Goal: Task Accomplishment & Management: Complete application form

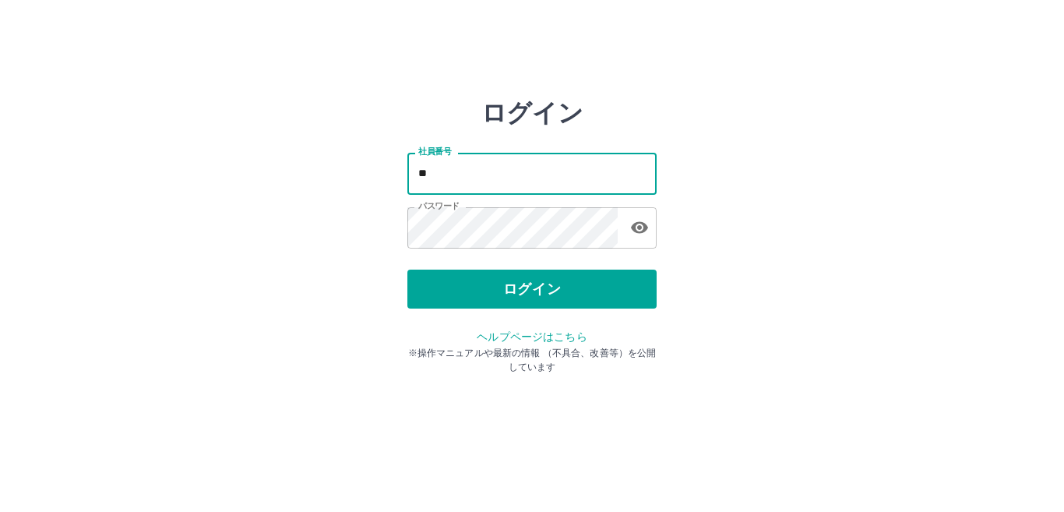
type input "*"
type input "*******"
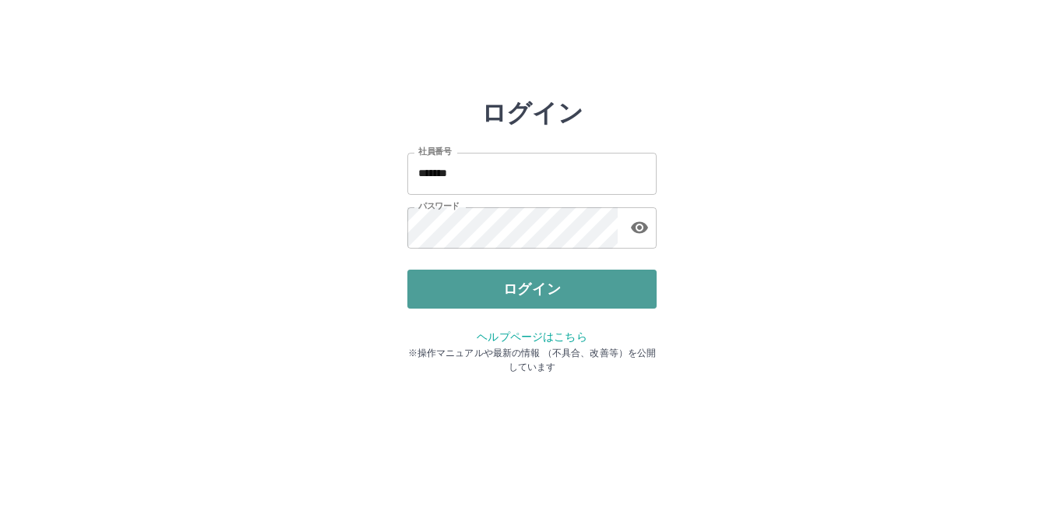
click at [442, 302] on button "ログイン" at bounding box center [531, 288] width 249 height 39
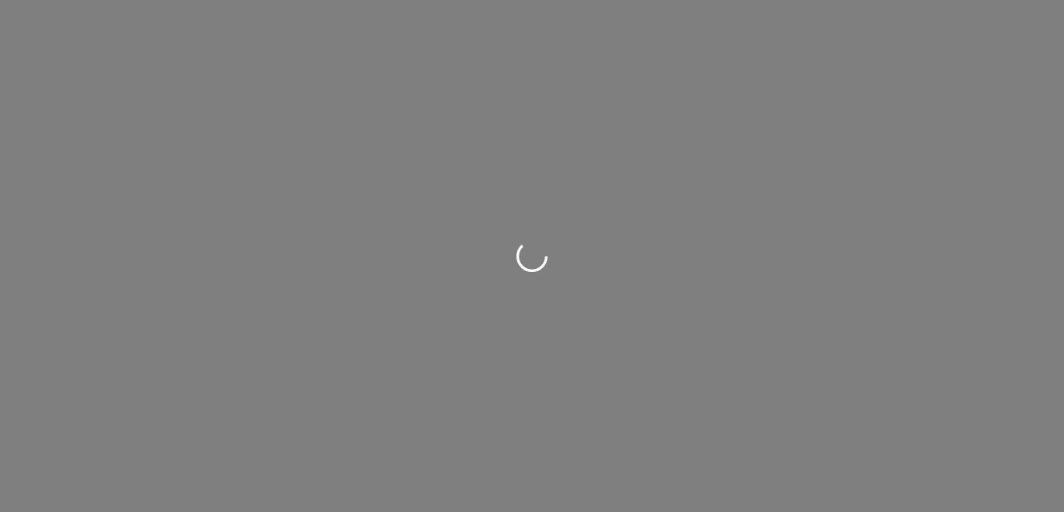
click at [442, 302] on div at bounding box center [532, 256] width 1064 height 512
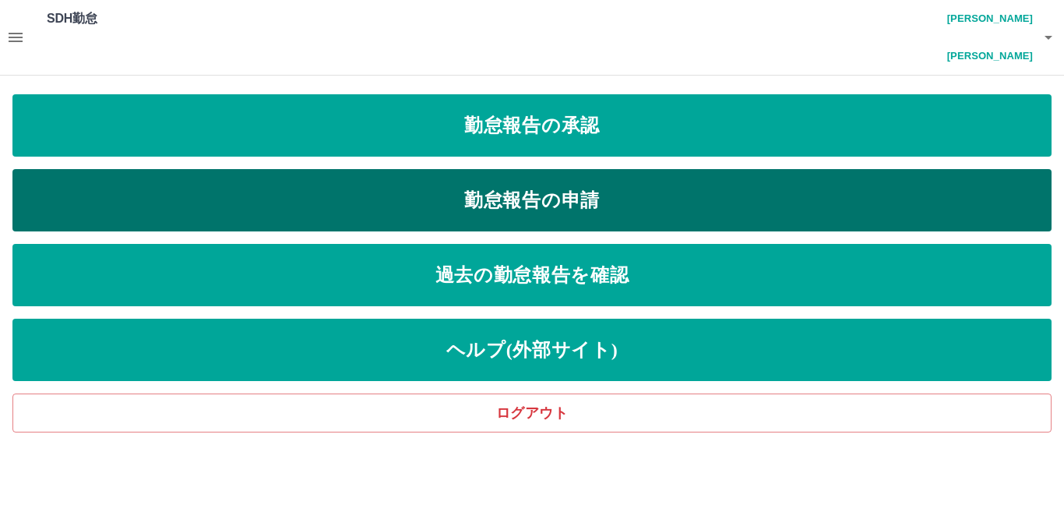
click at [499, 169] on link "勤怠報告の申請" at bounding box center [531, 200] width 1039 height 62
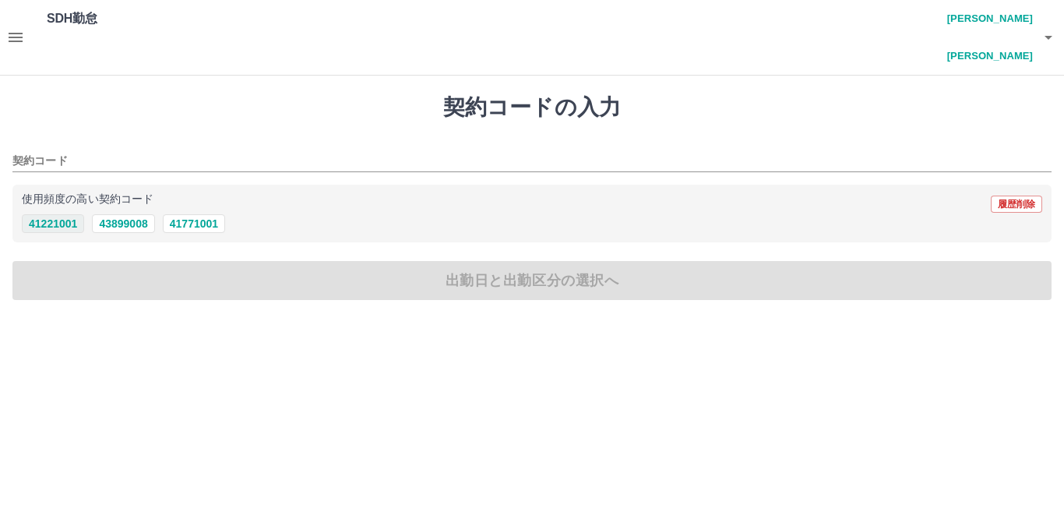
click at [54, 214] on button "41221001" at bounding box center [53, 223] width 62 height 19
type input "********"
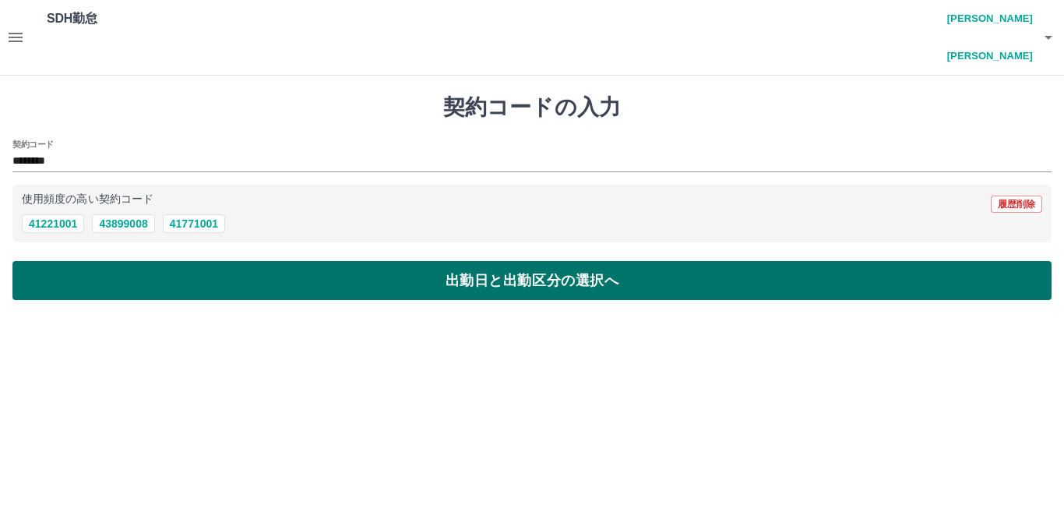
click at [65, 261] on button "出勤日と出勤区分の選択へ" at bounding box center [531, 280] width 1039 height 39
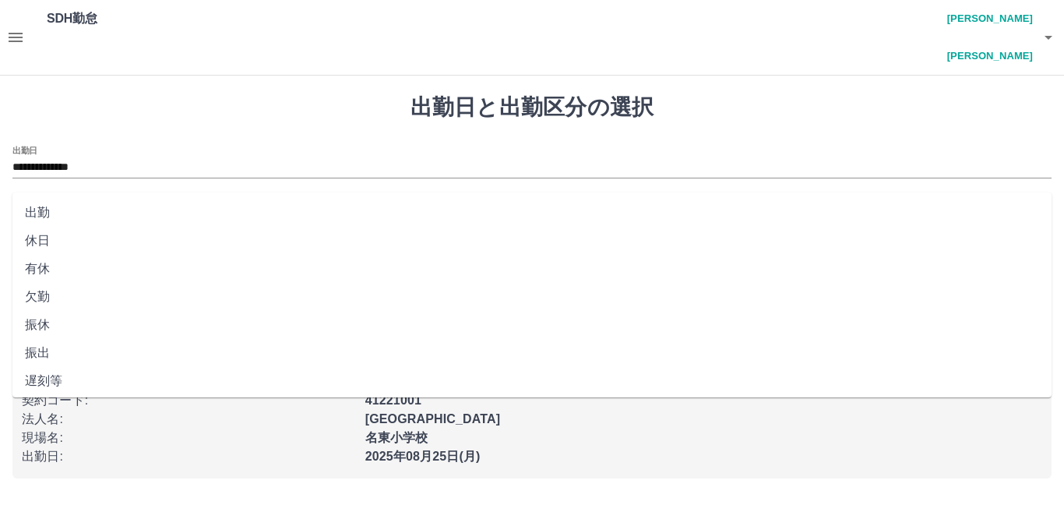
click at [73, 209] on input "出勤区分" at bounding box center [531, 218] width 1039 height 19
click at [41, 221] on li "出勤" at bounding box center [531, 213] width 1039 height 28
type input "**"
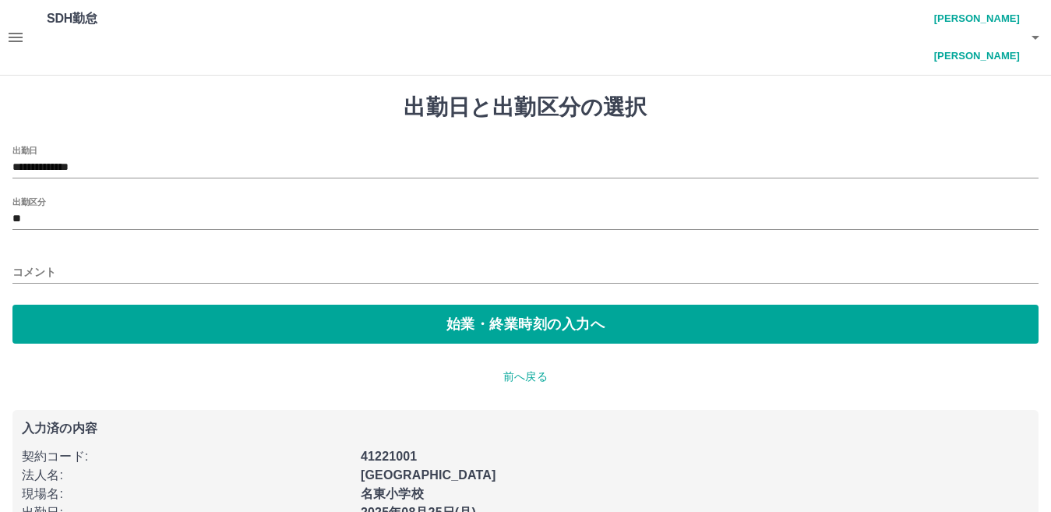
click at [41, 248] on div "コメント" at bounding box center [525, 266] width 1026 height 37
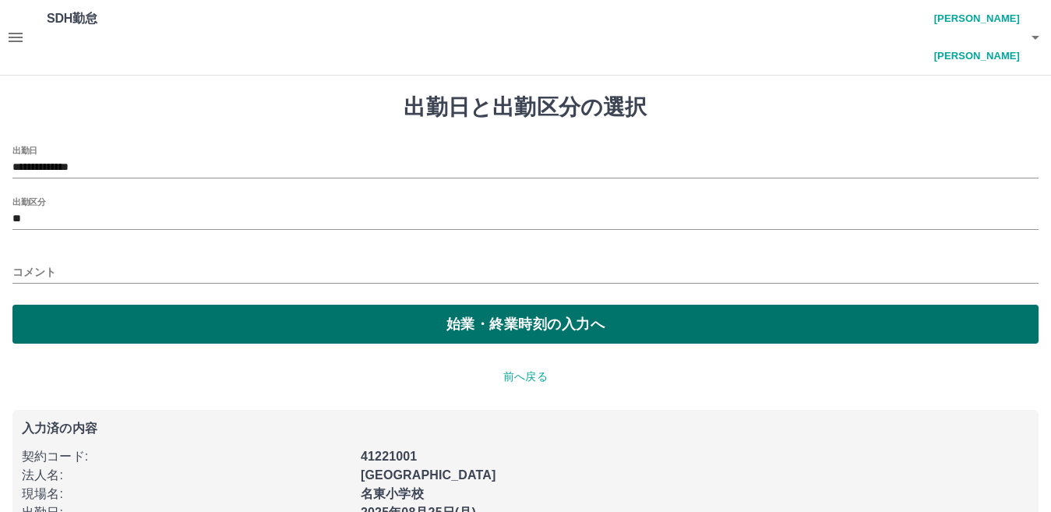
click at [85, 304] on button "始業・終業時刻の入力へ" at bounding box center [525, 323] width 1026 height 39
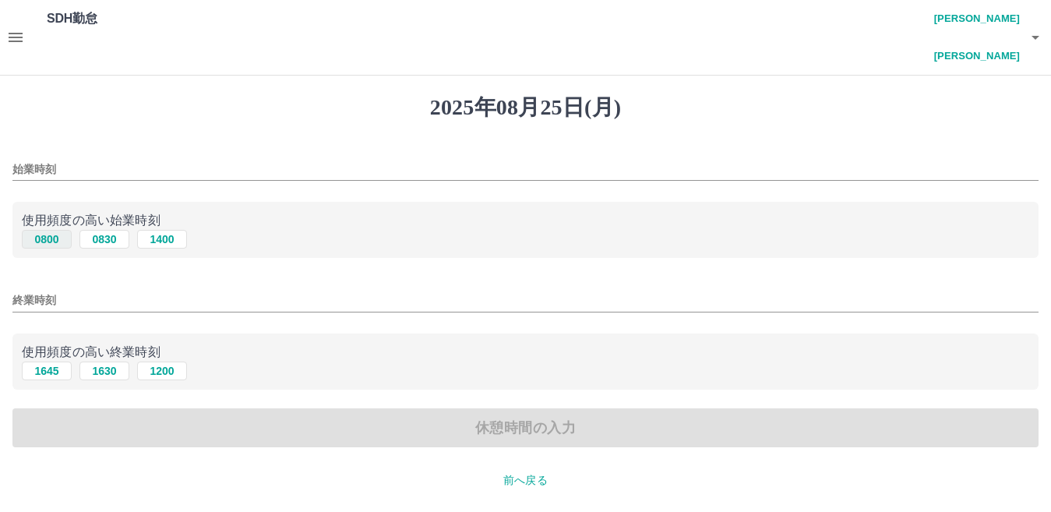
click at [44, 230] on button "0800" at bounding box center [47, 239] width 50 height 19
type input "****"
click at [51, 361] on button "1645" at bounding box center [47, 370] width 50 height 19
type input "****"
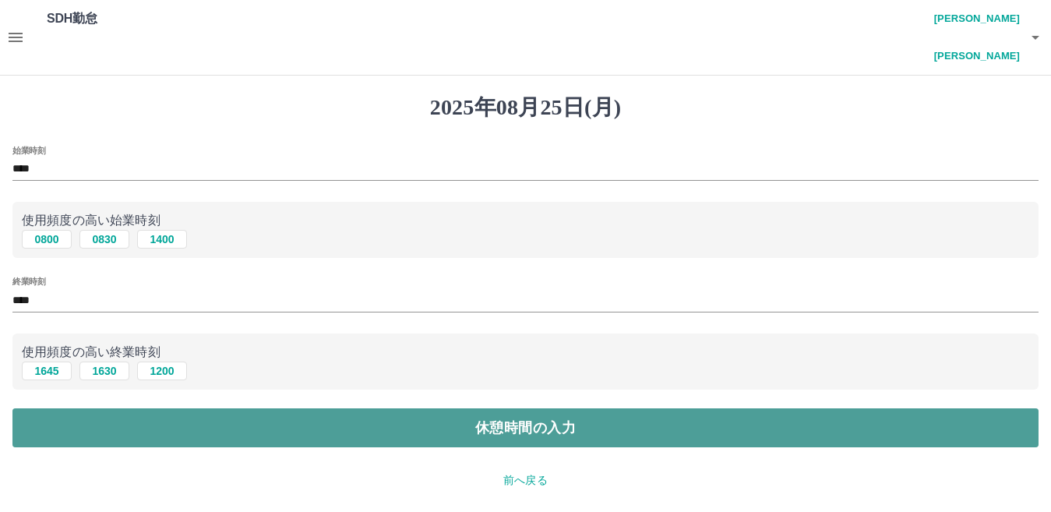
click at [70, 408] on button "休憩時間の入力" at bounding box center [525, 427] width 1026 height 39
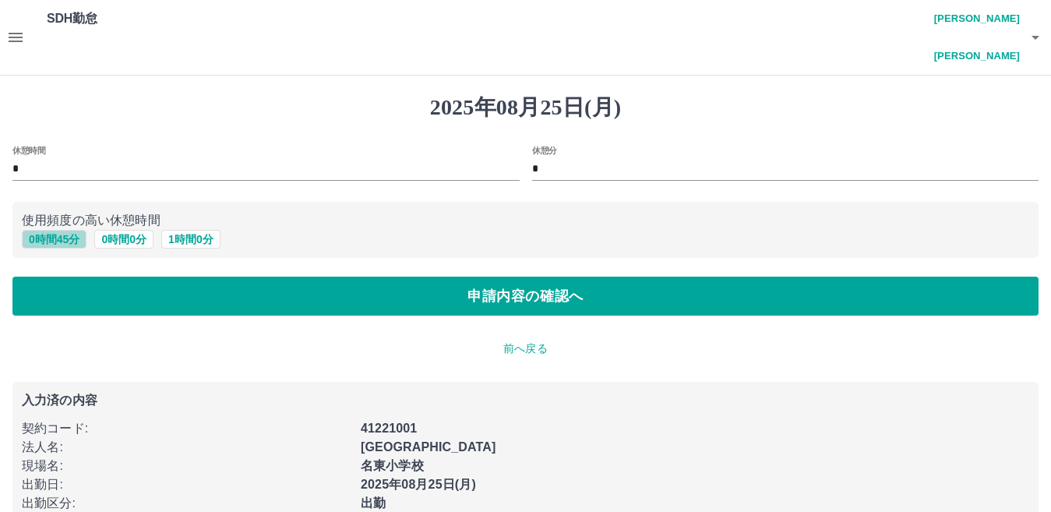
click at [58, 230] on button "0 時間 45 分" at bounding box center [54, 239] width 65 height 19
type input "**"
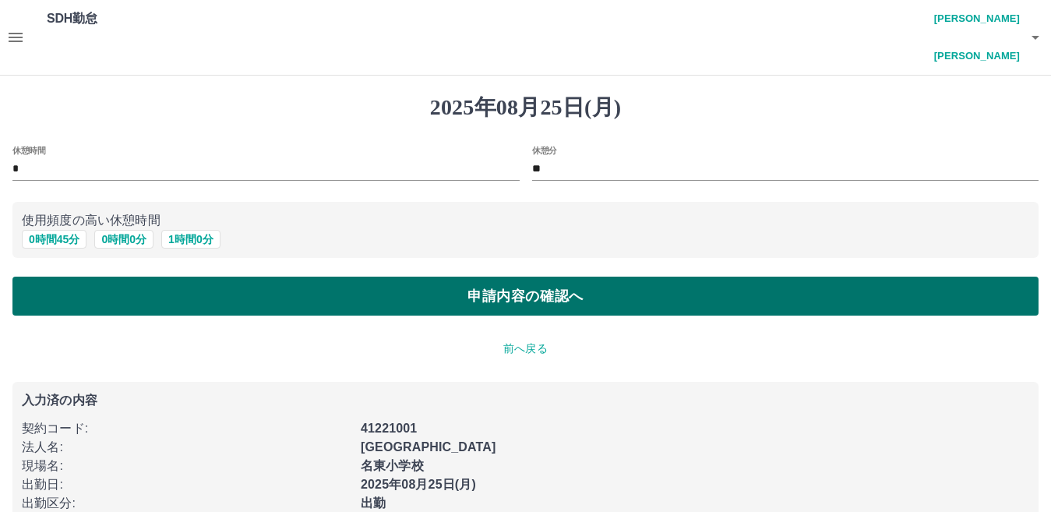
click at [99, 276] on button "申請内容の確認へ" at bounding box center [525, 295] width 1026 height 39
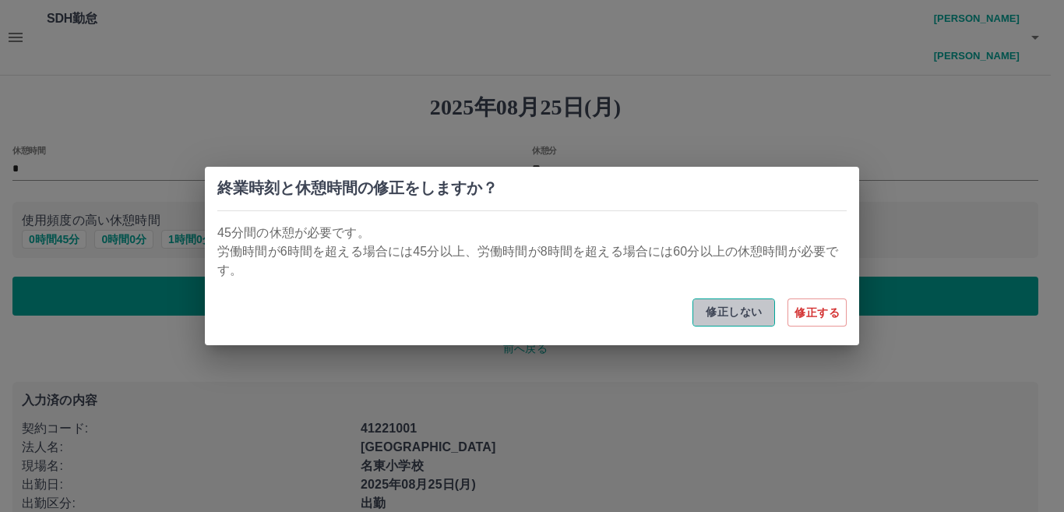
click at [759, 311] on button "修正しない" at bounding box center [733, 312] width 83 height 28
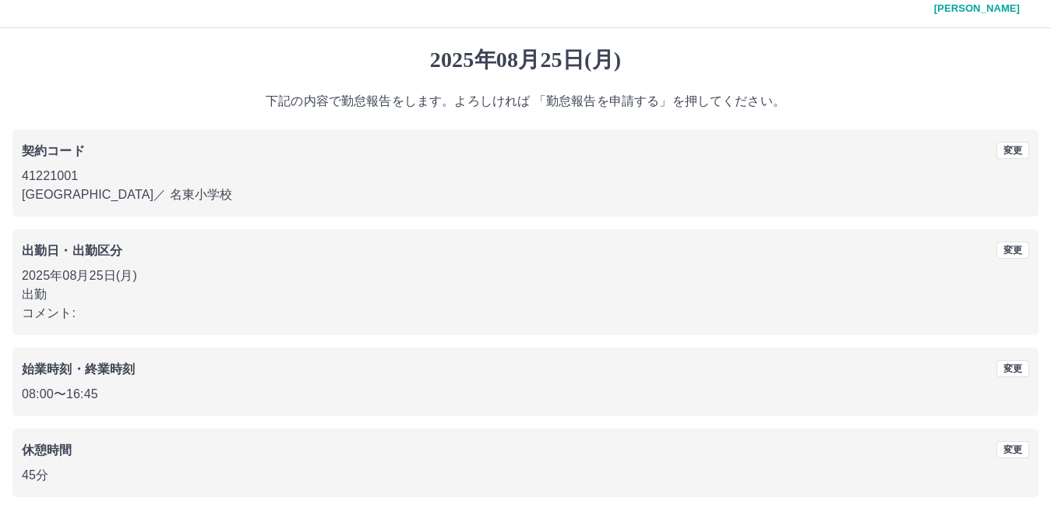
scroll to position [72, 0]
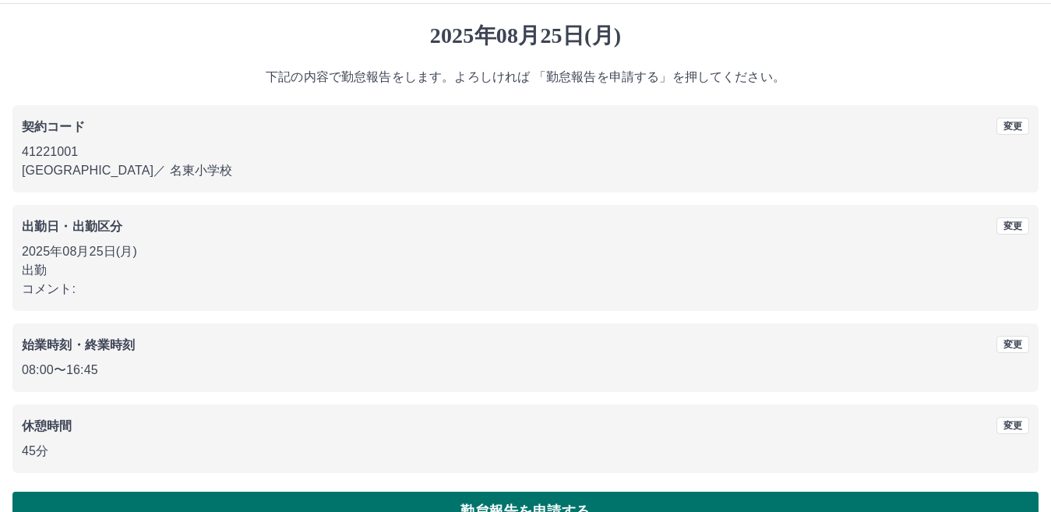
click at [920, 491] on button "勤怠報告を申請する" at bounding box center [525, 510] width 1026 height 39
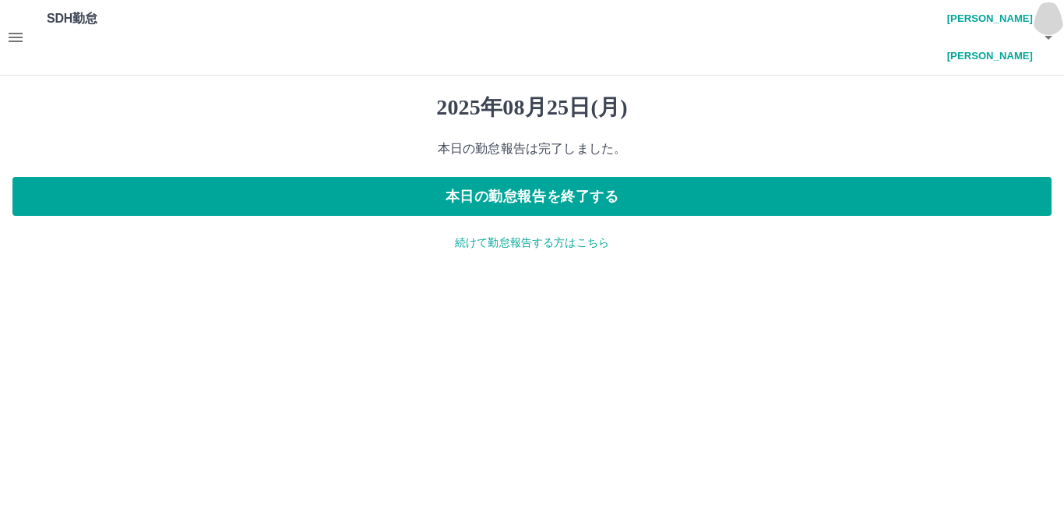
click at [1051, 28] on icon "button" at bounding box center [1048, 37] width 19 height 19
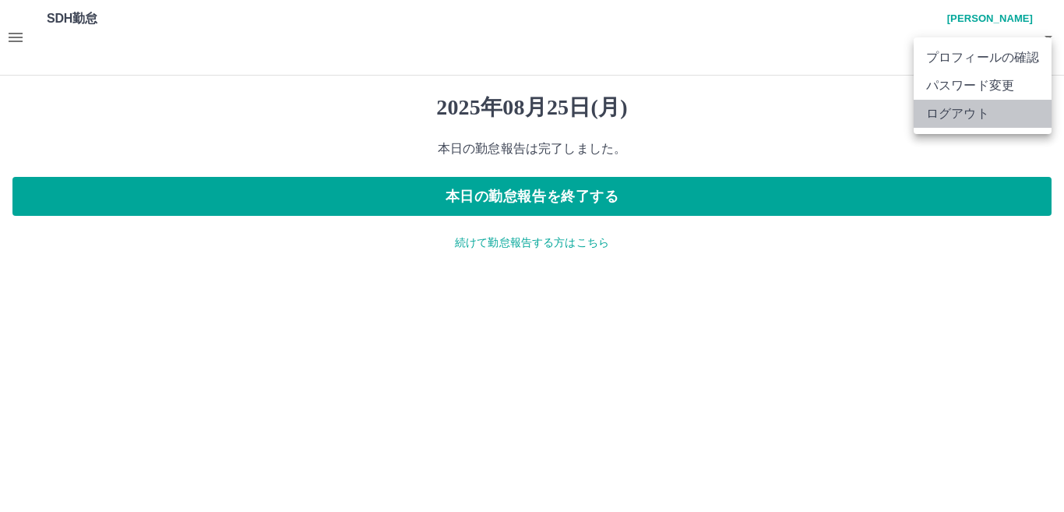
click at [990, 113] on li "ログアウト" at bounding box center [982, 114] width 138 height 28
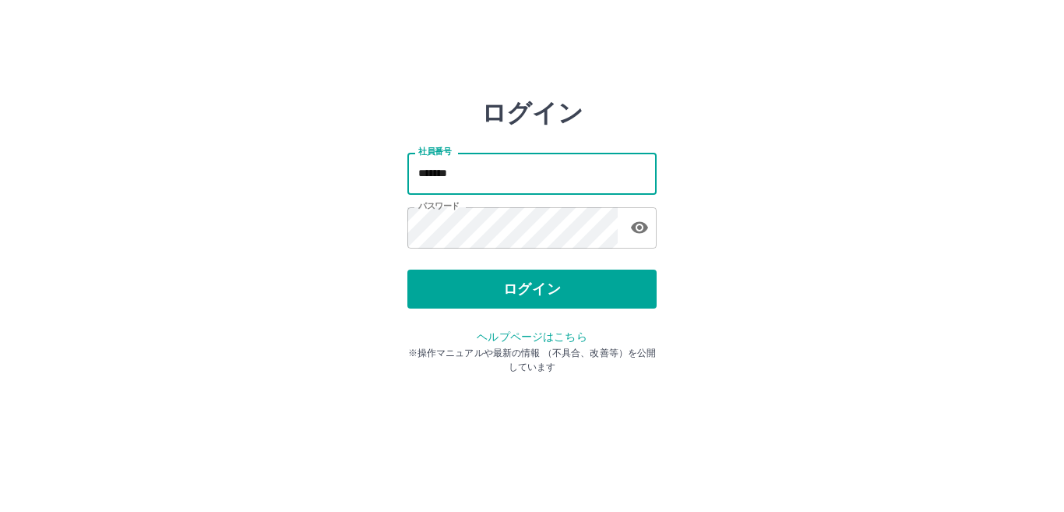
click at [581, 174] on input "*******" at bounding box center [531, 173] width 249 height 41
type input "*******"
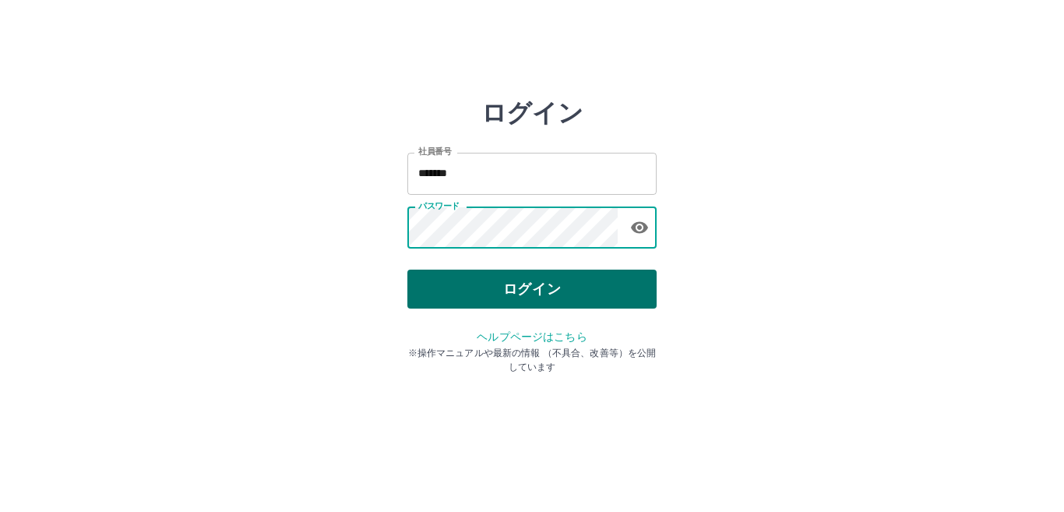
click at [502, 281] on button "ログイン" at bounding box center [531, 288] width 249 height 39
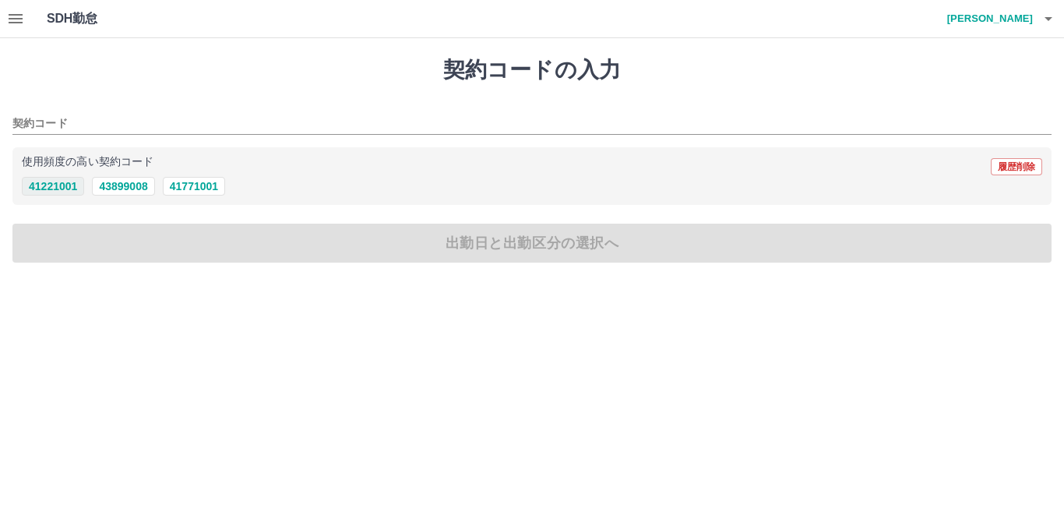
click at [48, 180] on button "41221001" at bounding box center [53, 186] width 62 height 19
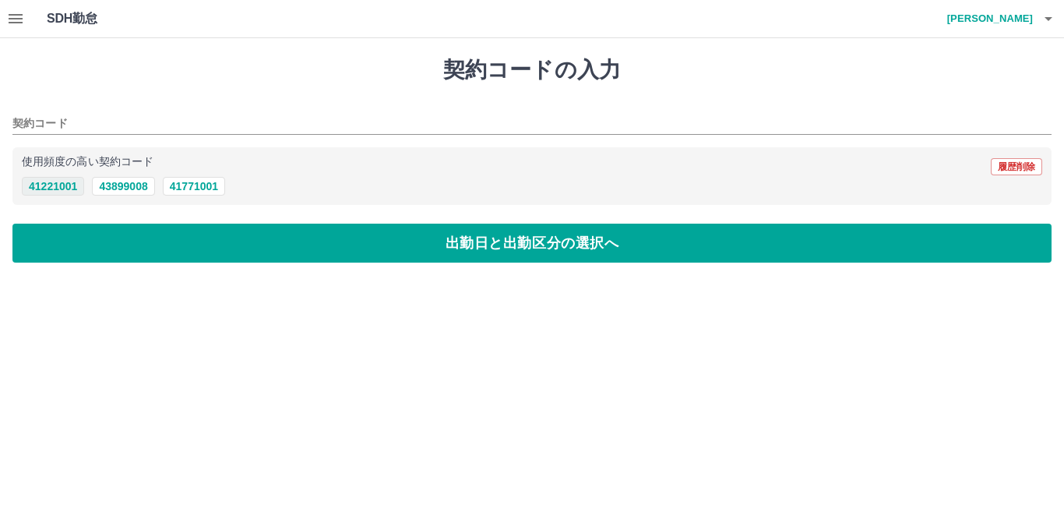
type input "********"
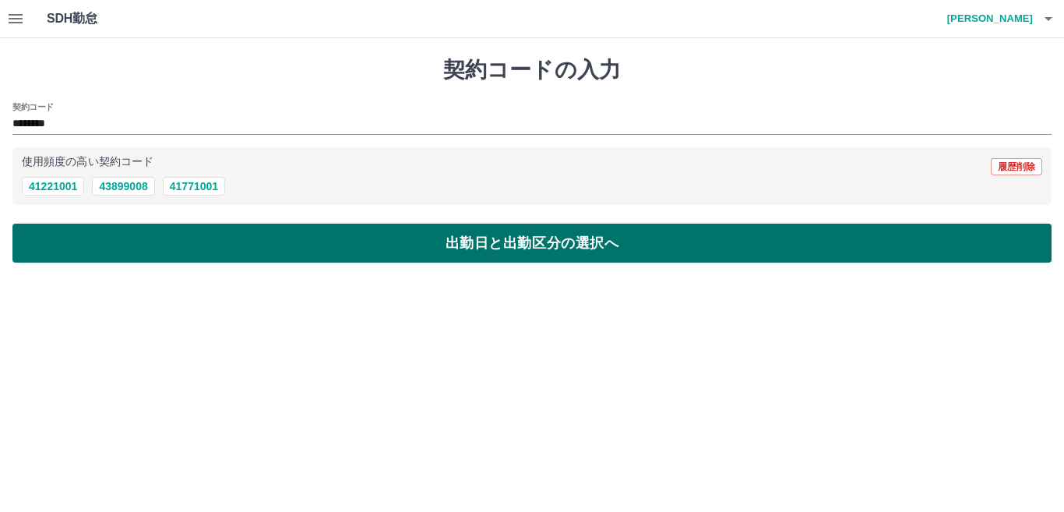
click at [66, 250] on button "出勤日と出勤区分の選択へ" at bounding box center [531, 243] width 1039 height 39
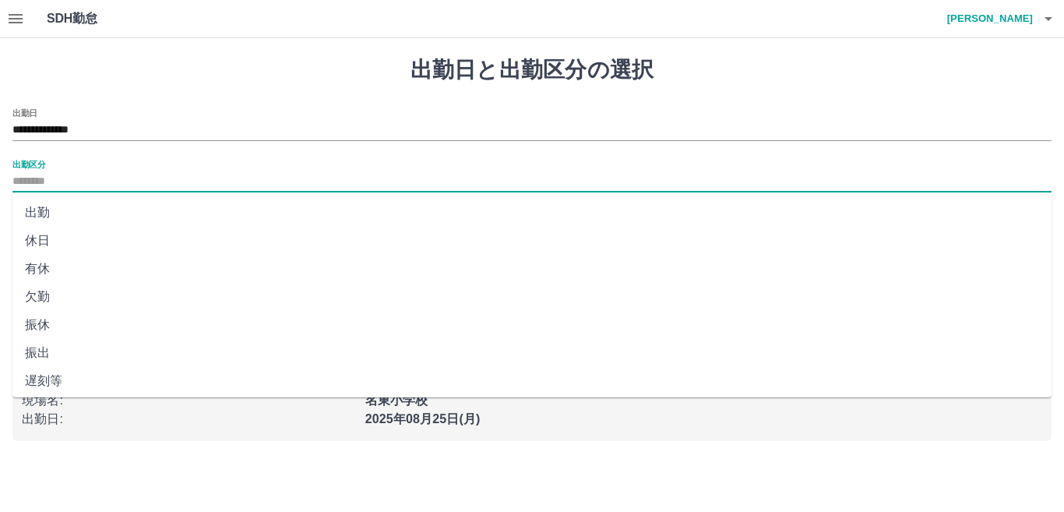
click at [86, 182] on input "出勤区分" at bounding box center [531, 181] width 1039 height 19
click at [66, 205] on li "出勤" at bounding box center [531, 213] width 1039 height 28
type input "**"
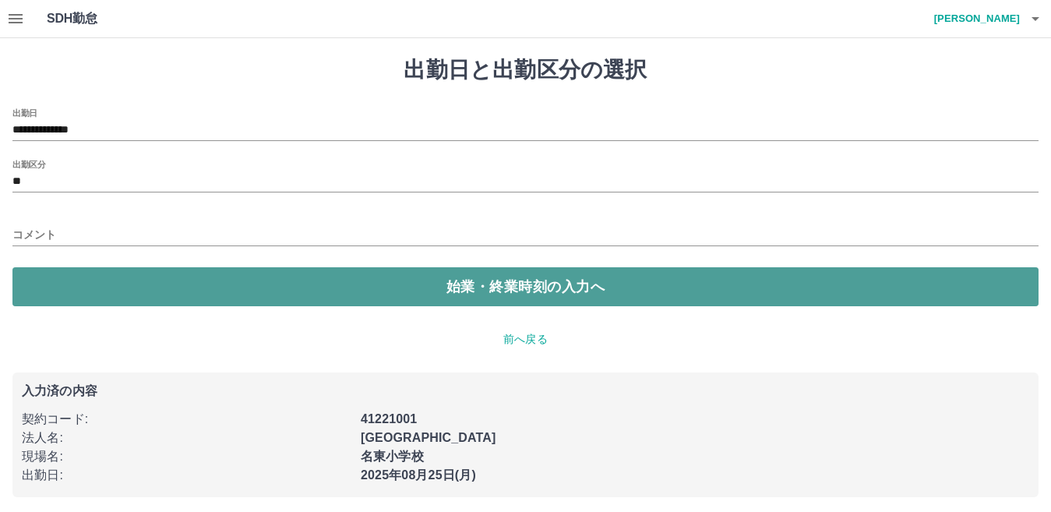
click at [133, 280] on button "始業・終業時刻の入力へ" at bounding box center [525, 286] width 1026 height 39
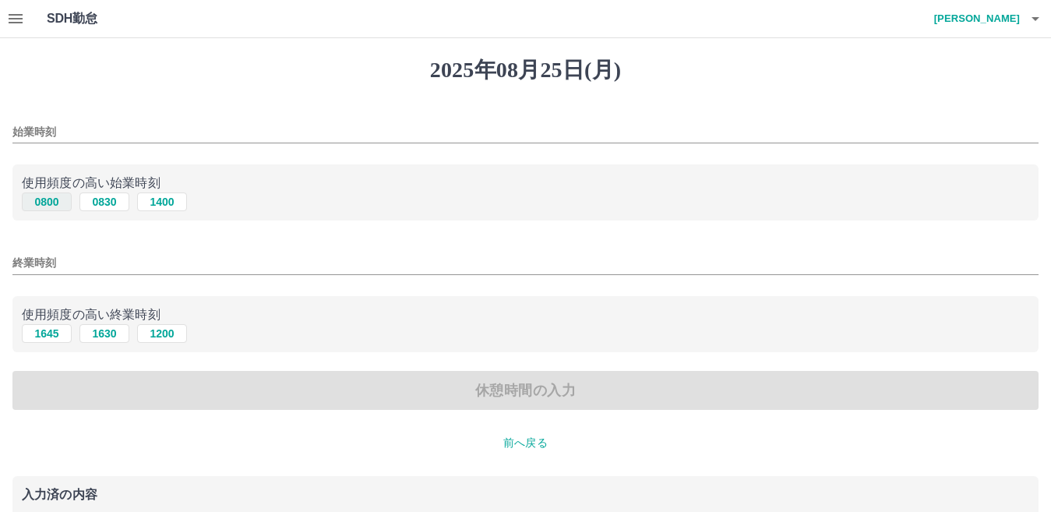
click at [44, 200] on button "0800" at bounding box center [47, 201] width 50 height 19
type input "****"
click at [62, 337] on button "1645" at bounding box center [47, 333] width 50 height 19
type input "****"
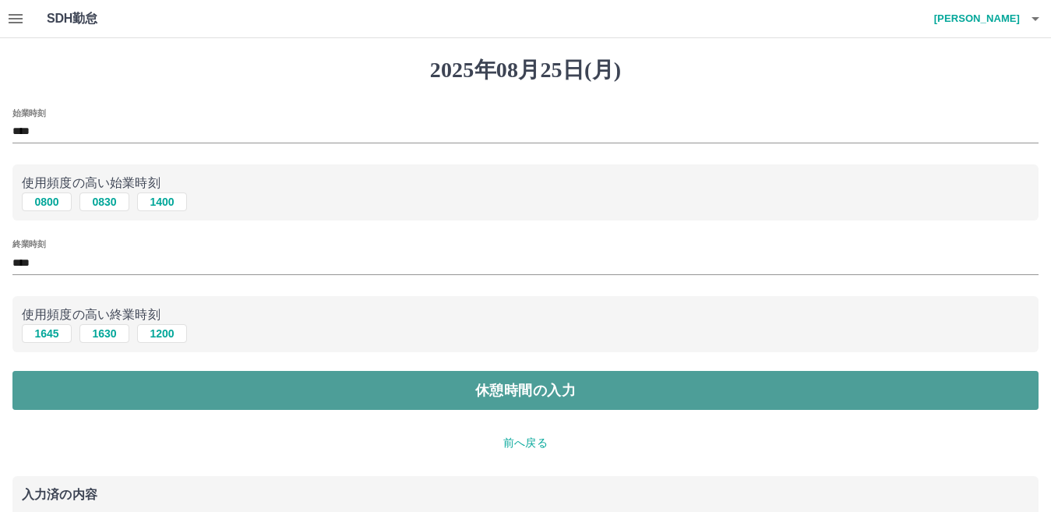
click at [65, 392] on button "休憩時間の入力" at bounding box center [525, 390] width 1026 height 39
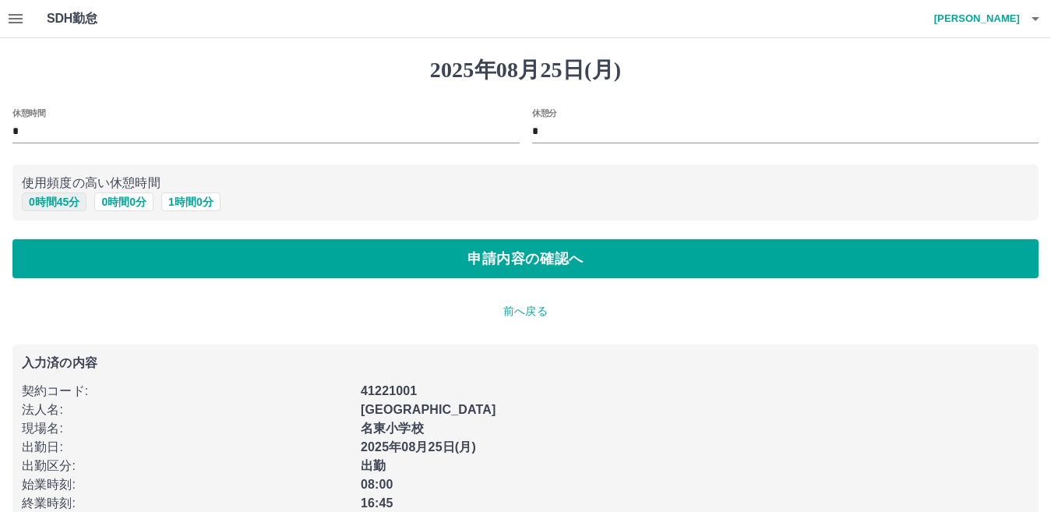
click at [37, 203] on button "0 時間 45 分" at bounding box center [54, 201] width 65 height 19
type input "**"
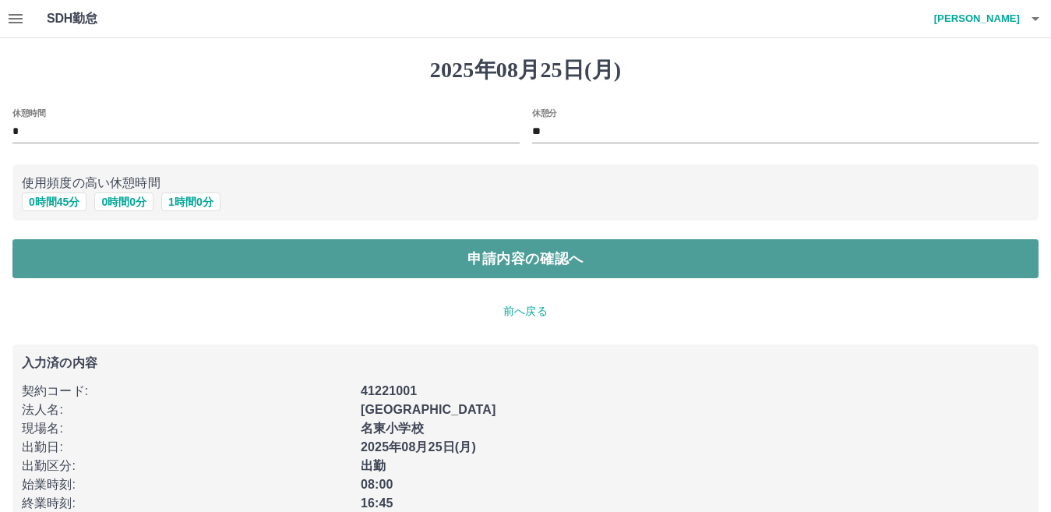
click at [72, 255] on button "申請内容の確認へ" at bounding box center [525, 258] width 1026 height 39
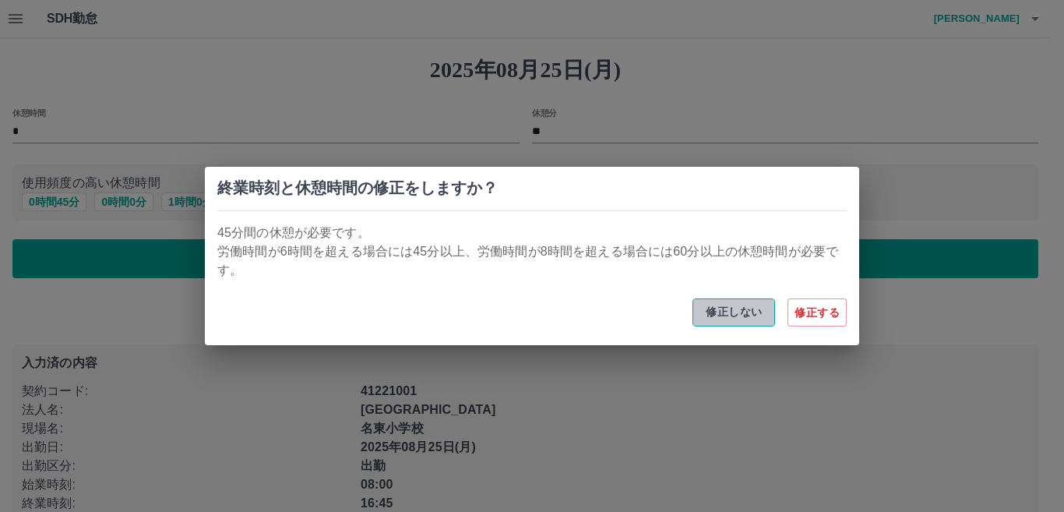
click at [719, 311] on button "修正しない" at bounding box center [733, 312] width 83 height 28
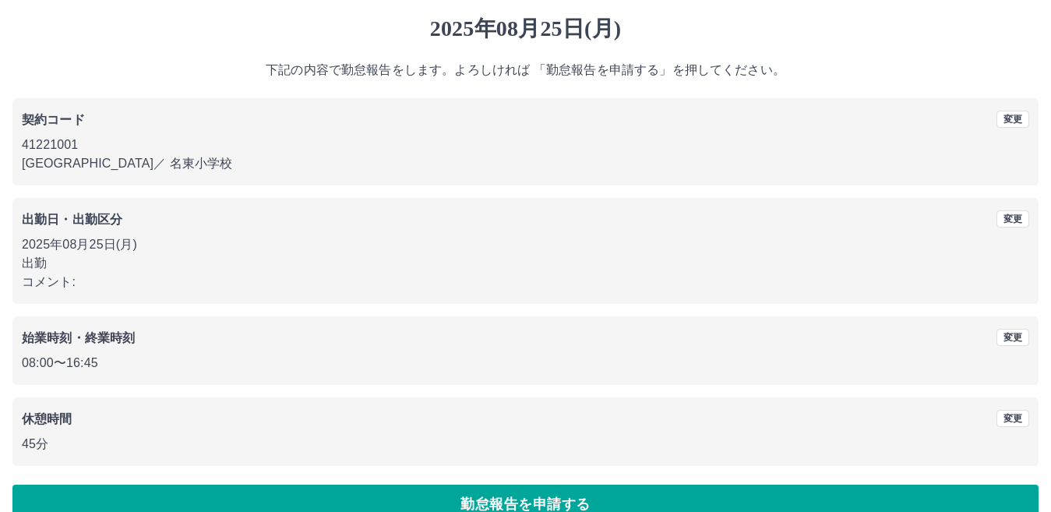
scroll to position [72, 0]
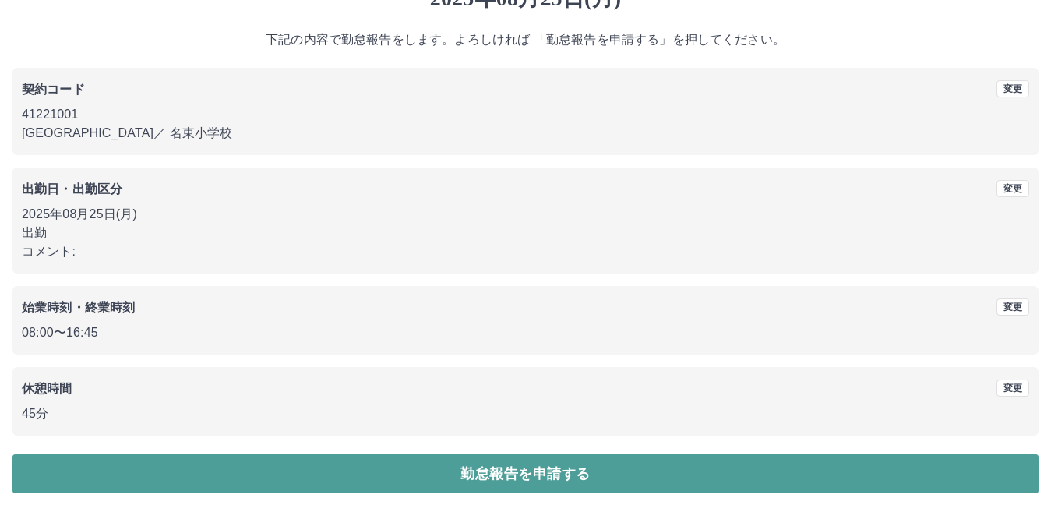
click at [818, 477] on button "勤怠報告を申請する" at bounding box center [525, 473] width 1026 height 39
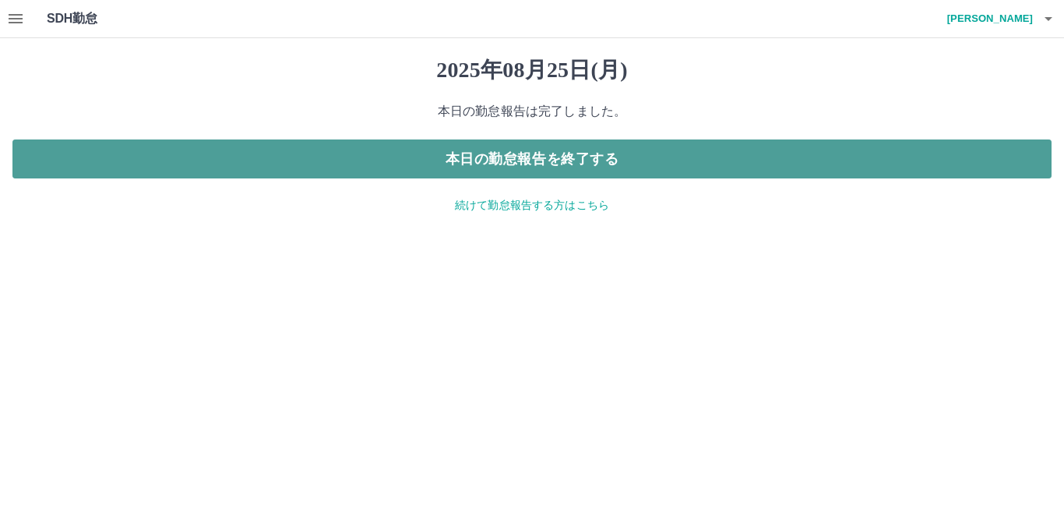
click at [534, 161] on button "本日の勤怠報告を終了する" at bounding box center [531, 158] width 1039 height 39
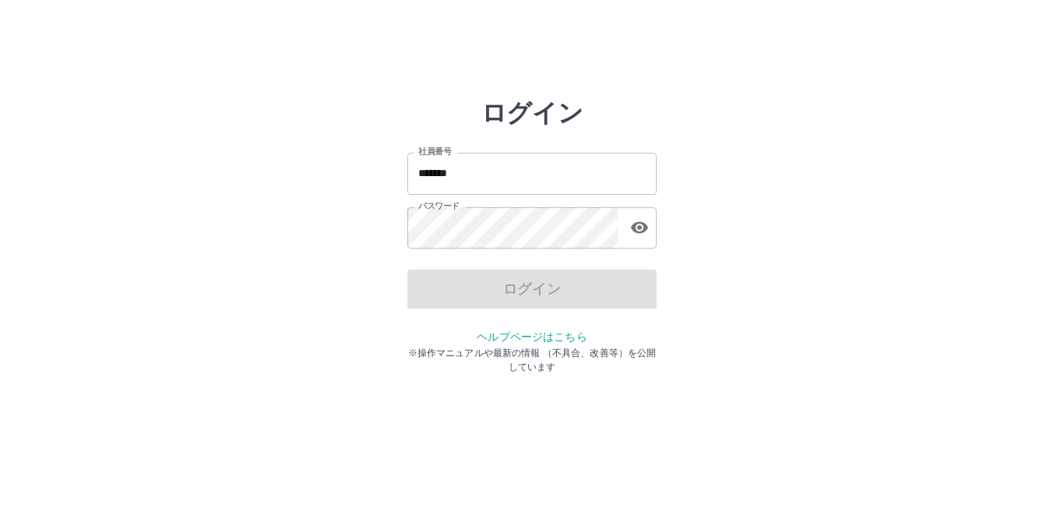
click at [512, 167] on input "*******" at bounding box center [531, 173] width 249 height 41
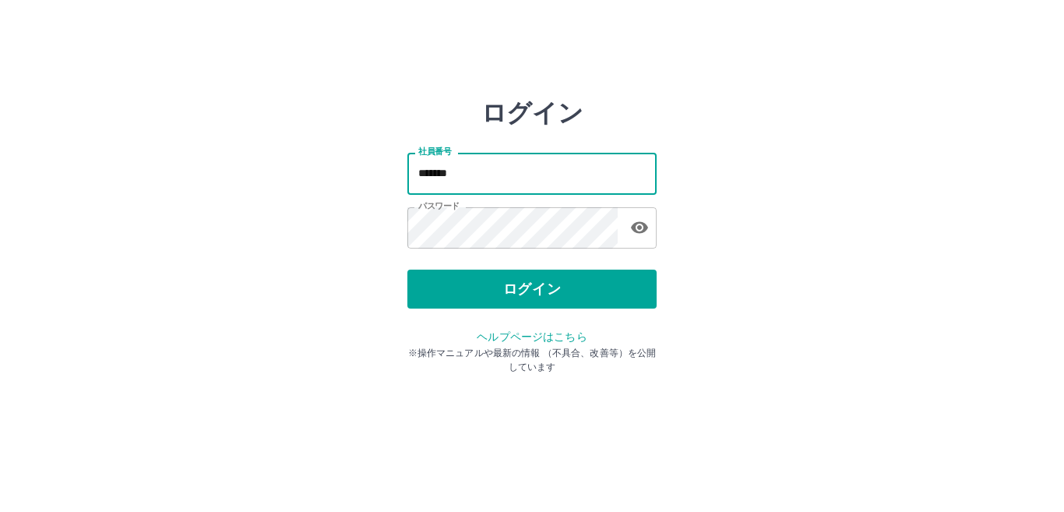
type input "*******"
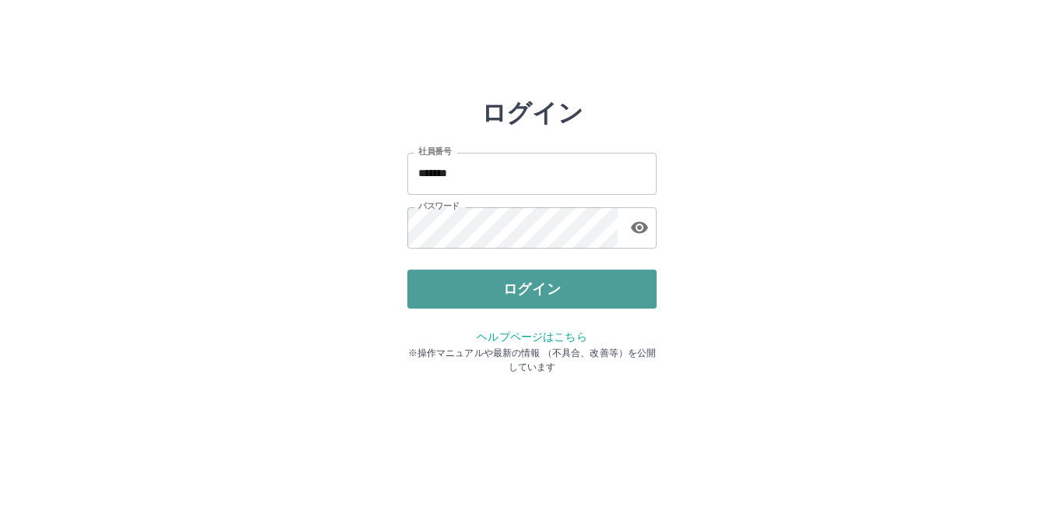
click at [460, 281] on button "ログイン" at bounding box center [531, 288] width 249 height 39
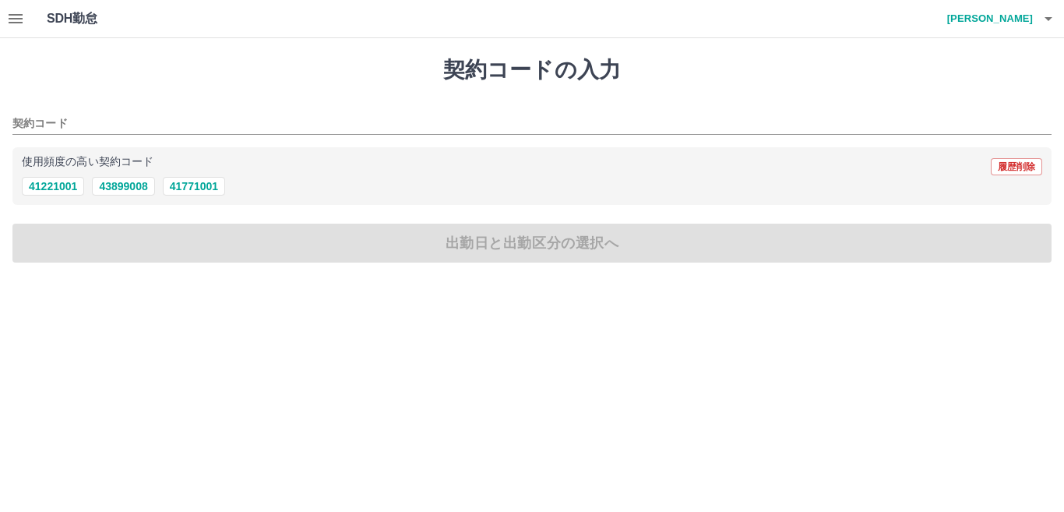
click at [33, 177] on div "41221001 43899008 41771001" at bounding box center [532, 186] width 1020 height 19
click at [36, 189] on button "41221001" at bounding box center [53, 186] width 62 height 19
type input "********"
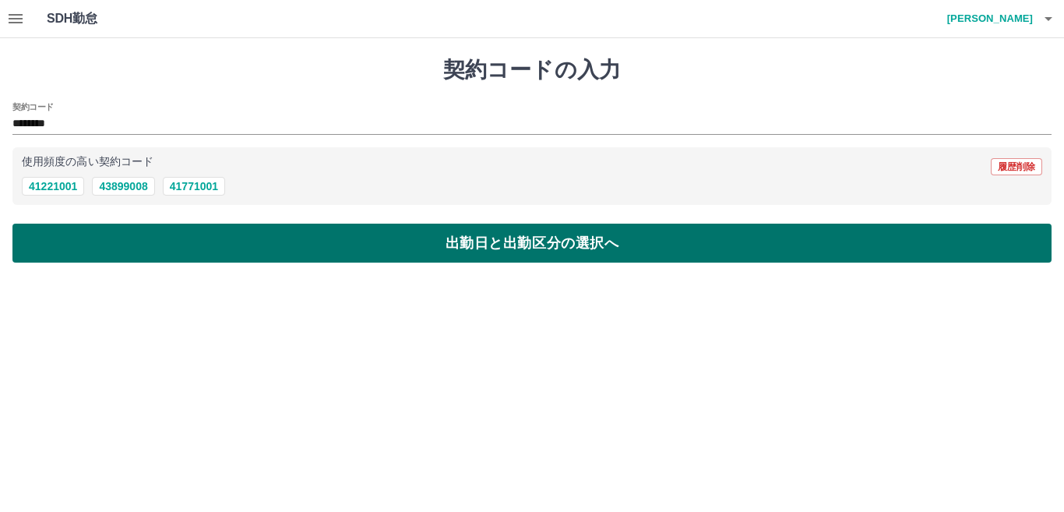
click at [51, 240] on button "出勤日と出勤区分の選択へ" at bounding box center [531, 243] width 1039 height 39
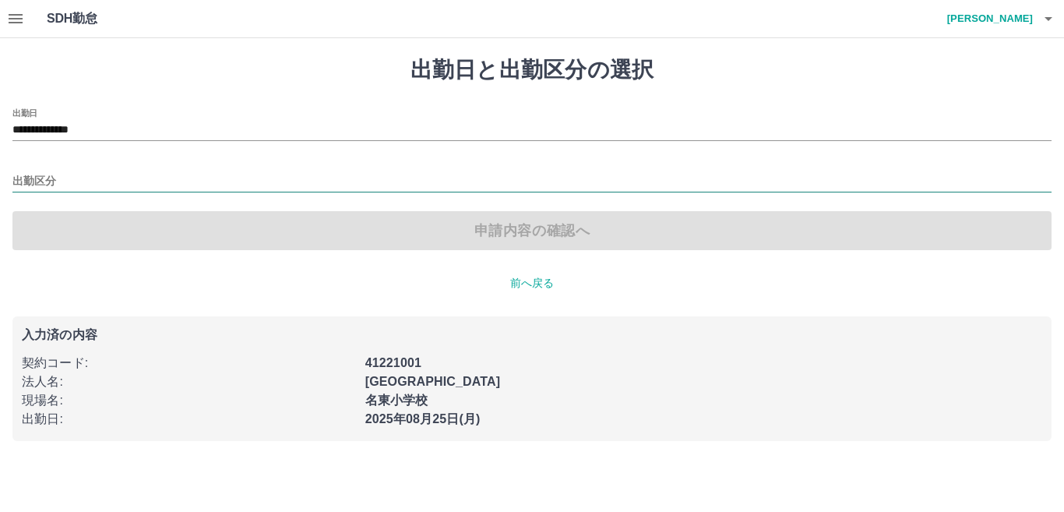
drag, startPoint x: 51, startPoint y: 240, endPoint x: 52, endPoint y: 181, distance: 58.4
click at [52, 181] on div "**********" at bounding box center [531, 179] width 1039 height 142
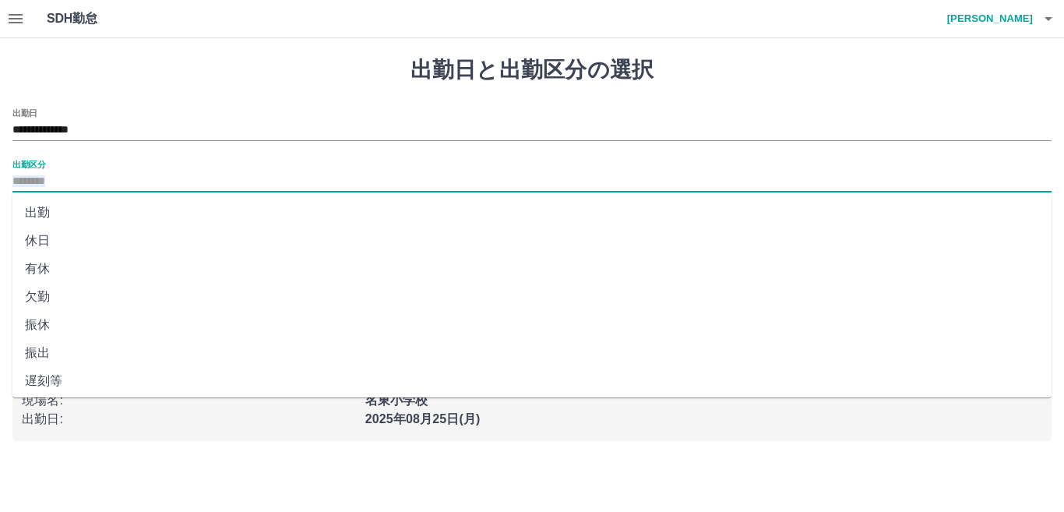
click at [52, 181] on input "出勤区分" at bounding box center [531, 181] width 1039 height 19
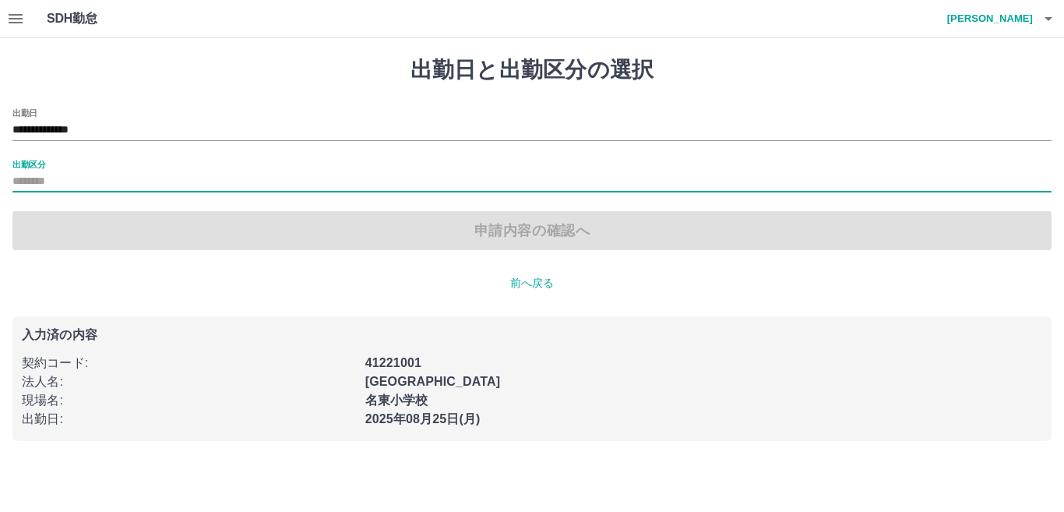
click at [51, 181] on input "出勤区分" at bounding box center [531, 181] width 1039 height 19
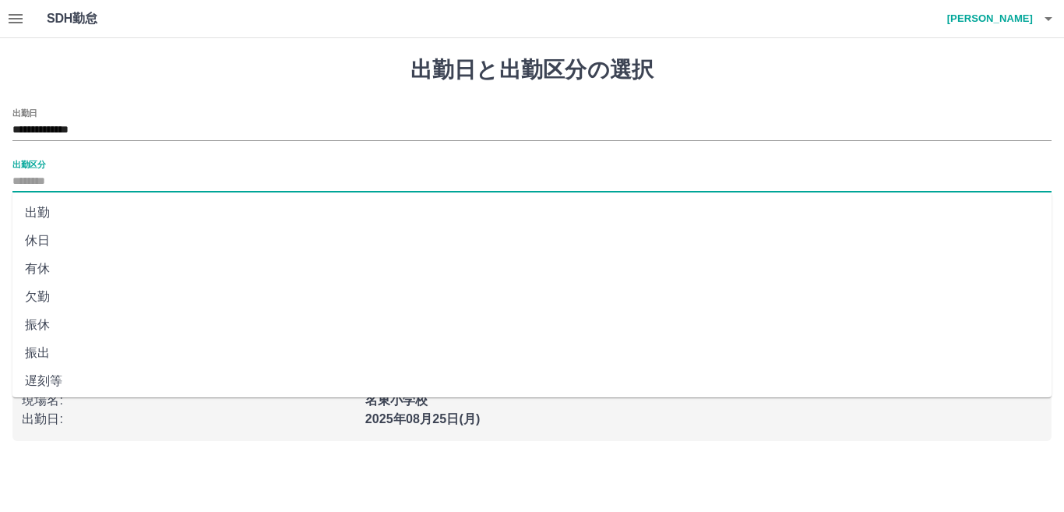
click at [37, 213] on li "出勤" at bounding box center [531, 213] width 1039 height 28
type input "**"
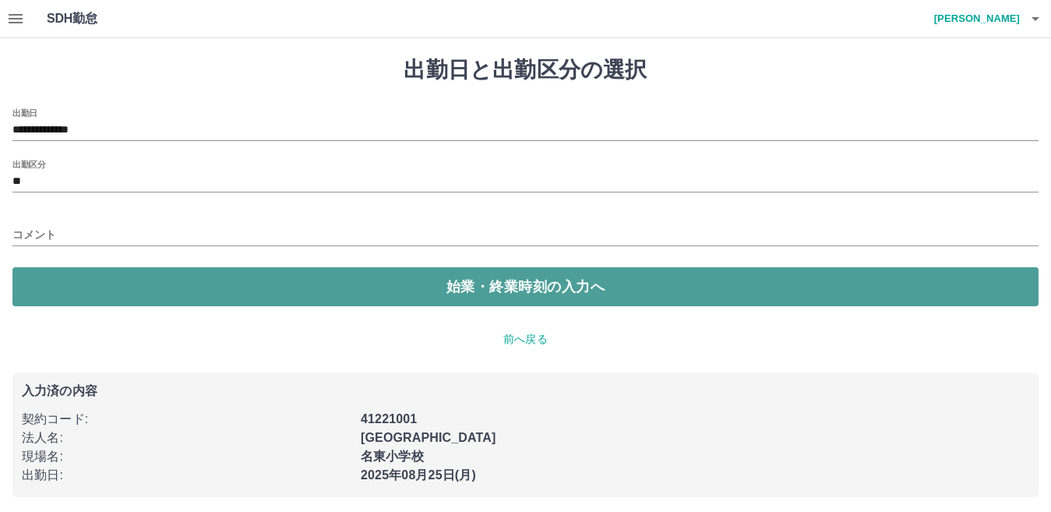
click at [97, 291] on button "始業・終業時刻の入力へ" at bounding box center [525, 286] width 1026 height 39
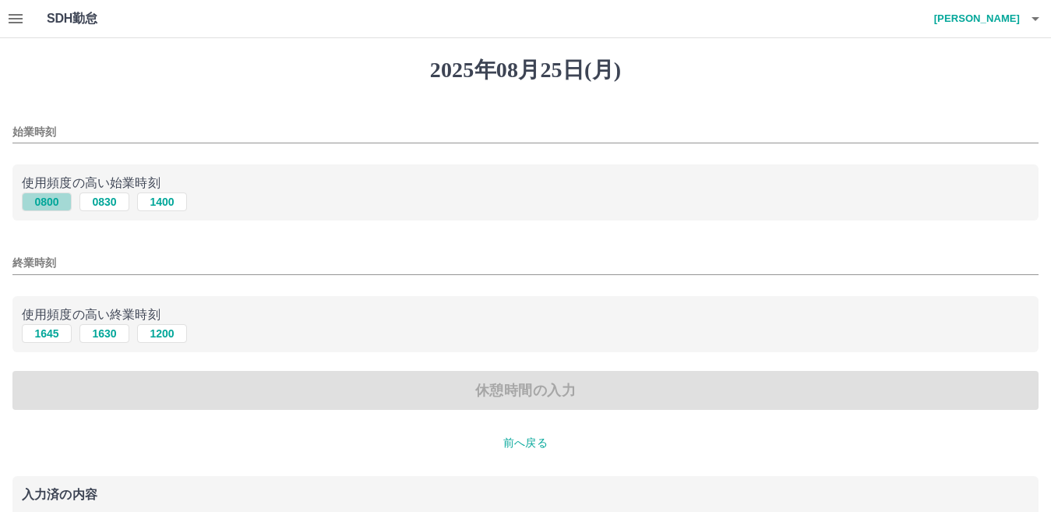
click at [39, 203] on button "0800" at bounding box center [47, 201] width 50 height 19
type input "****"
click at [37, 335] on button "1645" at bounding box center [47, 333] width 50 height 19
type input "****"
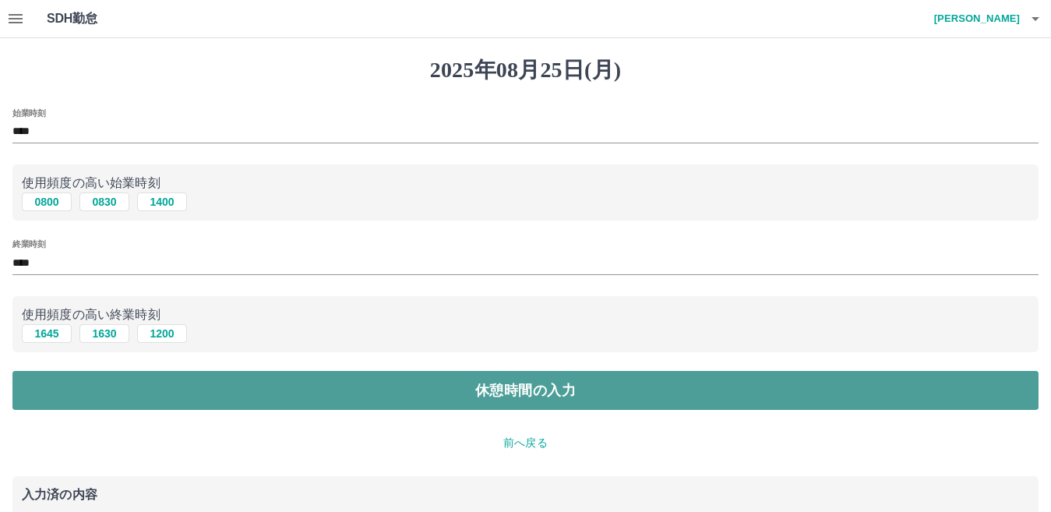
click at [102, 401] on button "休憩時間の入力" at bounding box center [525, 390] width 1026 height 39
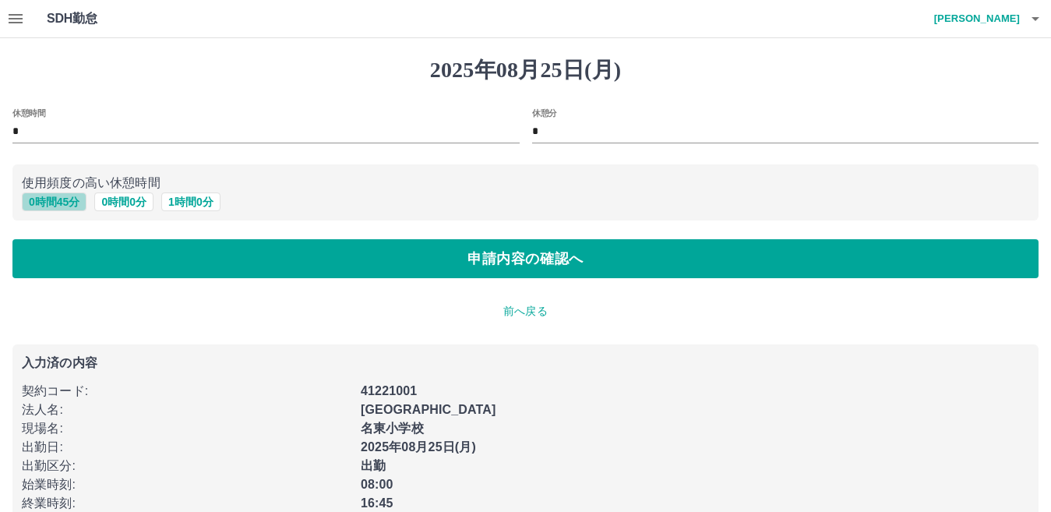
click at [56, 209] on button "0 時間 45 分" at bounding box center [54, 201] width 65 height 19
type input "**"
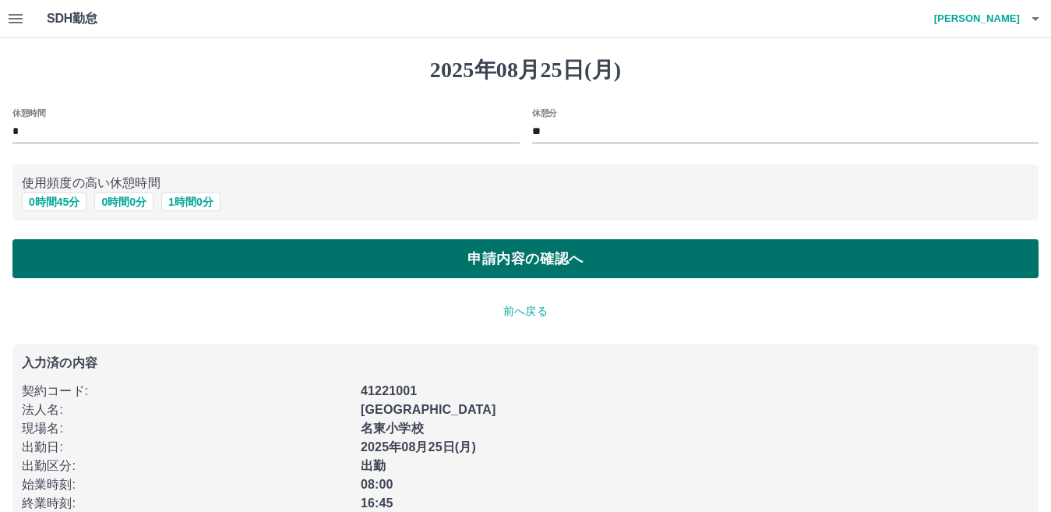
click at [75, 253] on button "申請内容の確認へ" at bounding box center [525, 258] width 1026 height 39
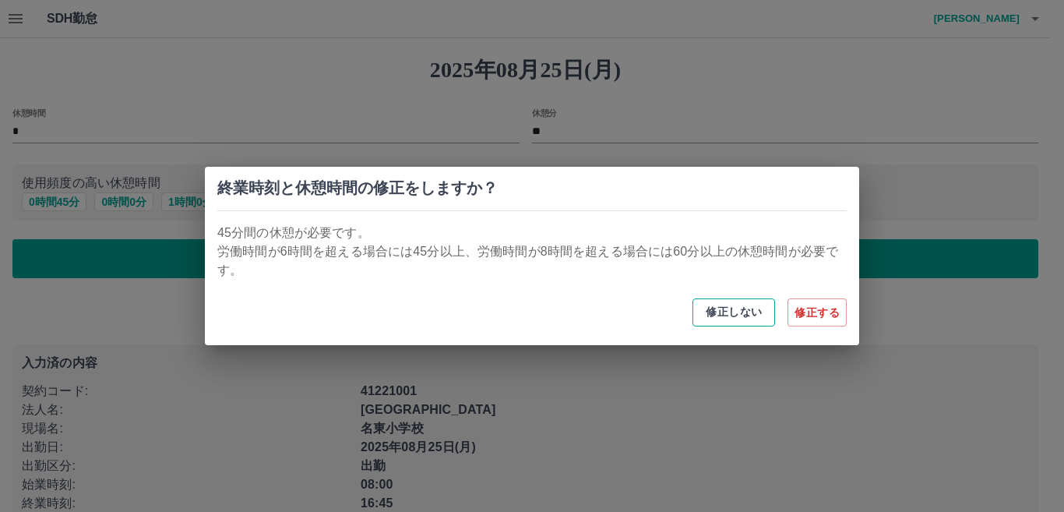
click at [712, 314] on button "修正しない" at bounding box center [733, 312] width 83 height 28
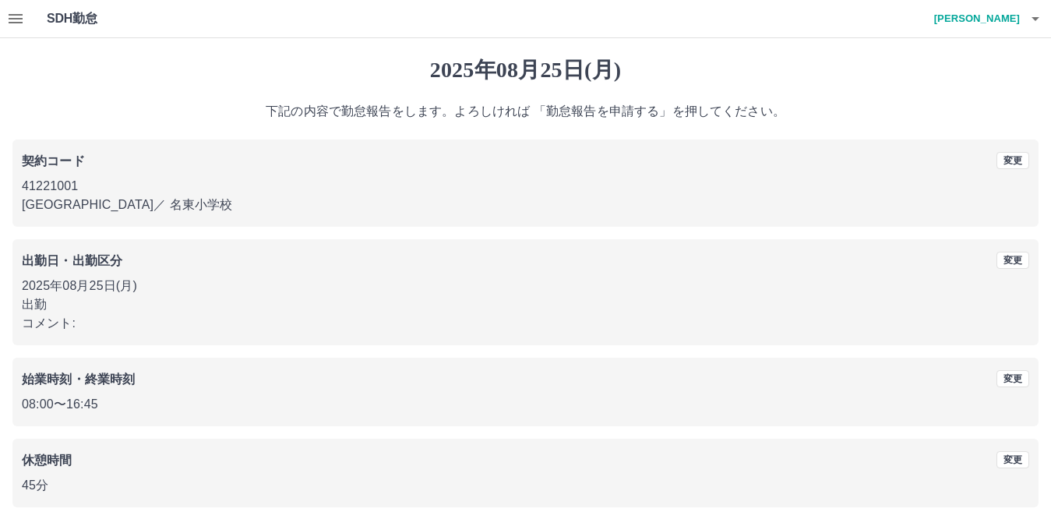
scroll to position [72, 0]
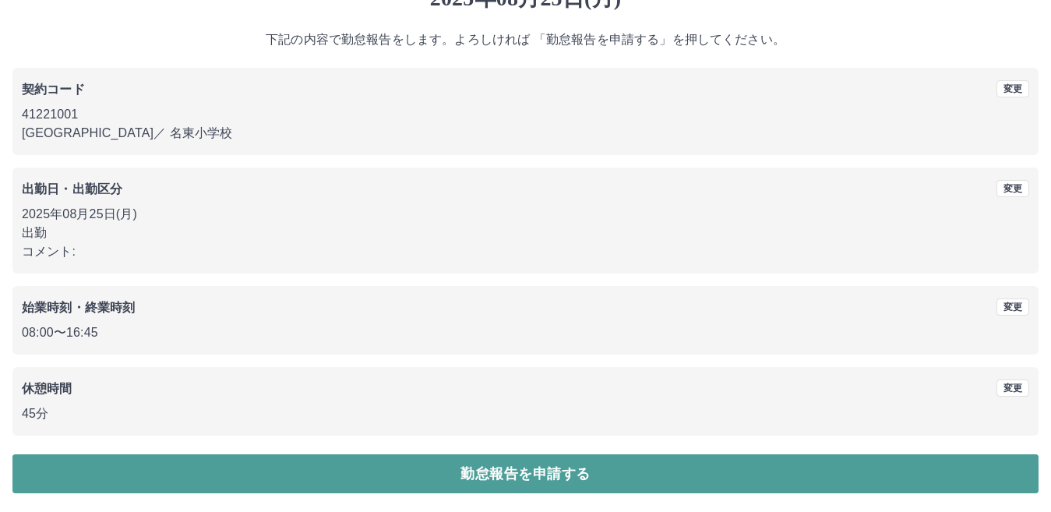
click at [588, 465] on button "勤怠報告を申請する" at bounding box center [525, 473] width 1026 height 39
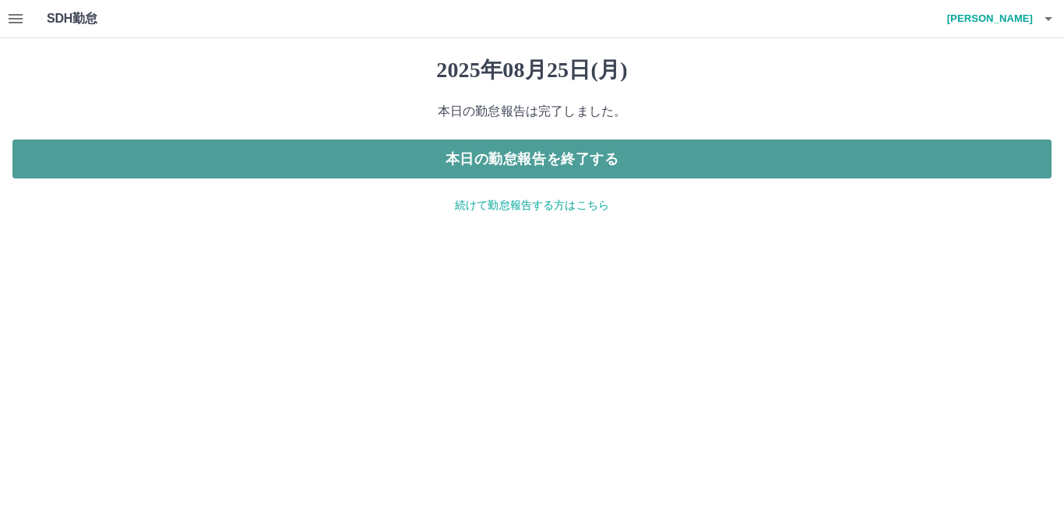
click at [793, 159] on button "本日の勤怠報告を終了する" at bounding box center [531, 158] width 1039 height 39
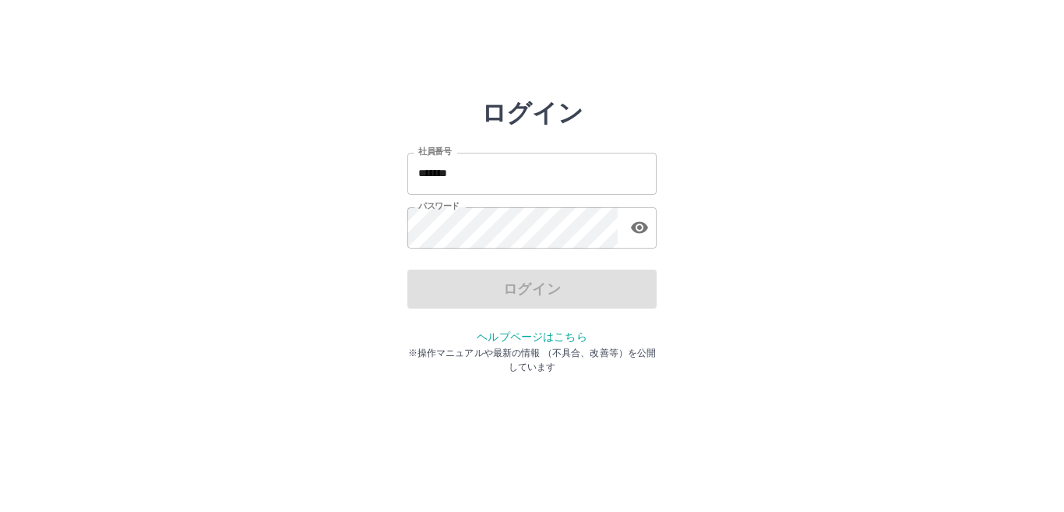
click at [527, 194] on input "*******" at bounding box center [531, 173] width 249 height 41
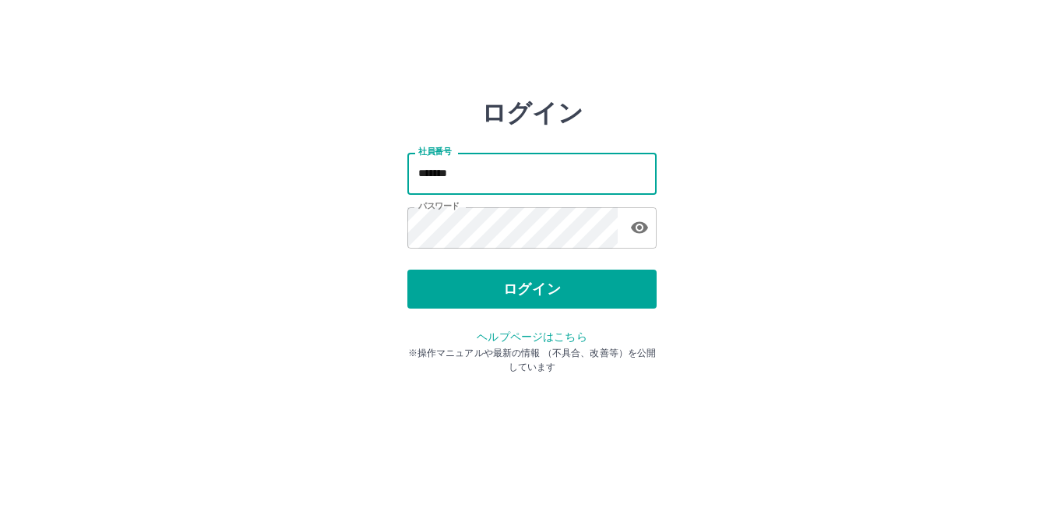
type input "*******"
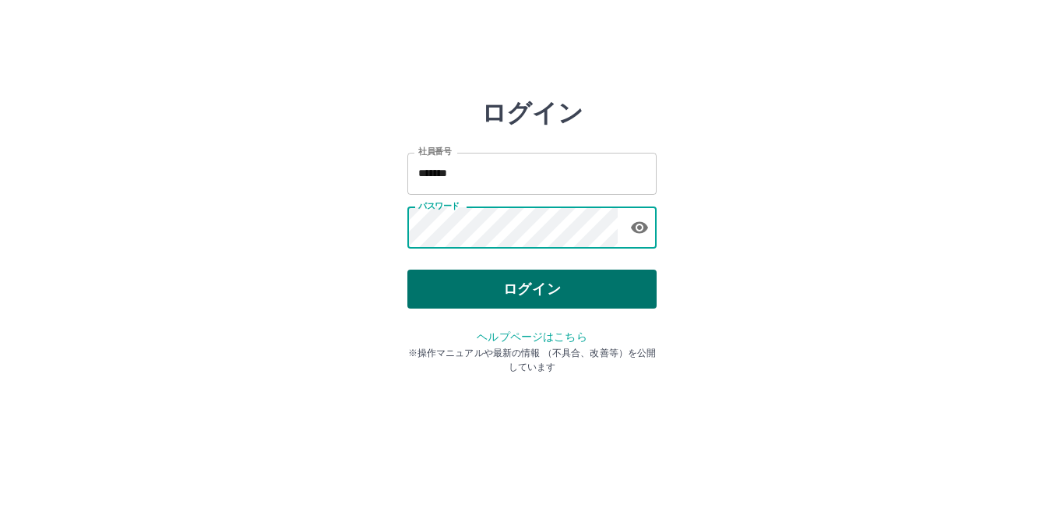
click at [505, 287] on button "ログイン" at bounding box center [531, 288] width 249 height 39
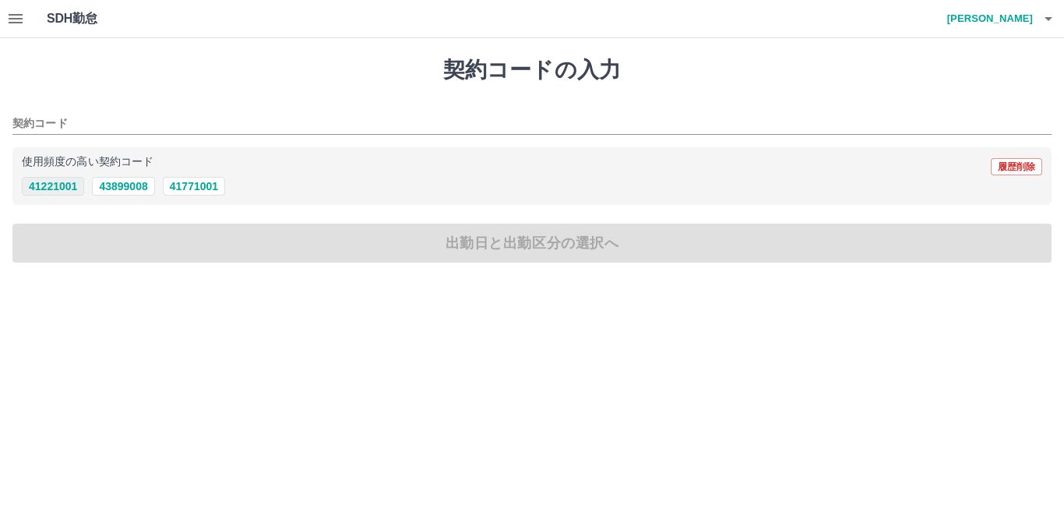
click at [62, 190] on button "41221001" at bounding box center [53, 186] width 62 height 19
type input "********"
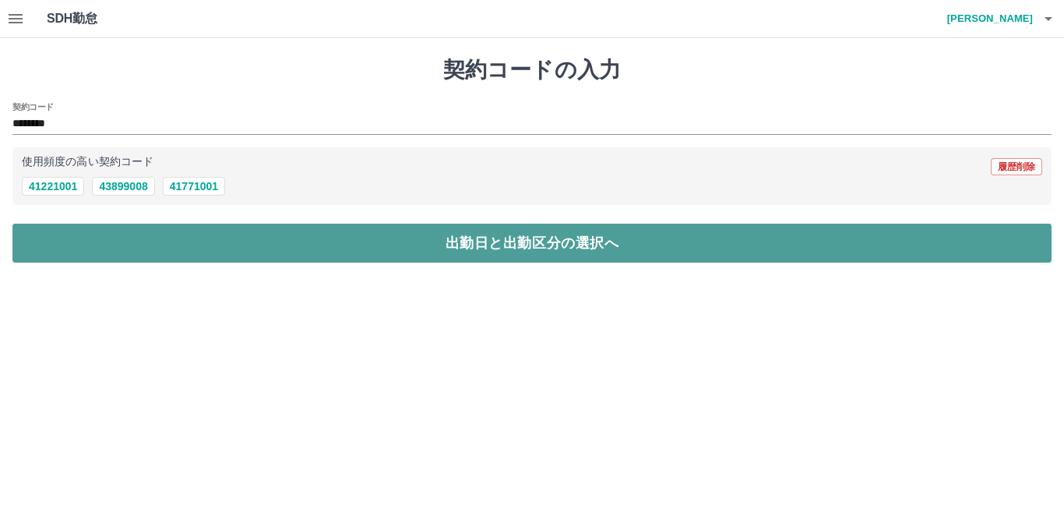
click at [65, 236] on button "出勤日と出勤区分の選択へ" at bounding box center [531, 243] width 1039 height 39
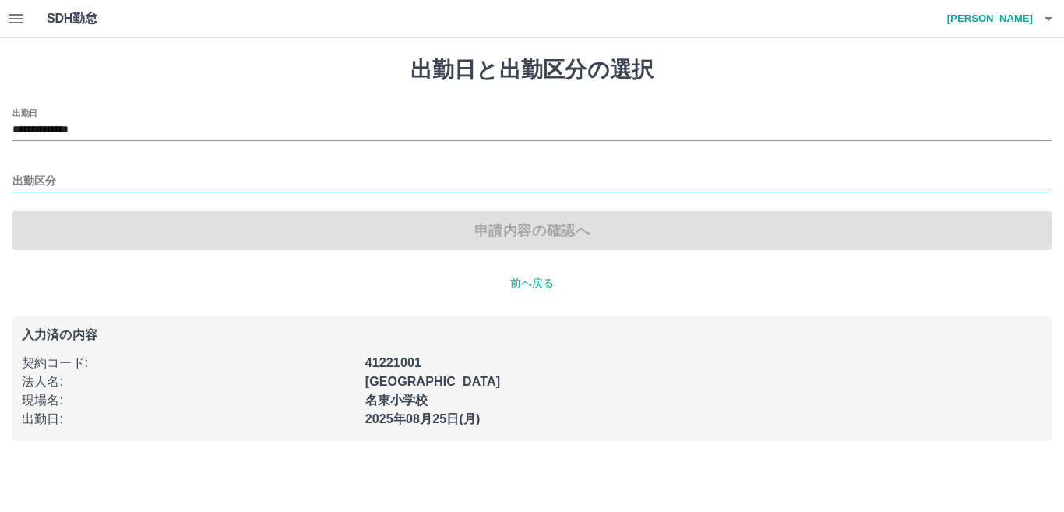
click at [33, 177] on input "出勤区分" at bounding box center [531, 181] width 1039 height 19
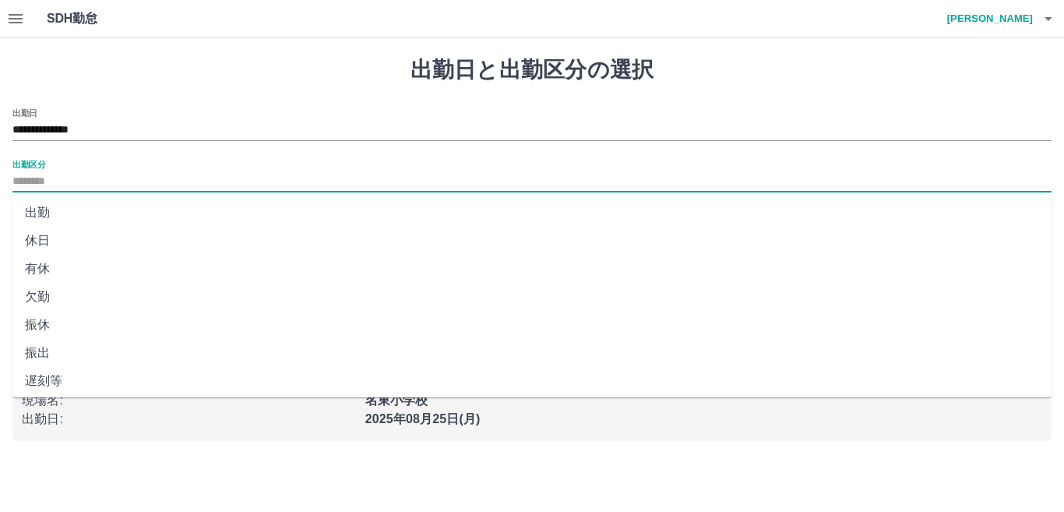
click at [44, 209] on li "出勤" at bounding box center [531, 213] width 1039 height 28
type input "**"
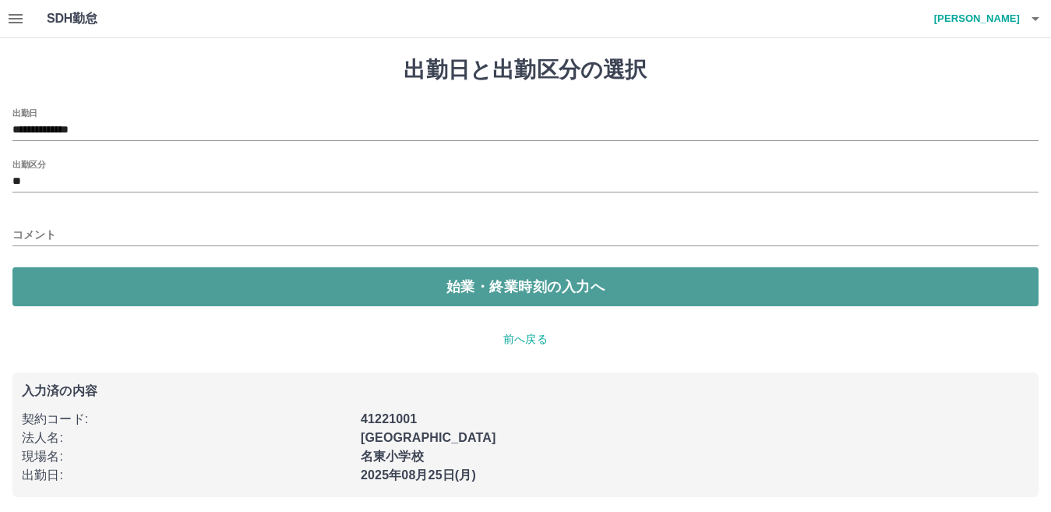
click at [76, 286] on button "始業・終業時刻の入力へ" at bounding box center [525, 286] width 1026 height 39
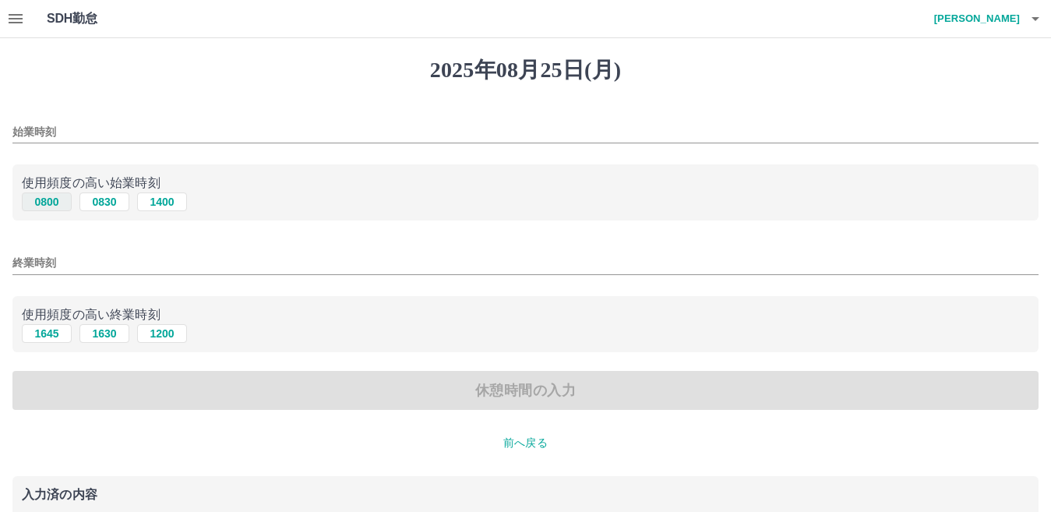
click at [47, 203] on button "0800" at bounding box center [47, 201] width 50 height 19
type input "****"
click at [114, 333] on button "1630" at bounding box center [104, 333] width 50 height 19
type input "****"
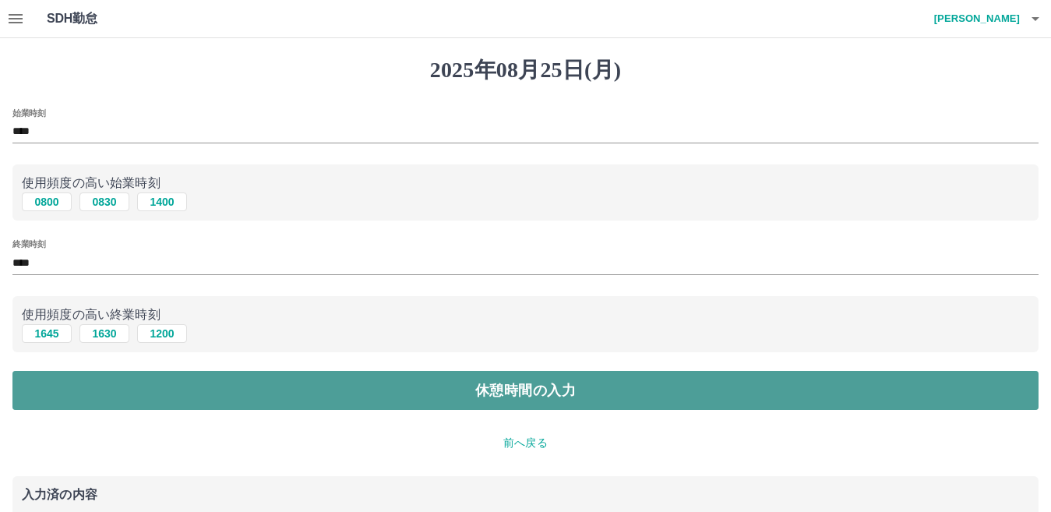
click at [114, 384] on button "休憩時間の入力" at bounding box center [525, 390] width 1026 height 39
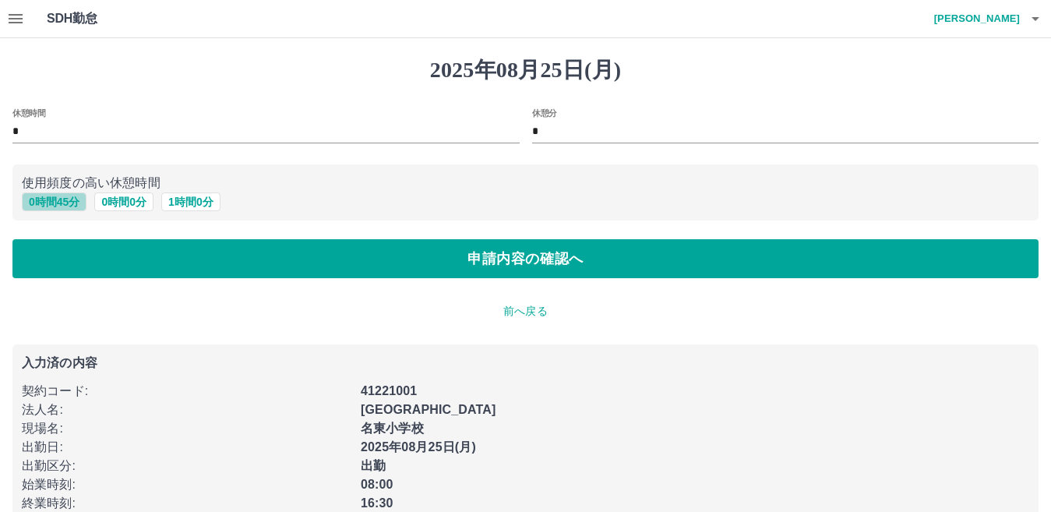
click at [44, 205] on button "0 時間 45 分" at bounding box center [54, 201] width 65 height 19
type input "**"
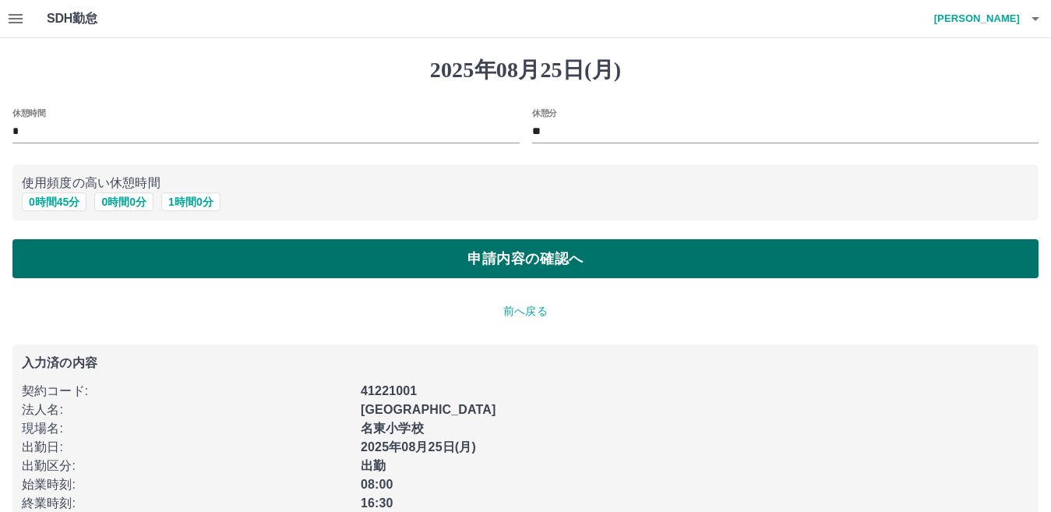
click at [79, 258] on button "申請内容の確認へ" at bounding box center [525, 258] width 1026 height 39
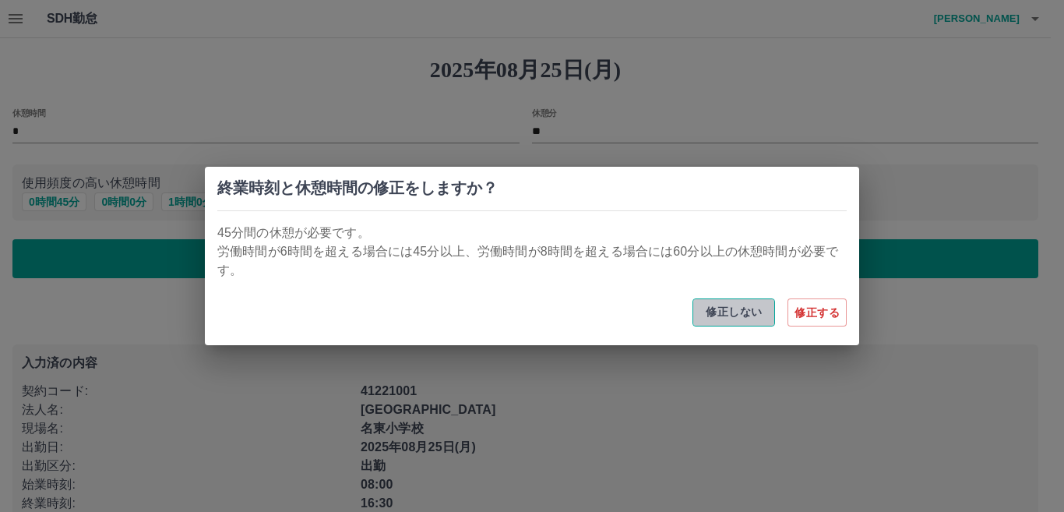
click at [721, 315] on button "修正しない" at bounding box center [733, 312] width 83 height 28
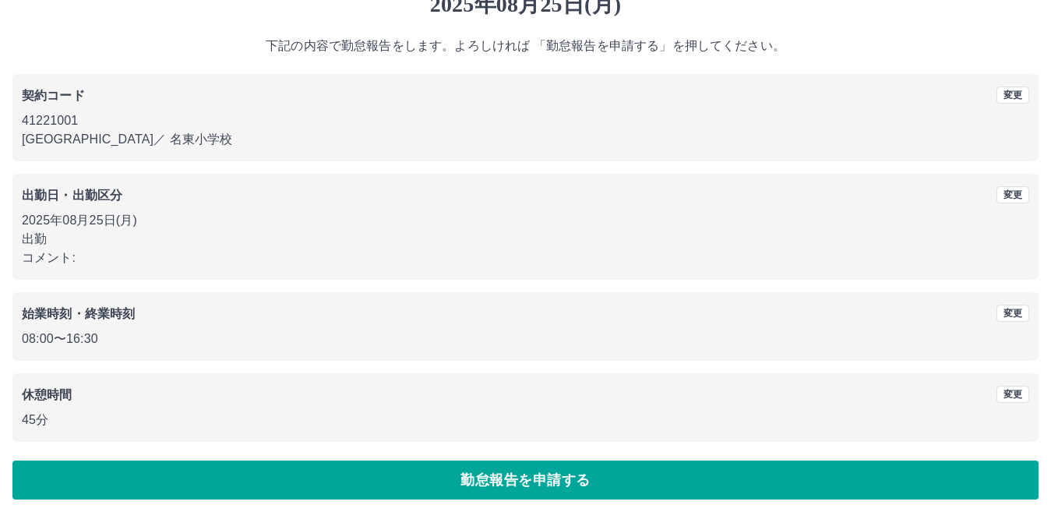
scroll to position [72, 0]
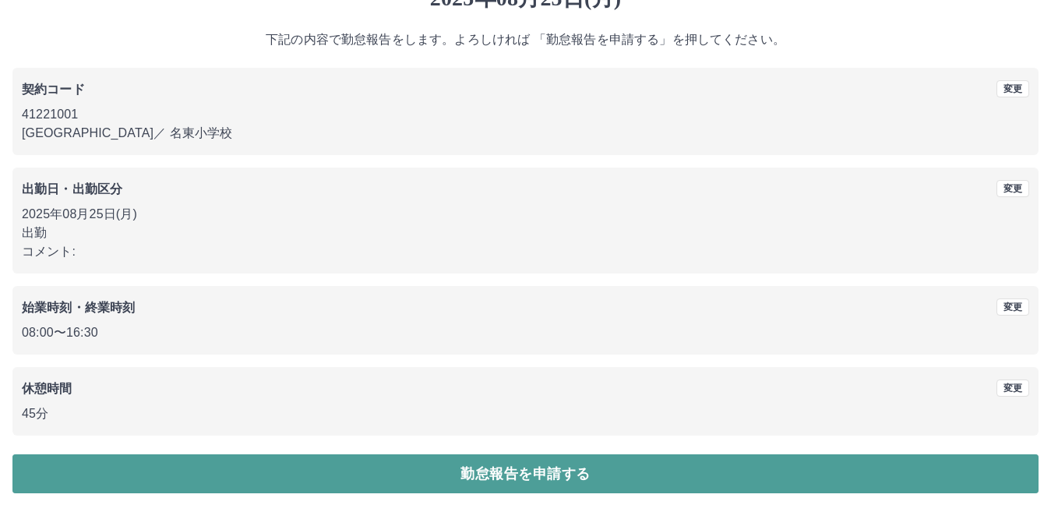
click at [795, 480] on button "勤怠報告を申請する" at bounding box center [525, 473] width 1026 height 39
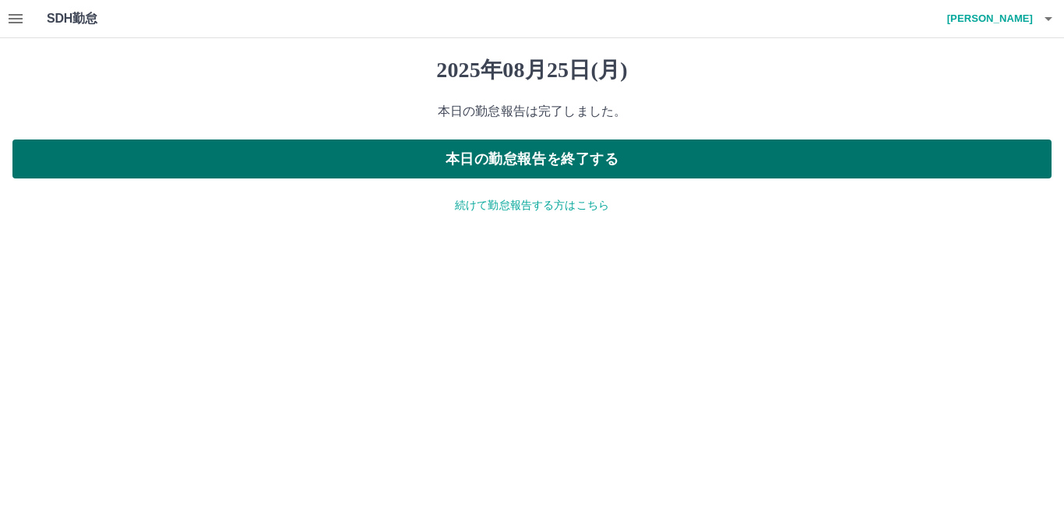
click at [685, 159] on button "本日の勤怠報告を終了する" at bounding box center [531, 158] width 1039 height 39
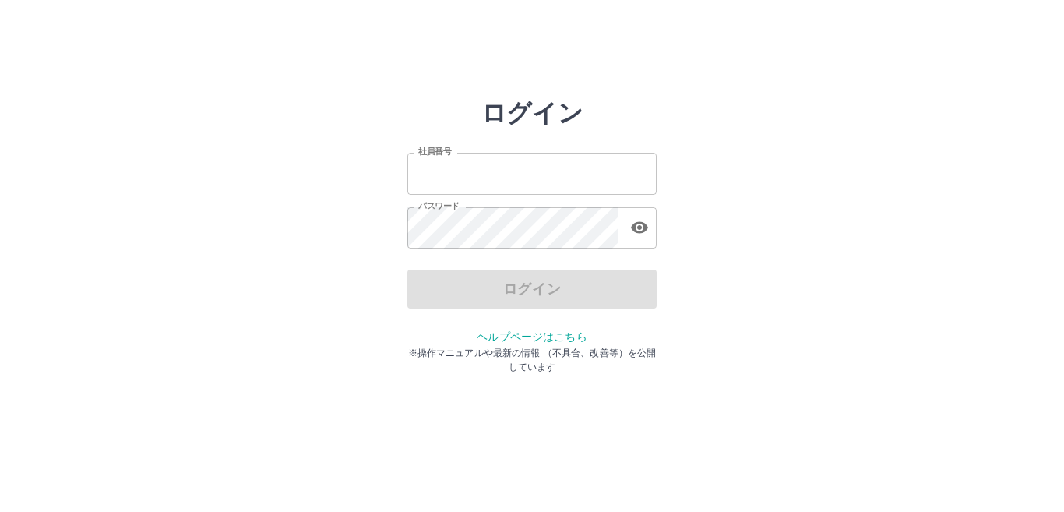
type input "*******"
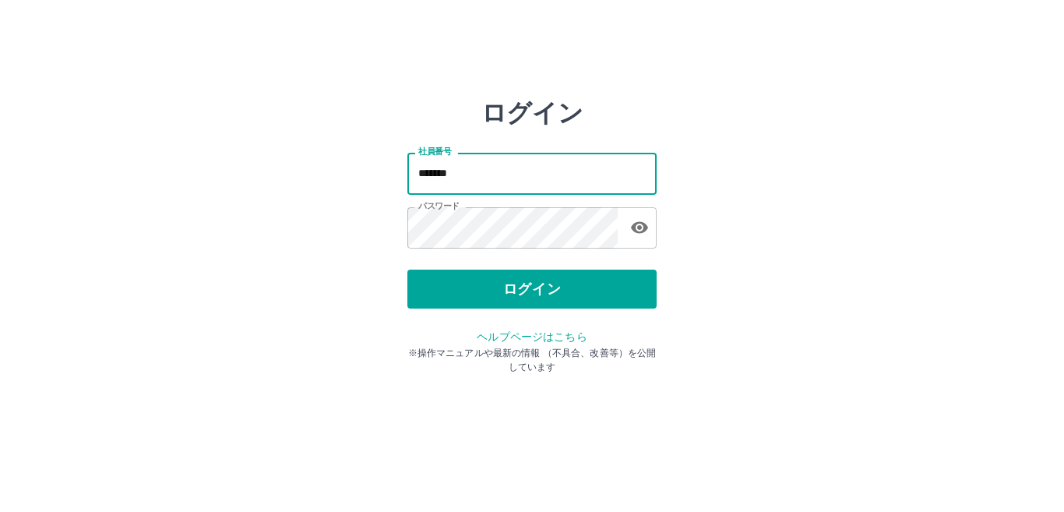
click at [530, 190] on input "*******" at bounding box center [531, 173] width 249 height 41
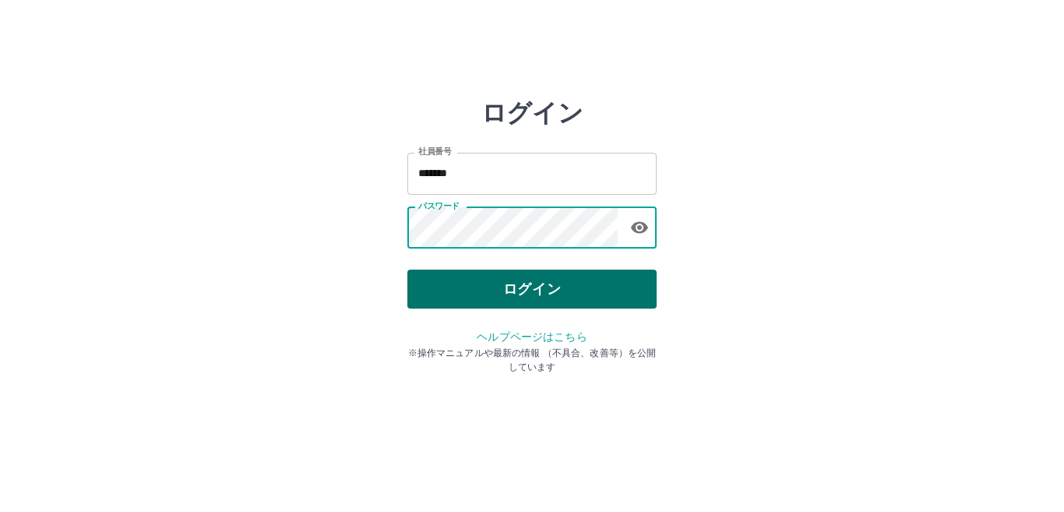
click at [445, 293] on button "ログイン" at bounding box center [531, 288] width 249 height 39
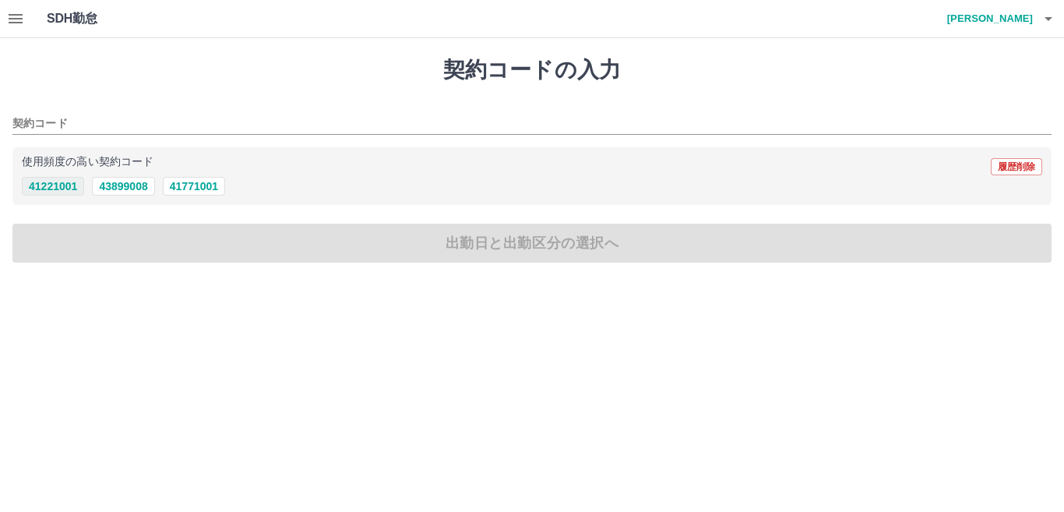
click at [40, 188] on button "41221001" at bounding box center [53, 186] width 62 height 19
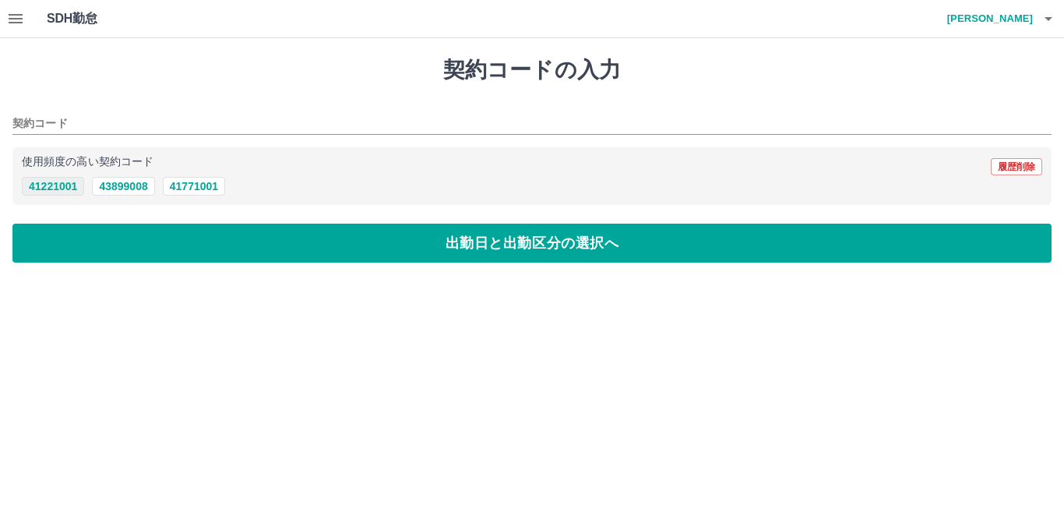
type input "********"
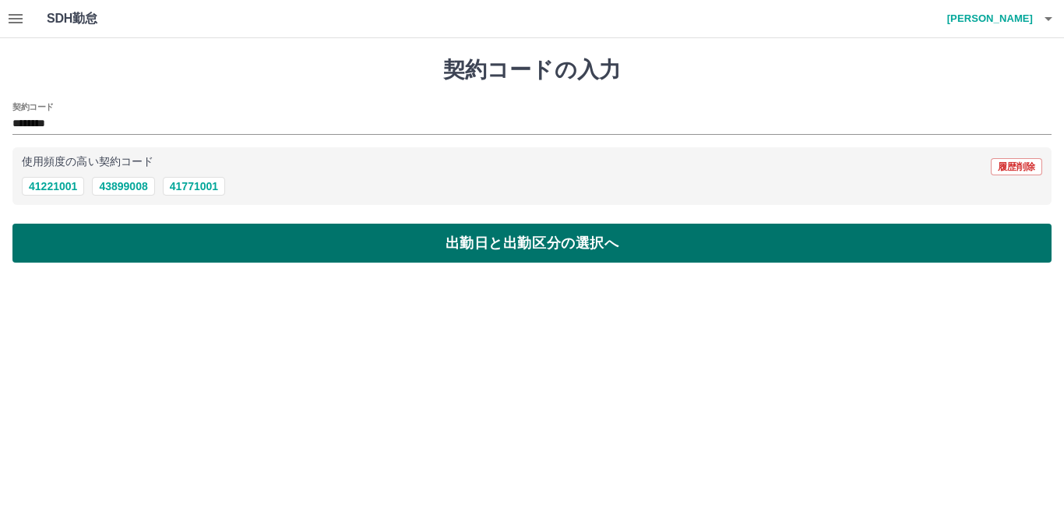
click at [52, 236] on button "出勤日と出勤区分の選択へ" at bounding box center [531, 243] width 1039 height 39
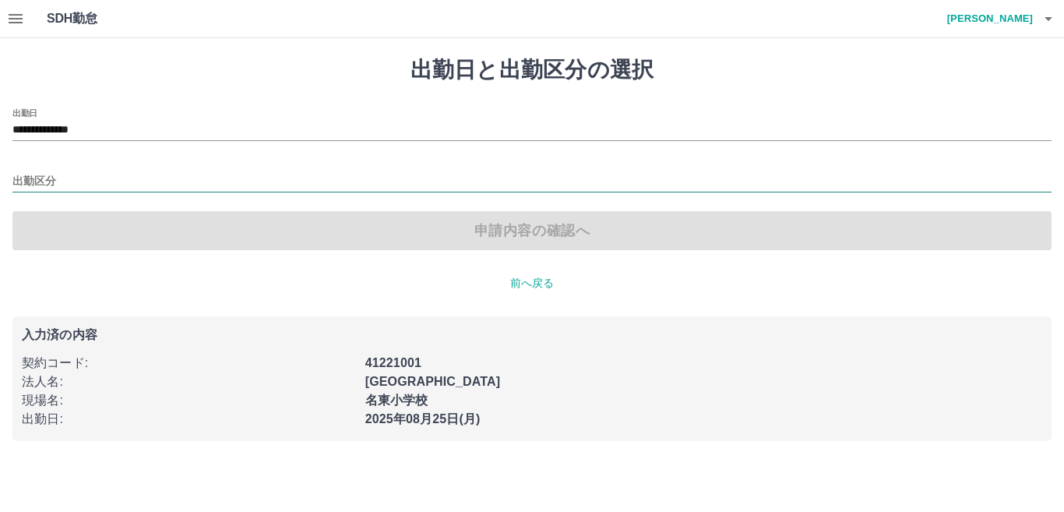
click at [51, 178] on input "出勤区分" at bounding box center [531, 181] width 1039 height 19
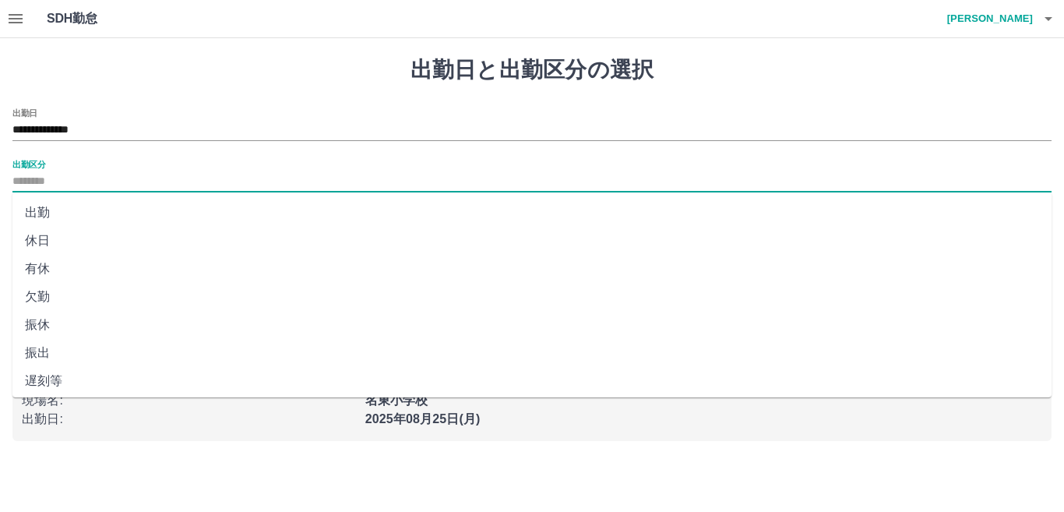
click at [46, 270] on li "有休" at bounding box center [531, 269] width 1039 height 28
type input "**"
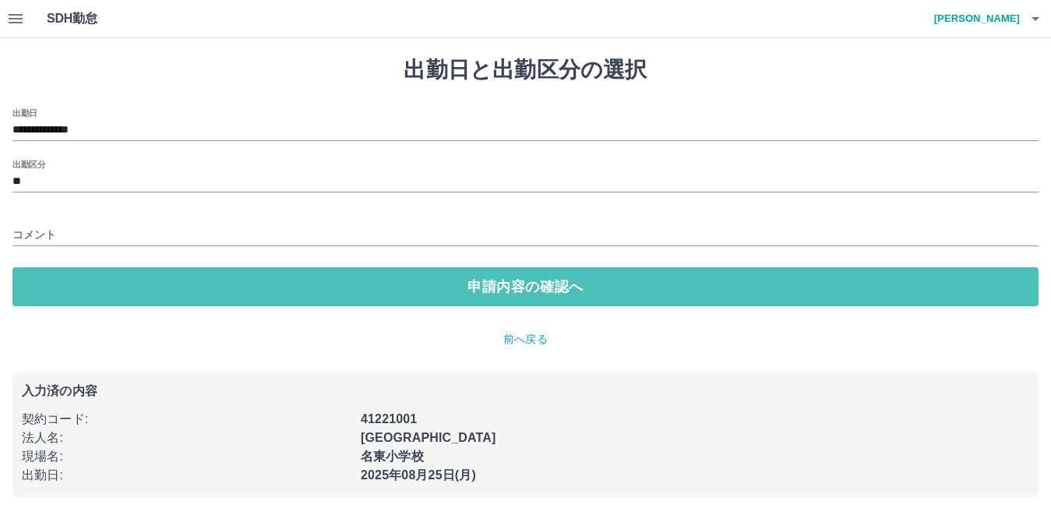
click at [46, 270] on button "申請内容の確認へ" at bounding box center [525, 286] width 1026 height 39
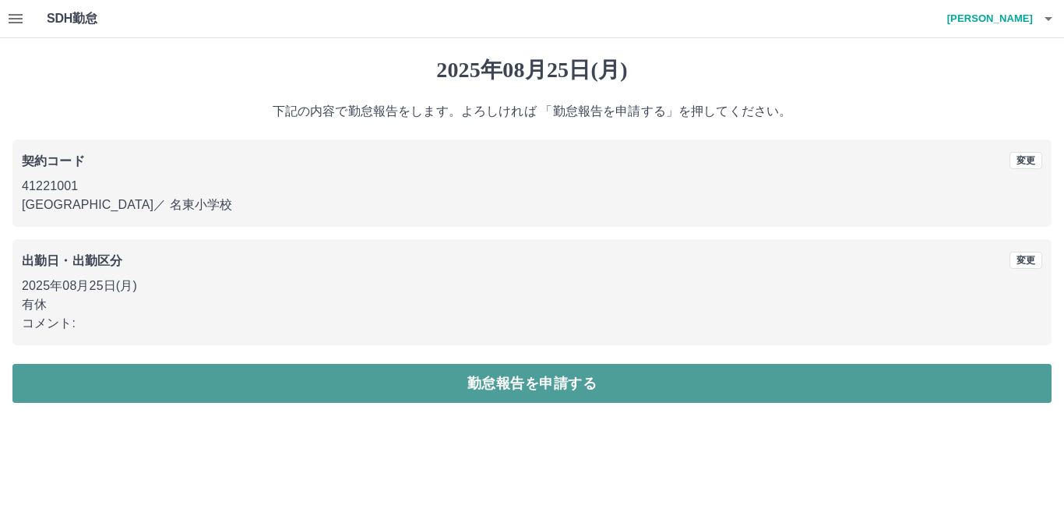
click at [179, 383] on button "勤怠報告を申請する" at bounding box center [531, 383] width 1039 height 39
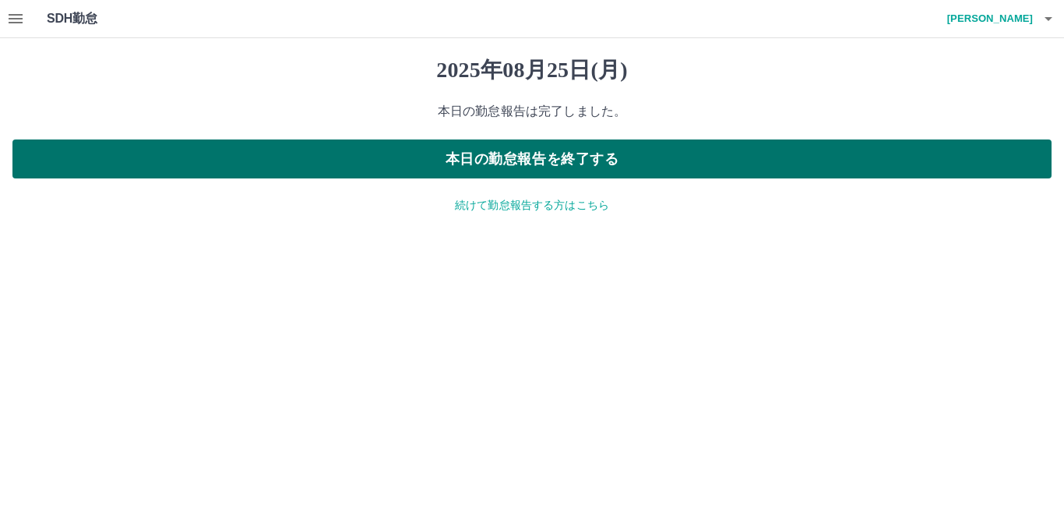
click at [583, 160] on button "本日の勤怠報告を終了する" at bounding box center [531, 158] width 1039 height 39
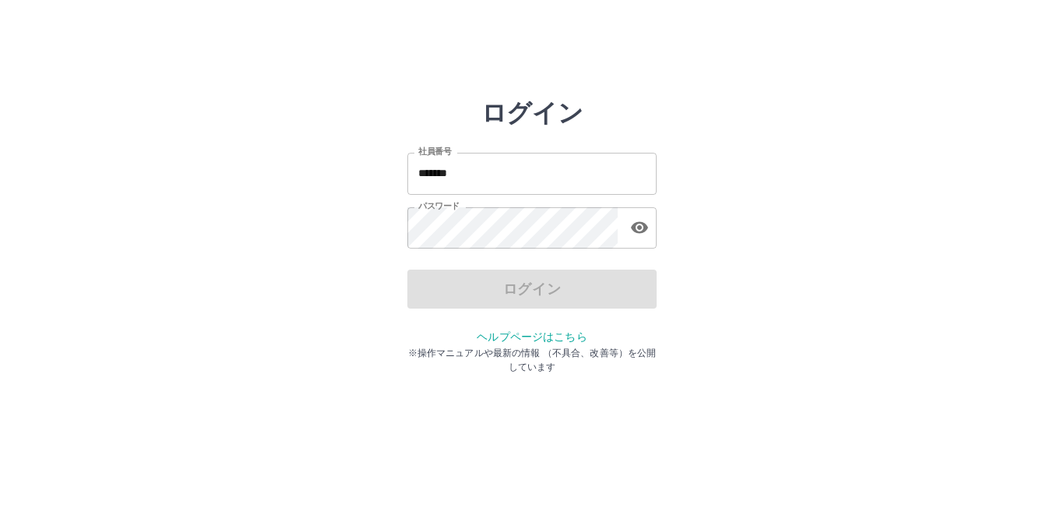
click at [527, 167] on input "*******" at bounding box center [531, 173] width 249 height 41
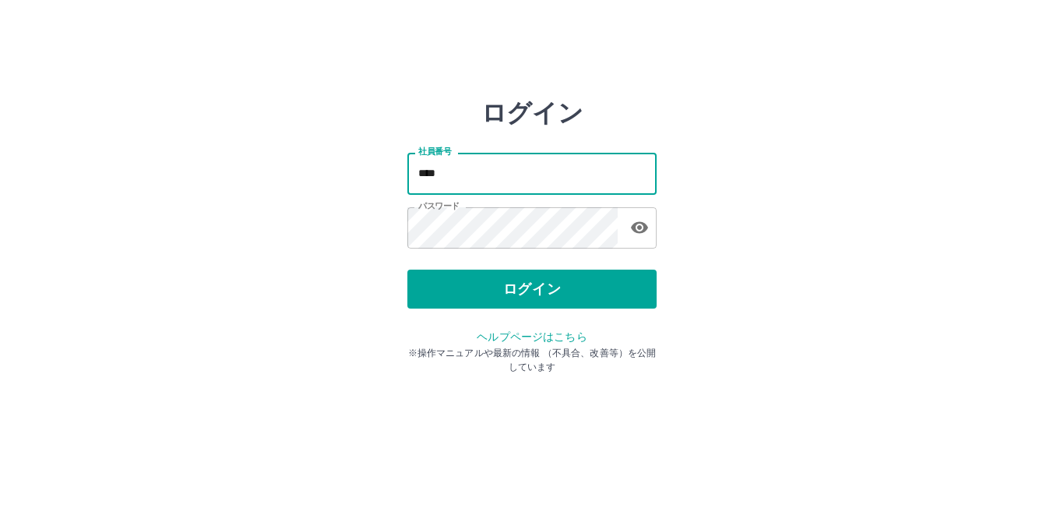
type input "*******"
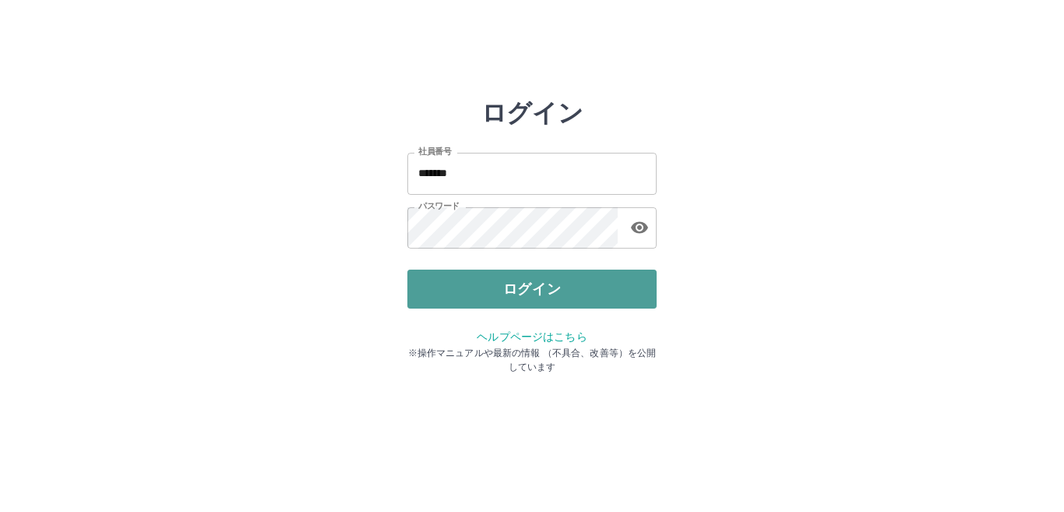
click at [455, 283] on button "ログイン" at bounding box center [531, 288] width 249 height 39
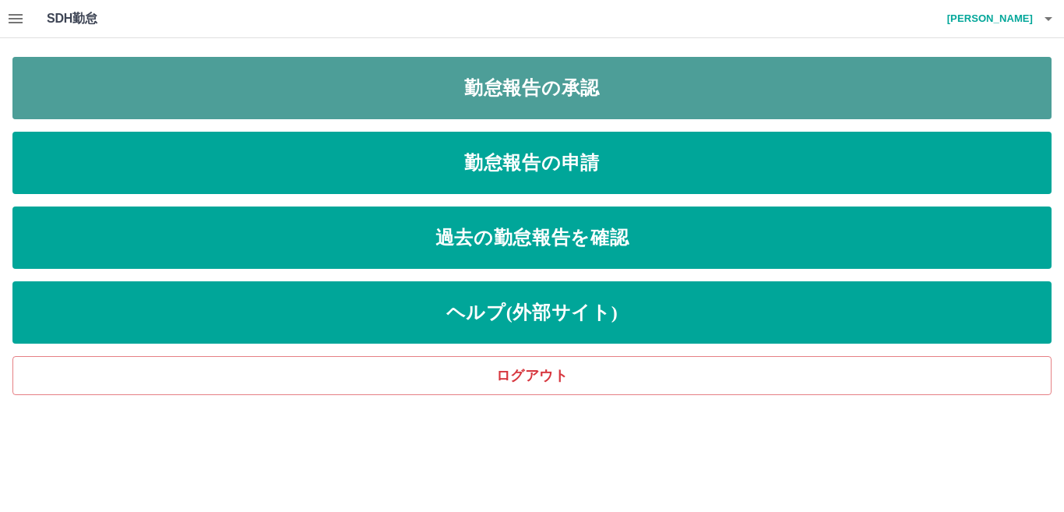
click at [564, 89] on link "勤怠報告の承認" at bounding box center [531, 88] width 1039 height 62
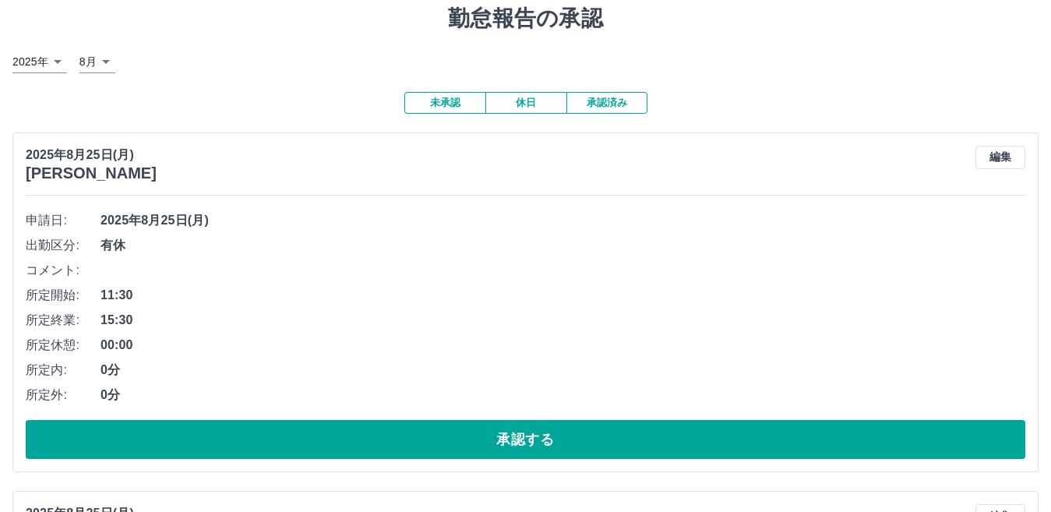
scroll to position [62, 0]
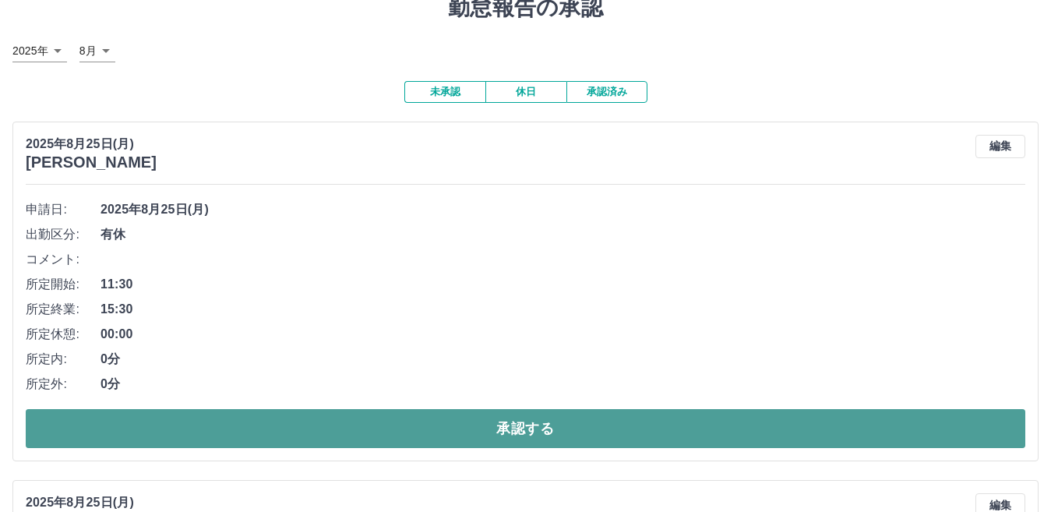
click at [864, 428] on button "承認する" at bounding box center [525, 428] width 999 height 39
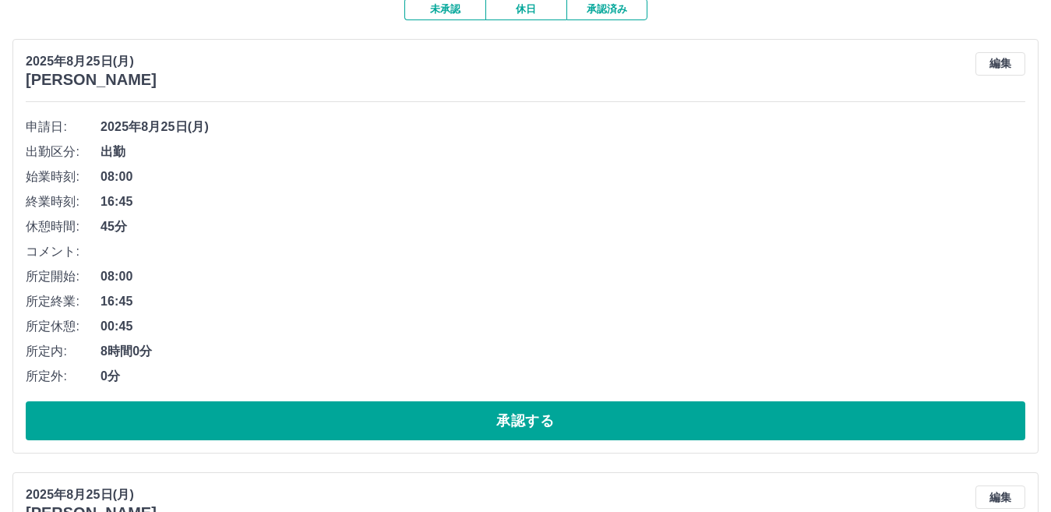
scroll to position [156, 0]
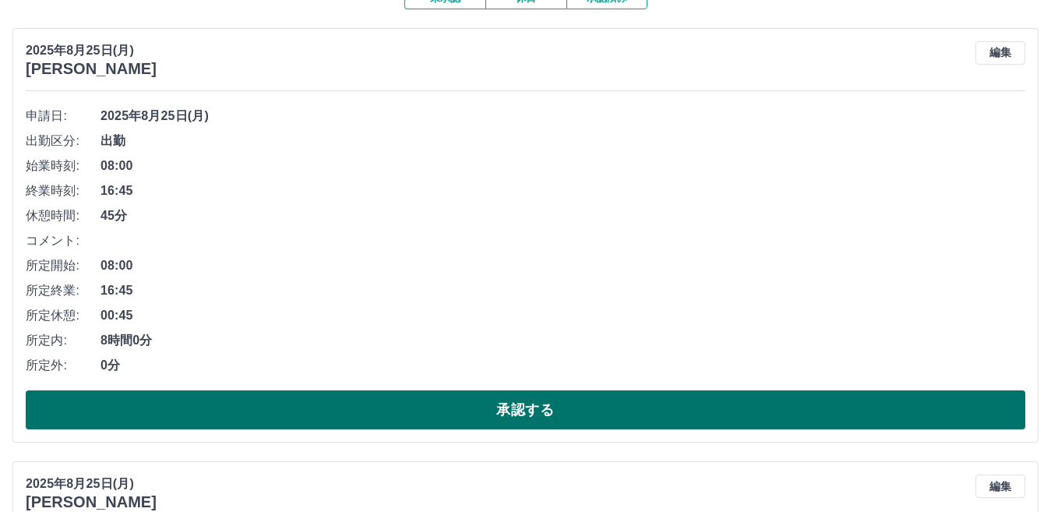
click at [896, 410] on button "承認する" at bounding box center [525, 409] width 999 height 39
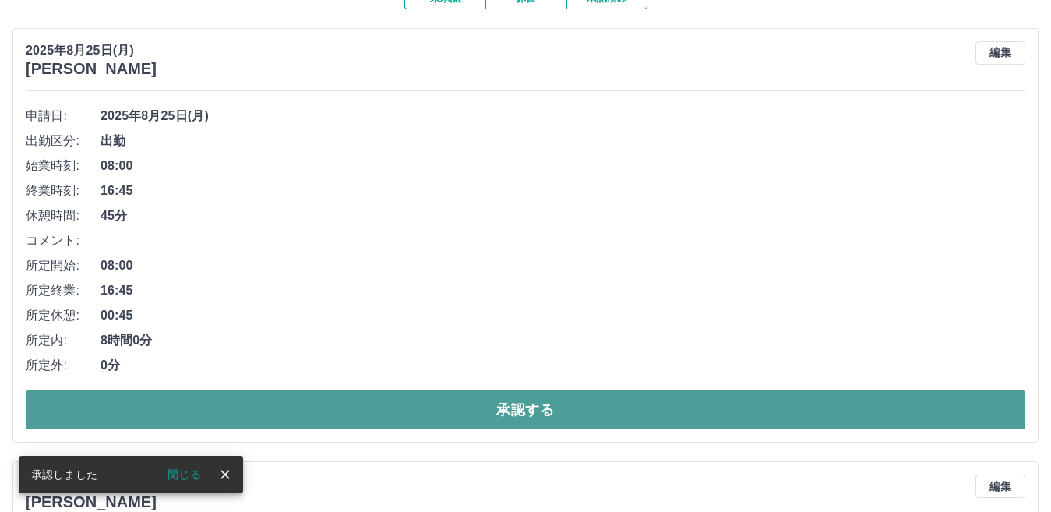
click at [974, 418] on button "承認する" at bounding box center [525, 409] width 999 height 39
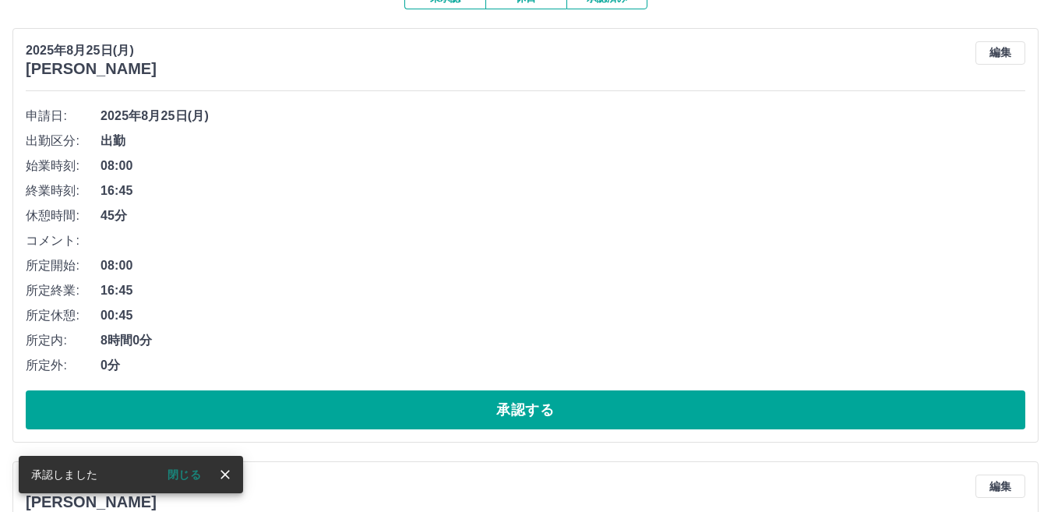
click at [974, 418] on button "承認する" at bounding box center [525, 409] width 999 height 39
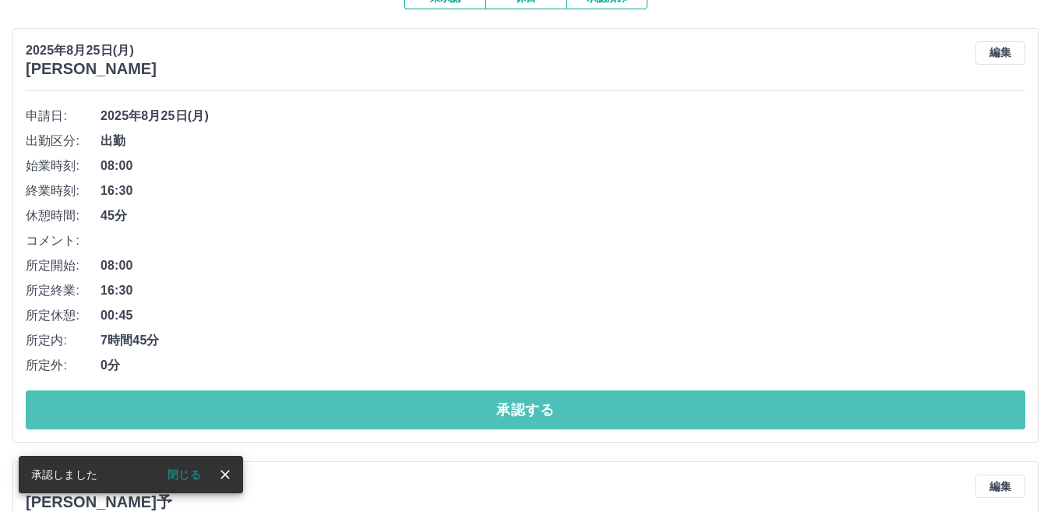
click at [974, 418] on button "承認する" at bounding box center [525, 409] width 999 height 39
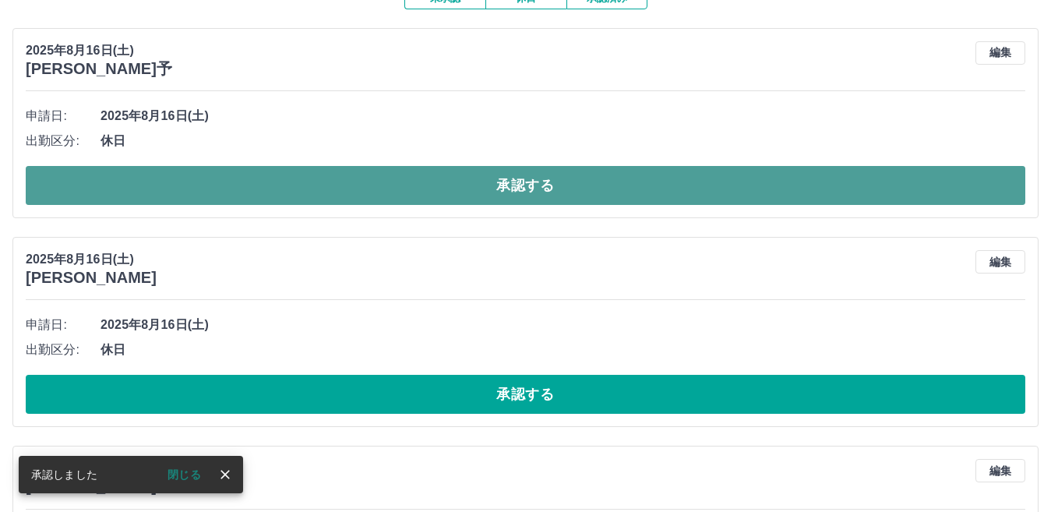
click at [901, 185] on button "承認する" at bounding box center [525, 185] width 999 height 39
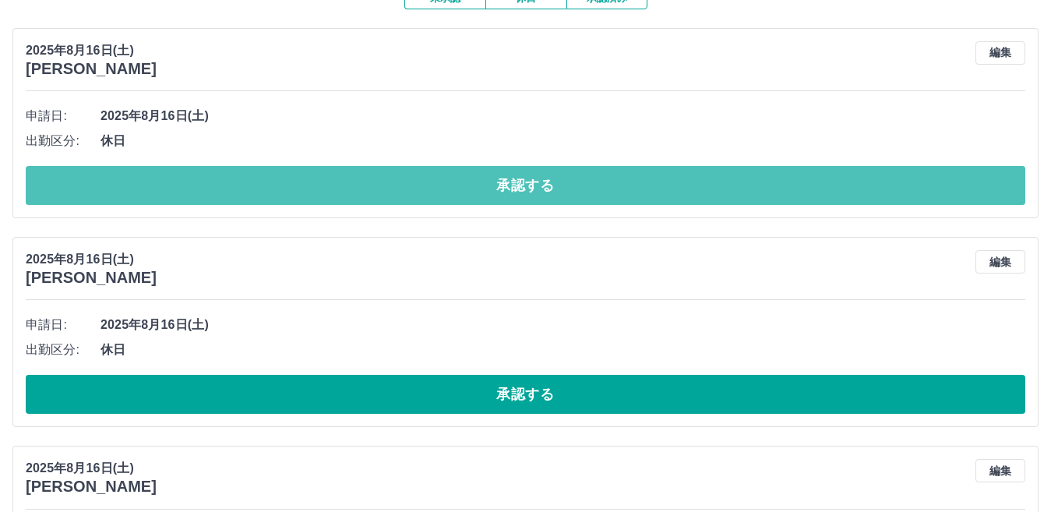
click at [901, 185] on button "承認する" at bounding box center [525, 185] width 999 height 39
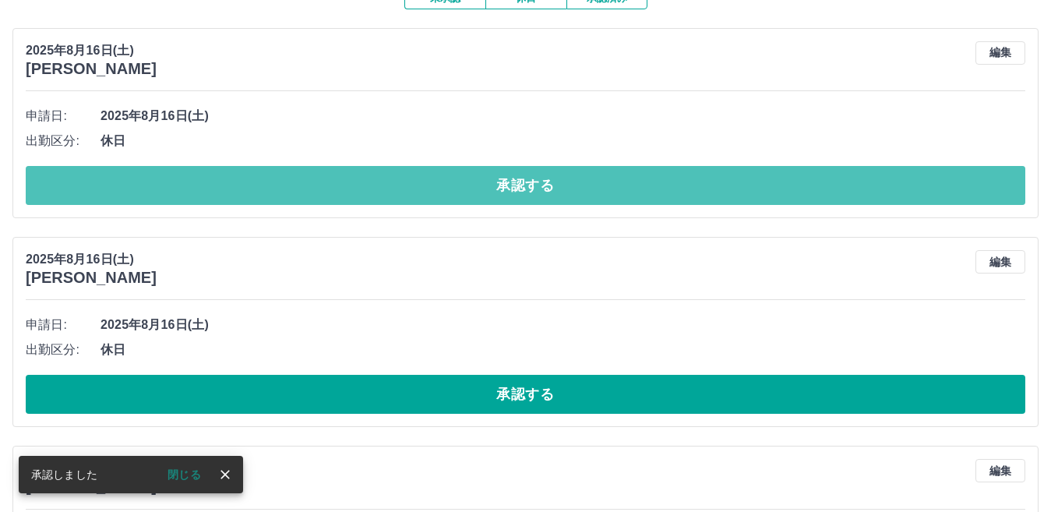
click at [901, 185] on button "承認する" at bounding box center [525, 185] width 999 height 39
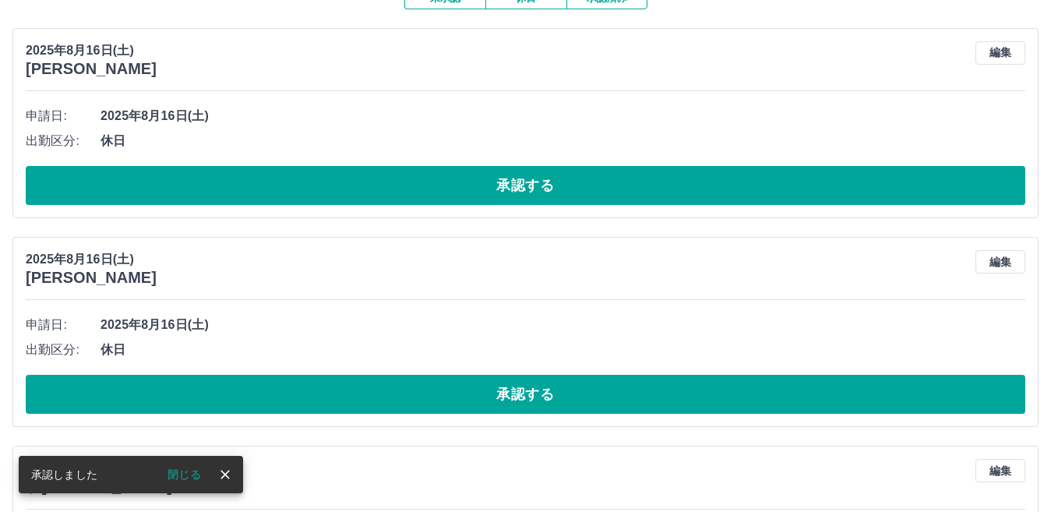
click at [901, 185] on button "承認する" at bounding box center [525, 185] width 999 height 39
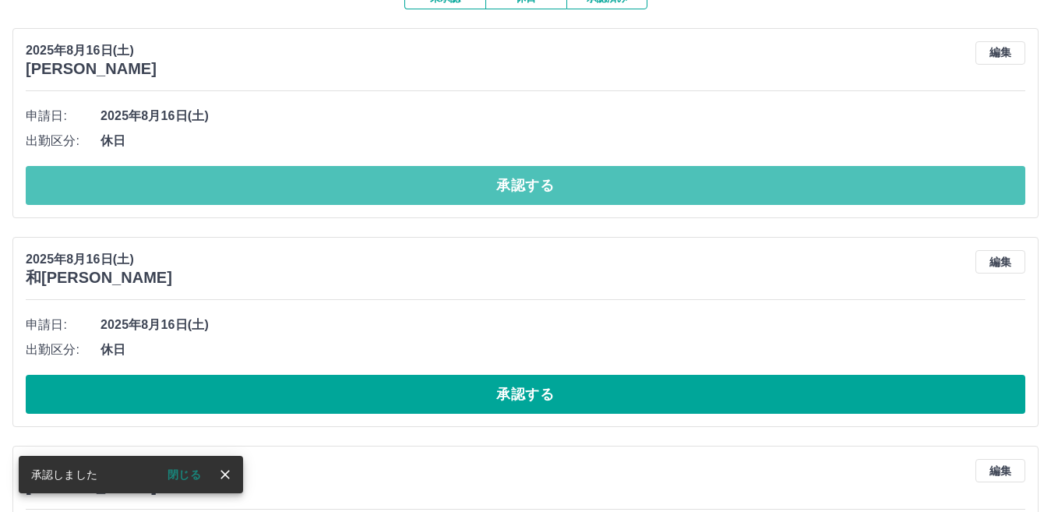
click at [901, 185] on button "承認する" at bounding box center [525, 185] width 999 height 39
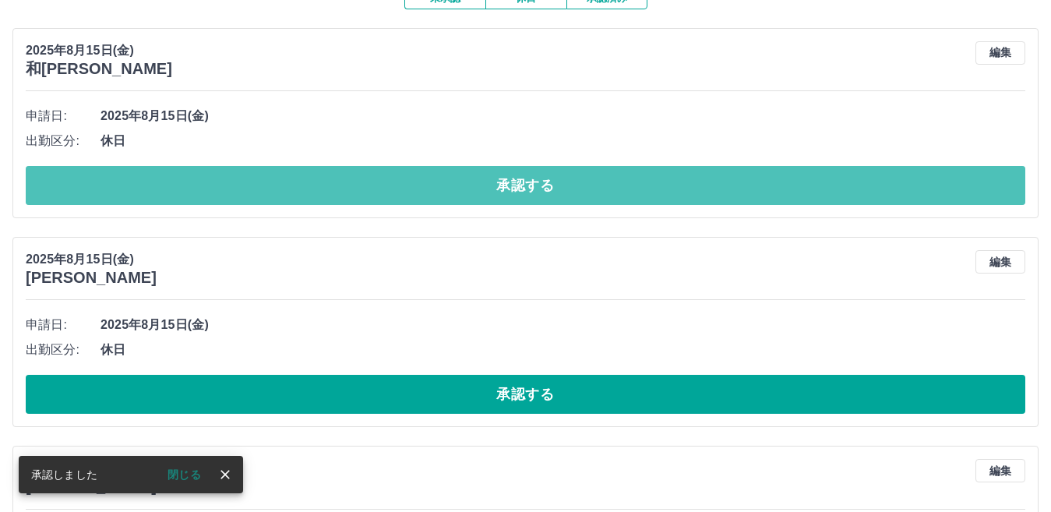
click at [896, 194] on button "承認する" at bounding box center [525, 185] width 999 height 39
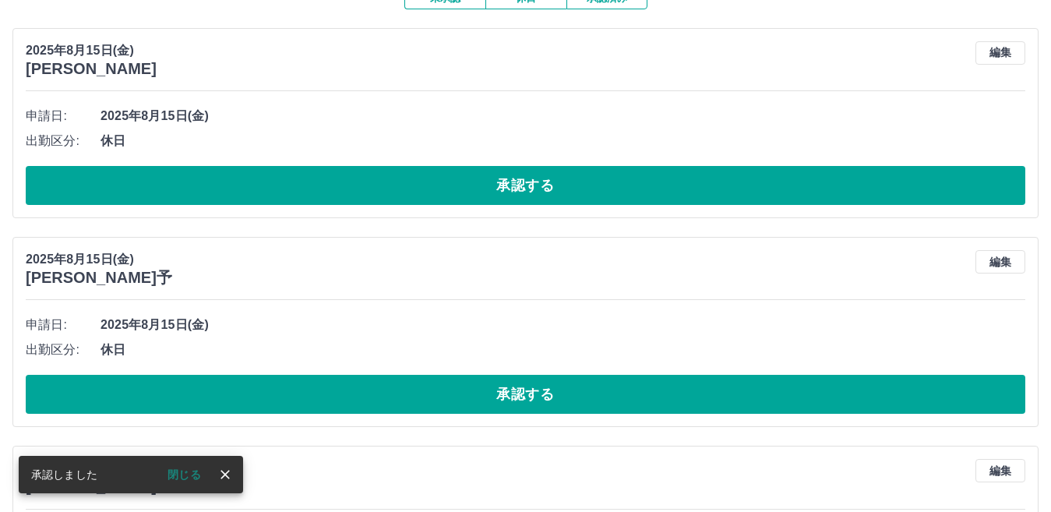
click at [896, 194] on button "承認する" at bounding box center [525, 185] width 999 height 39
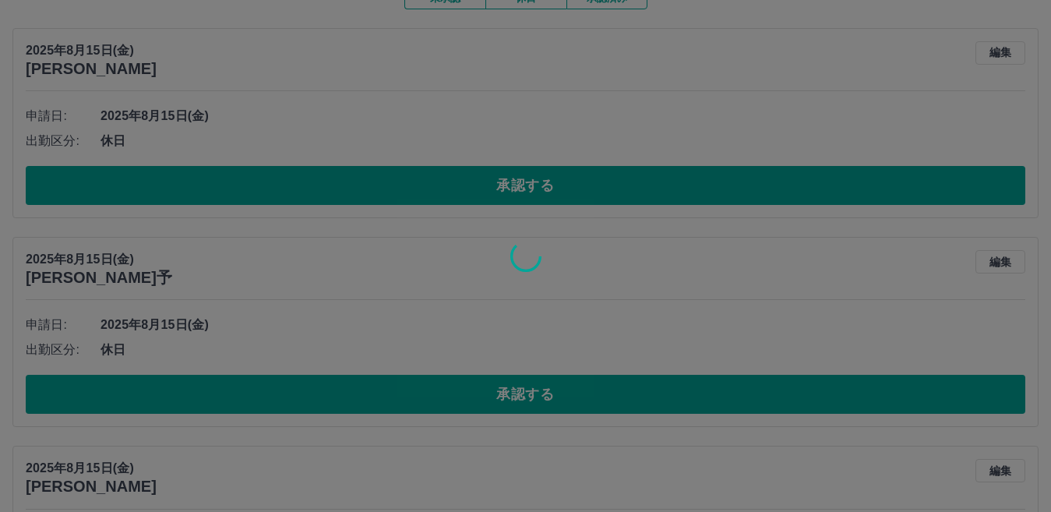
click at [896, 194] on div at bounding box center [525, 256] width 1051 height 512
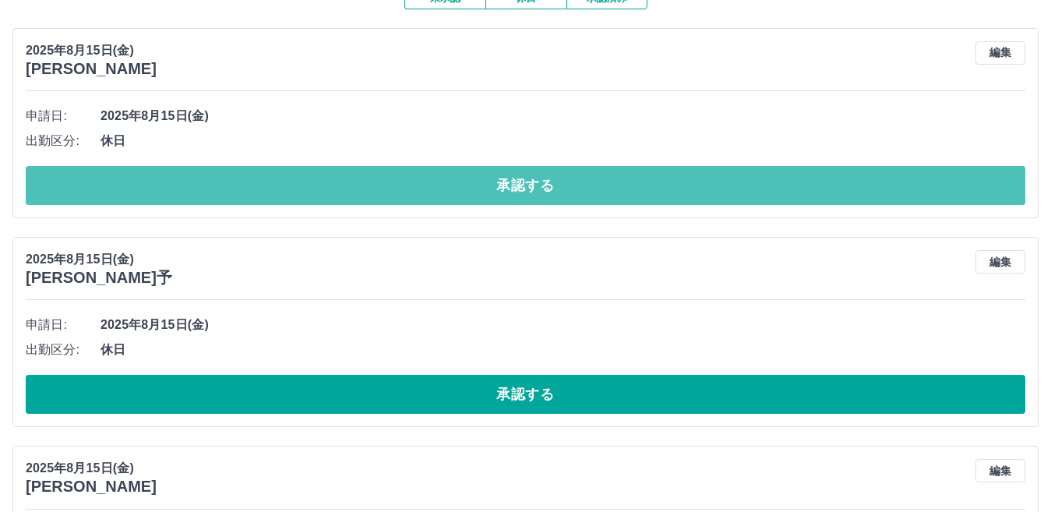
click at [896, 194] on button "承認する" at bounding box center [525, 185] width 999 height 39
click at [882, 198] on button "承認する" at bounding box center [525, 185] width 999 height 39
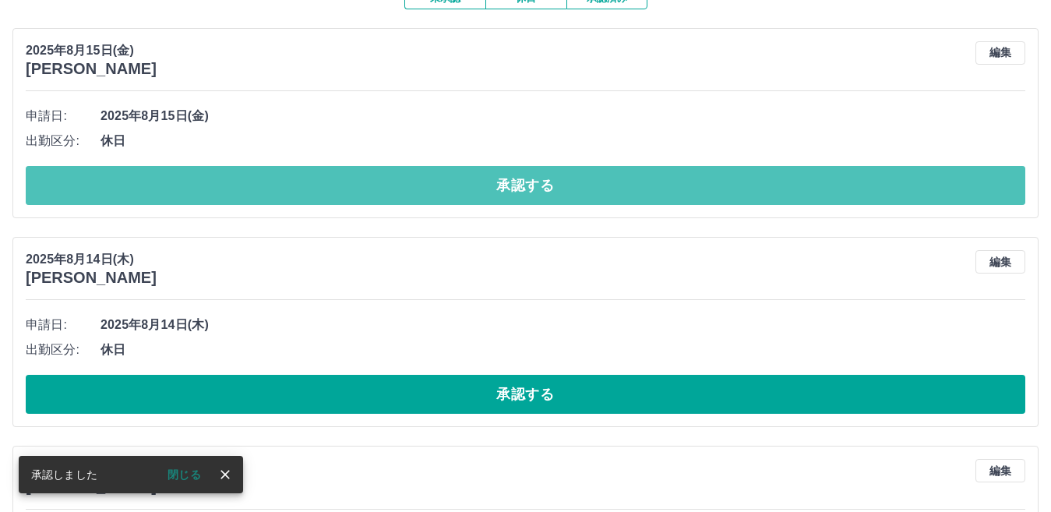
click at [882, 198] on button "承認する" at bounding box center [525, 185] width 999 height 39
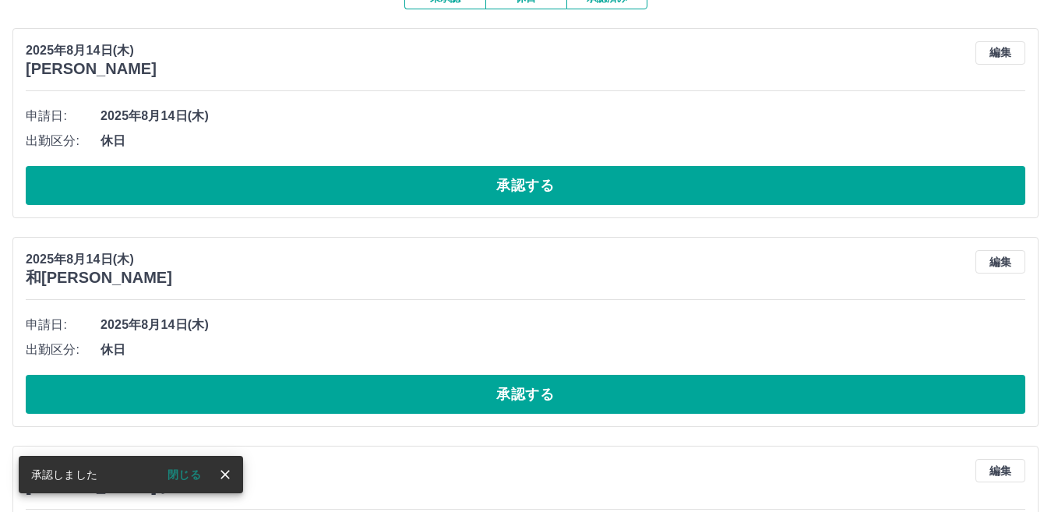
click at [882, 198] on button "承認する" at bounding box center [525, 185] width 999 height 39
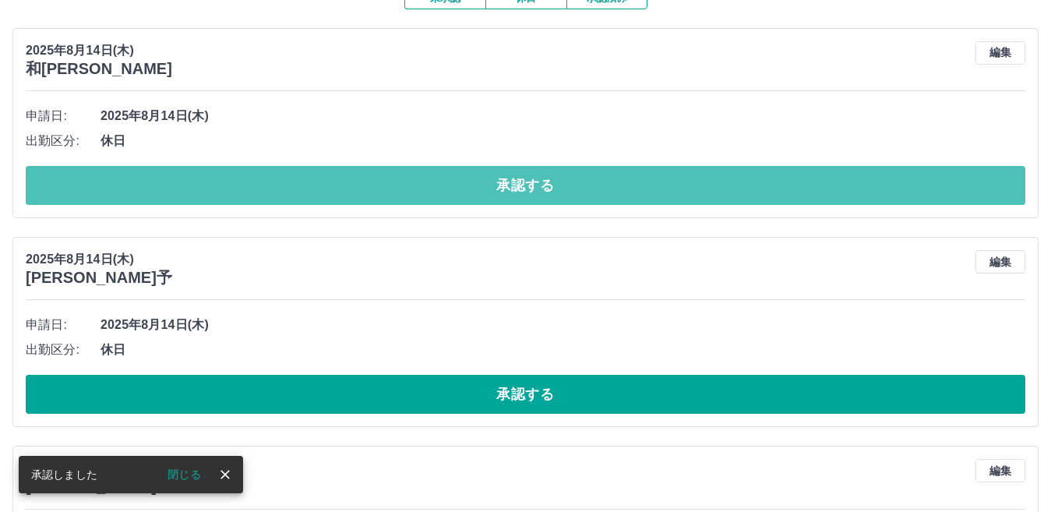
click at [882, 198] on button "承認する" at bounding box center [525, 185] width 999 height 39
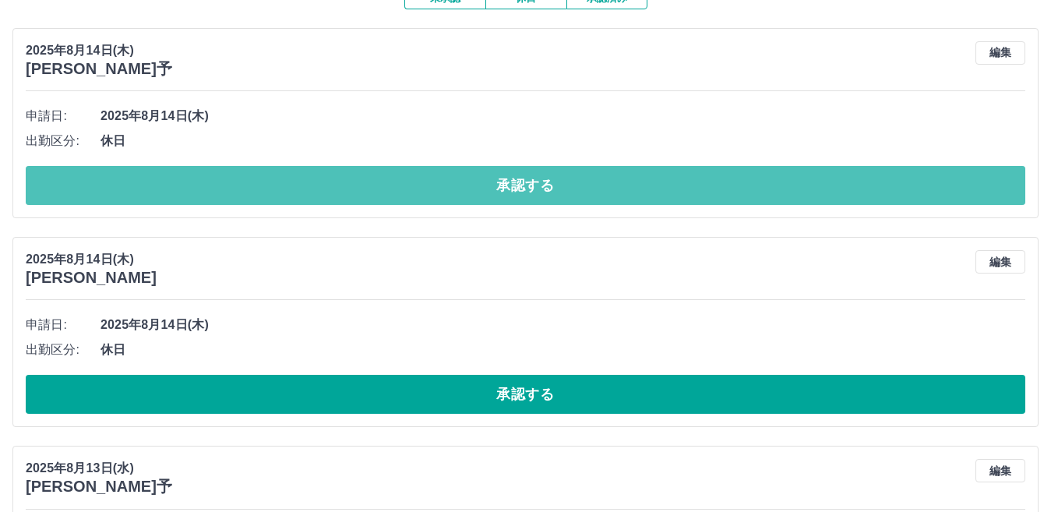
click at [882, 198] on button "承認する" at bounding box center [525, 185] width 999 height 39
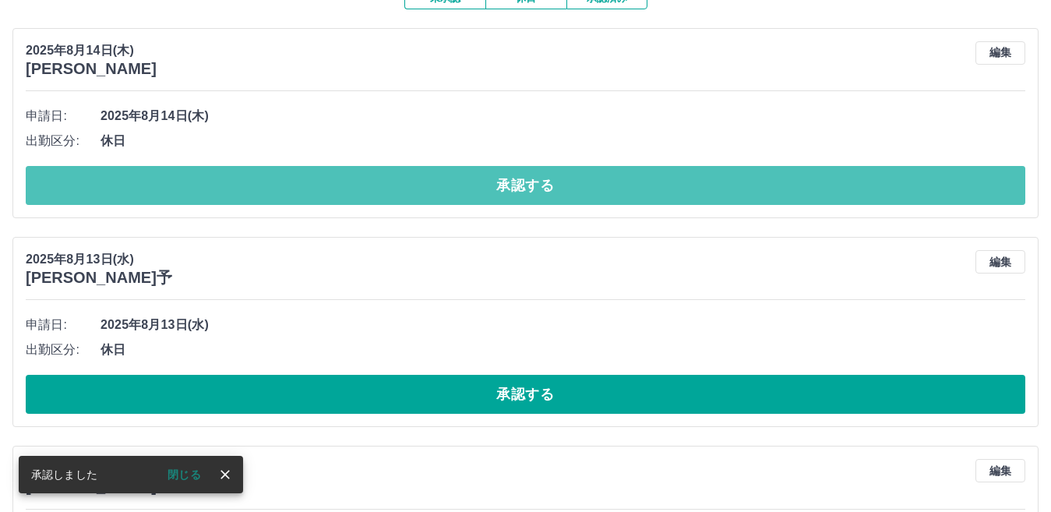
click at [882, 198] on button "承認する" at bounding box center [525, 185] width 999 height 39
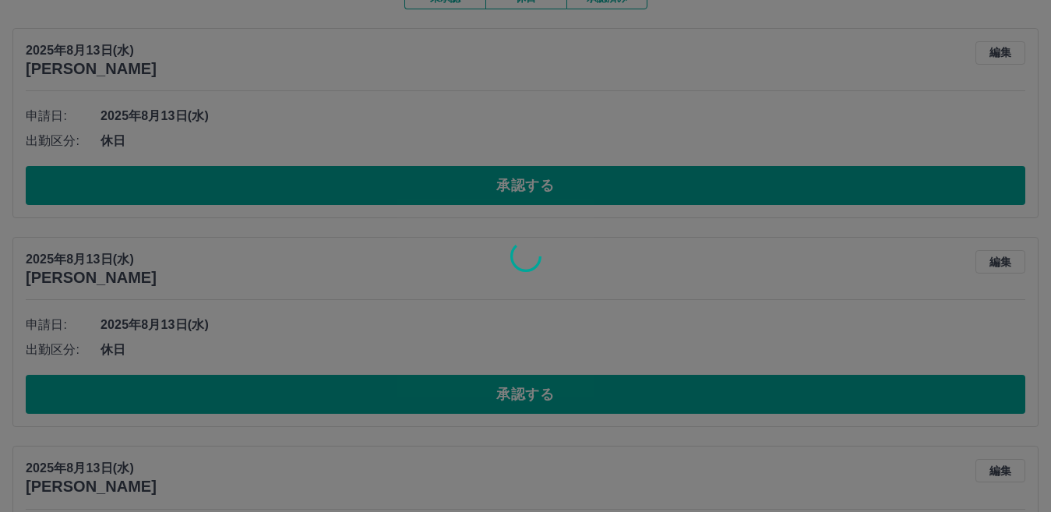
click at [882, 198] on div at bounding box center [525, 256] width 1051 height 512
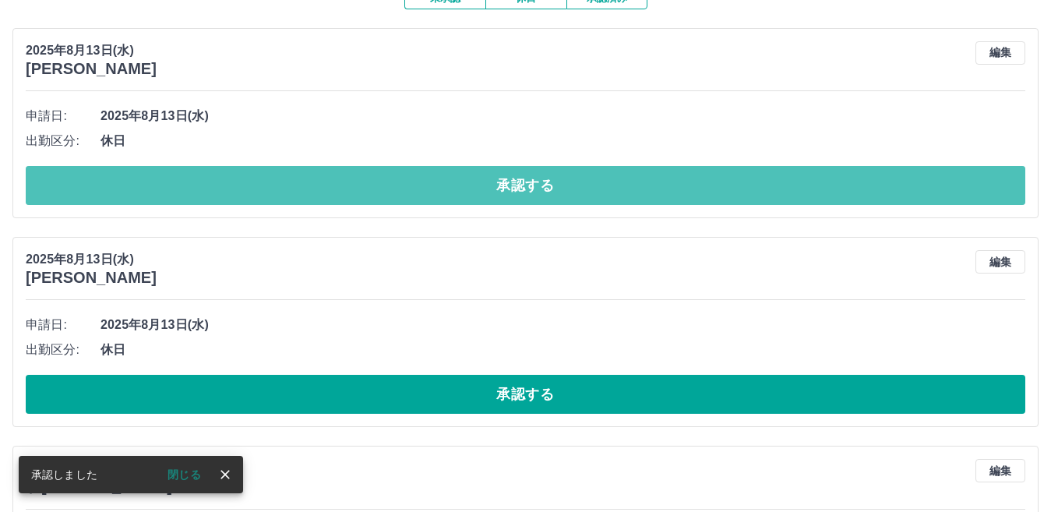
click at [882, 198] on button "承認する" at bounding box center [525, 185] width 999 height 39
click at [882, 194] on button "承認する" at bounding box center [525, 185] width 999 height 39
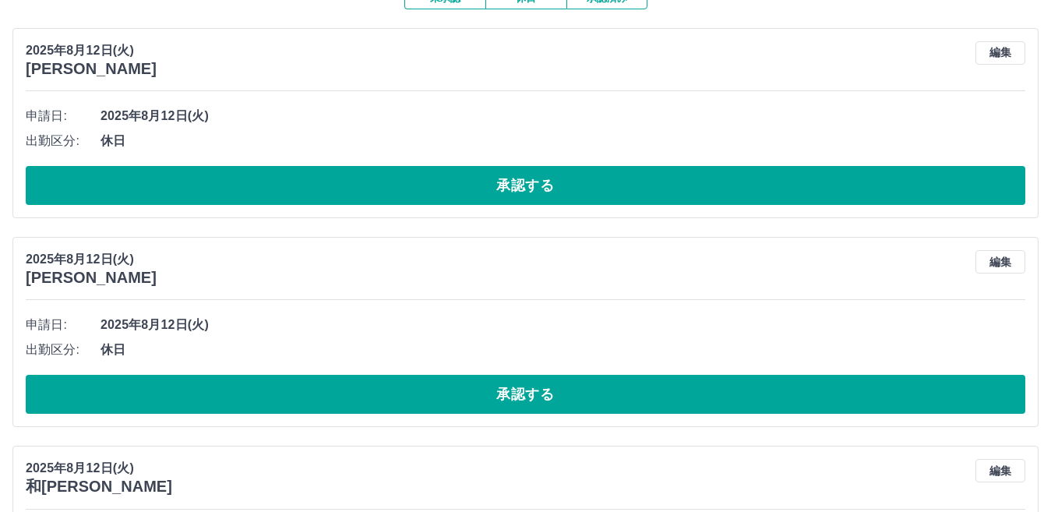
click at [888, 188] on button "承認する" at bounding box center [525, 185] width 999 height 39
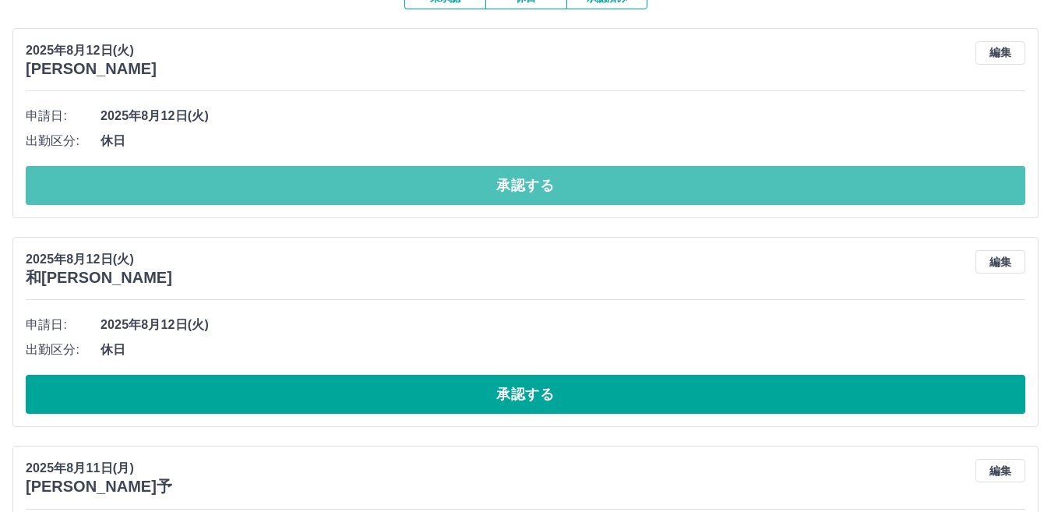
click at [888, 188] on button "承認する" at bounding box center [525, 185] width 999 height 39
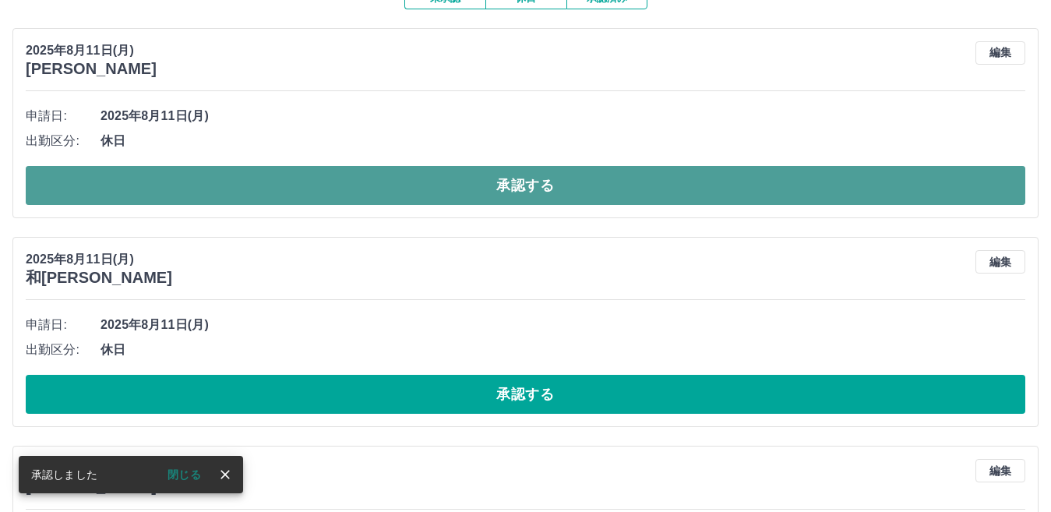
click at [888, 188] on button "承認する" at bounding box center [525, 185] width 999 height 39
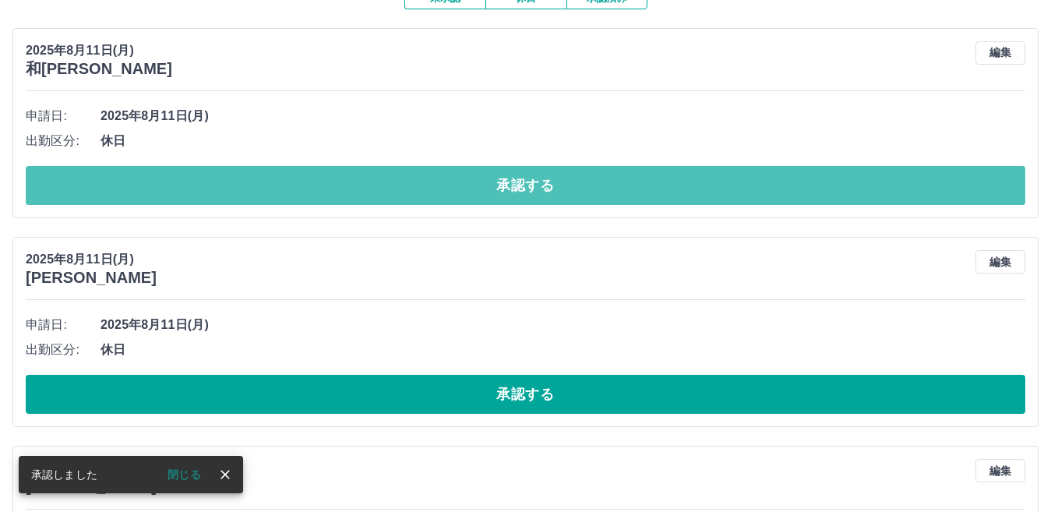
click at [899, 185] on button "承認する" at bounding box center [525, 185] width 999 height 39
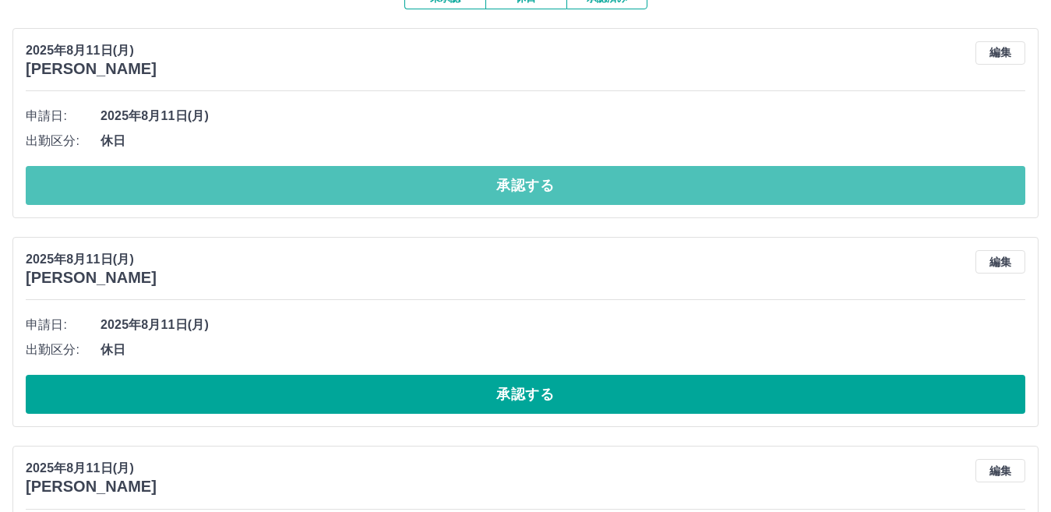
click at [899, 185] on button "承認する" at bounding box center [525, 185] width 999 height 39
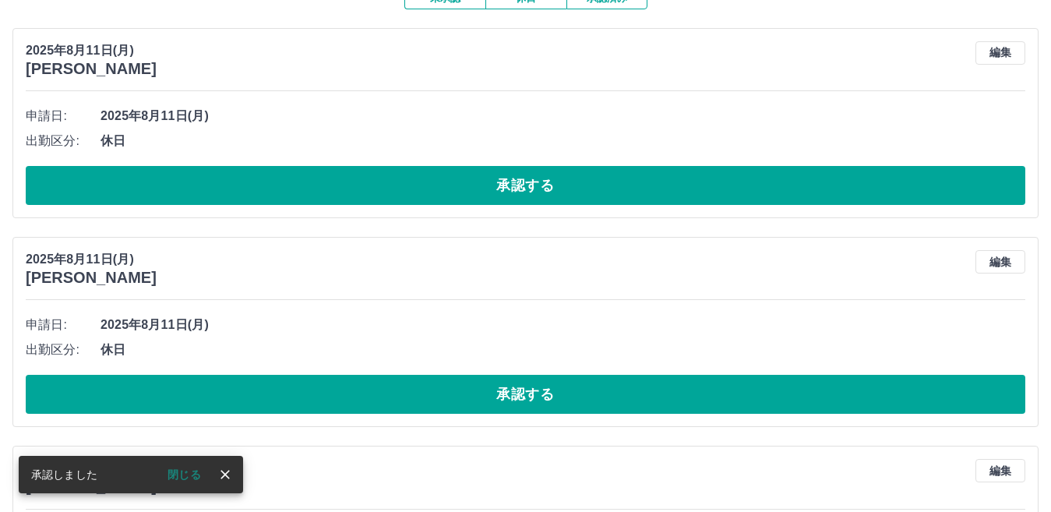
click at [899, 185] on button "承認する" at bounding box center [525, 185] width 999 height 39
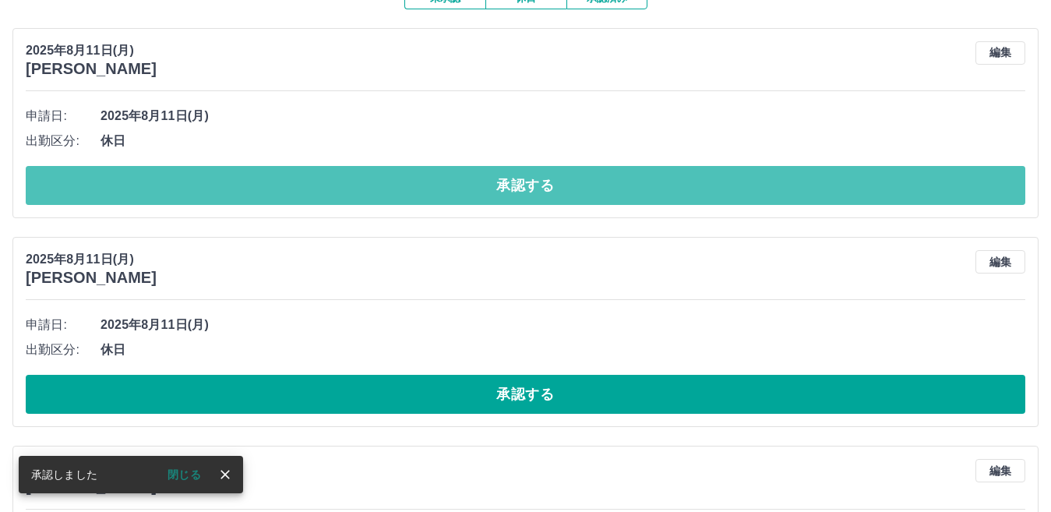
click at [899, 185] on button "承認する" at bounding box center [525, 185] width 999 height 39
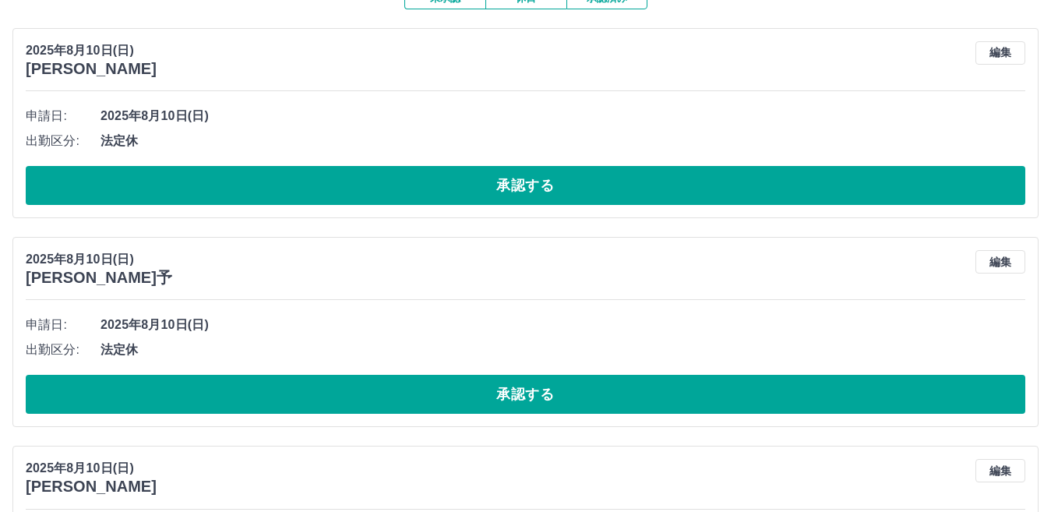
scroll to position [0, 0]
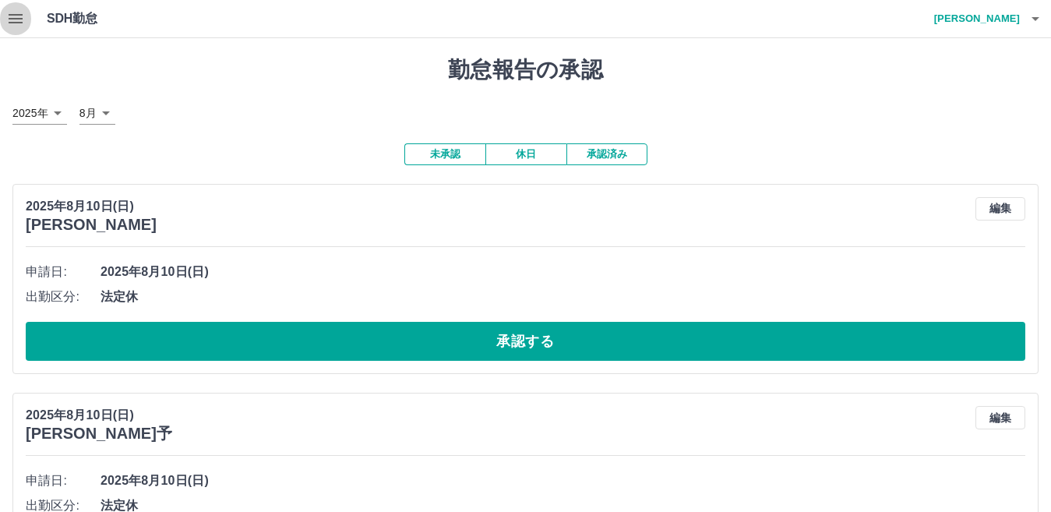
click at [20, 13] on icon "button" at bounding box center [15, 18] width 19 height 19
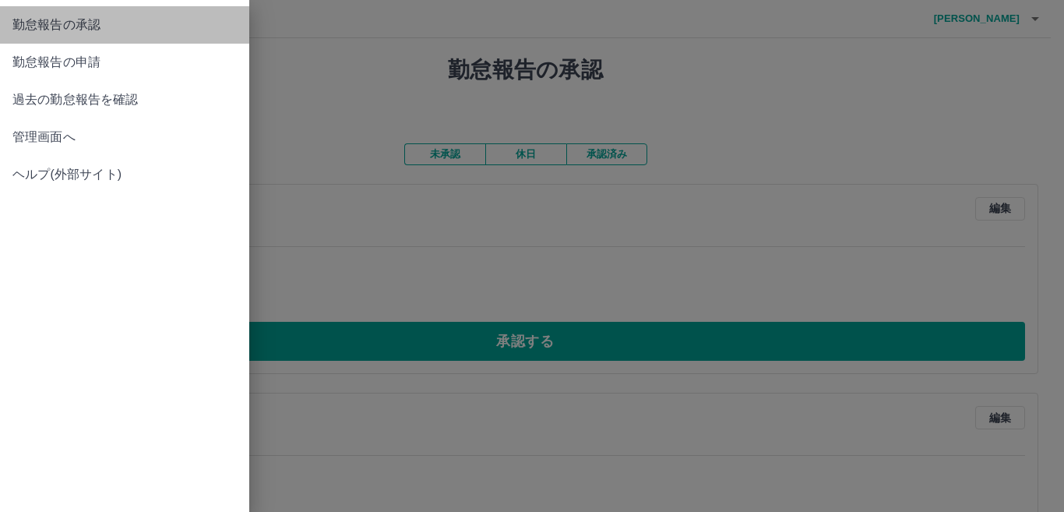
click at [33, 26] on span "勤怠報告の承認" at bounding box center [124, 25] width 224 height 19
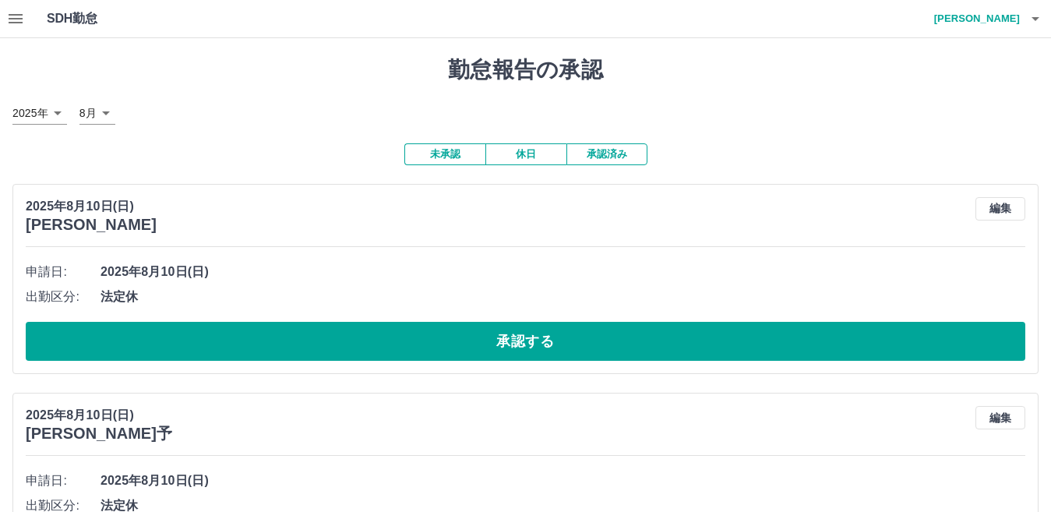
click at [18, 13] on icon "button" at bounding box center [15, 18] width 19 height 19
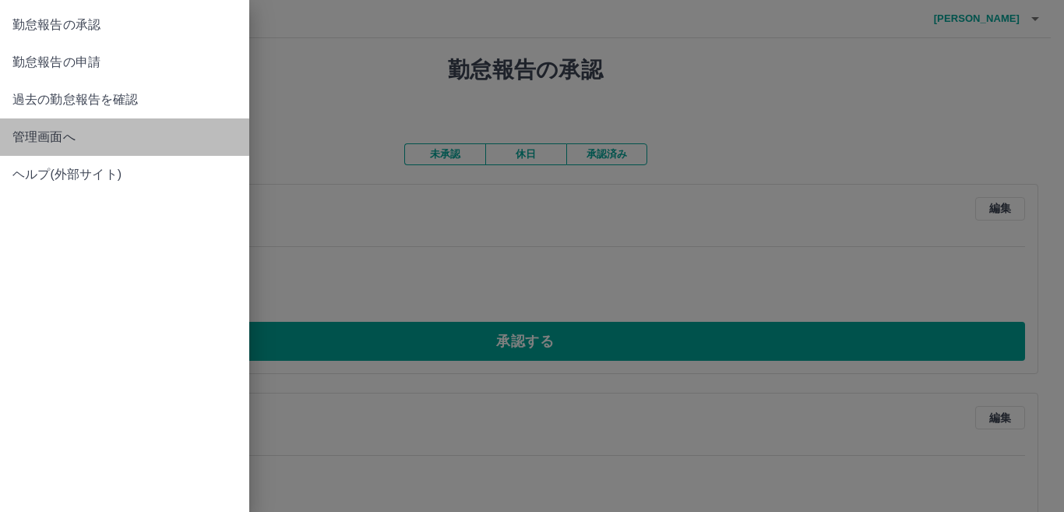
click at [48, 146] on span "管理画面へ" at bounding box center [124, 137] width 224 height 19
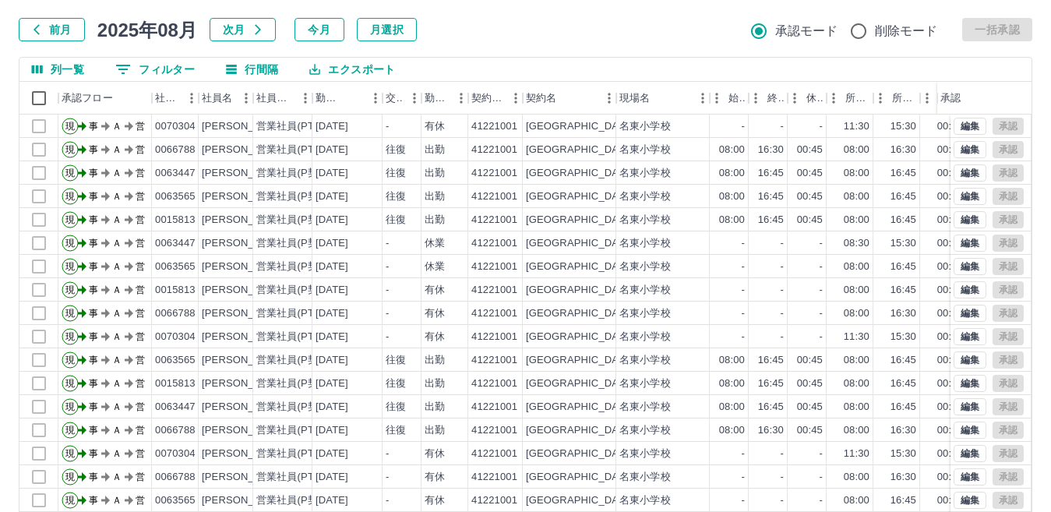
scroll to position [146, 0]
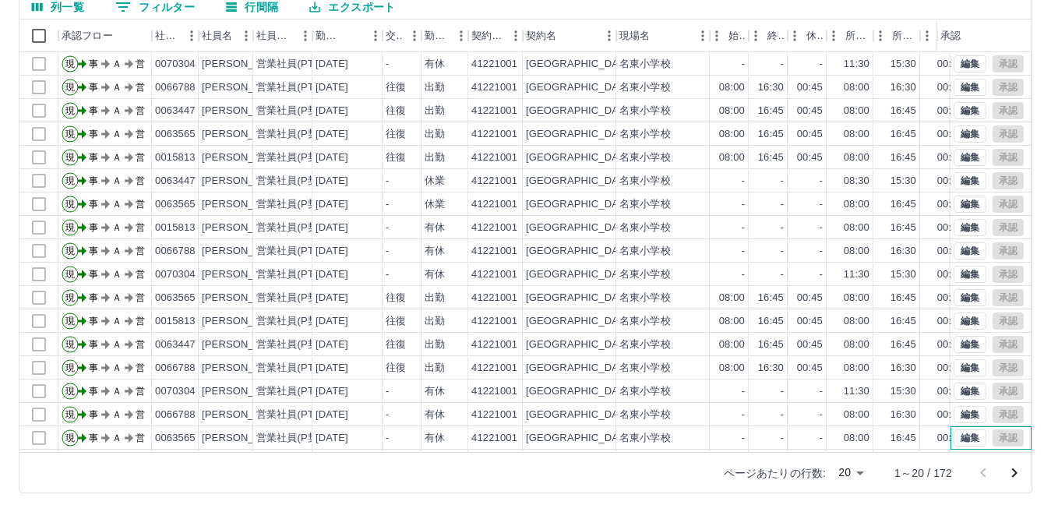
click at [1017, 432] on div "編集 承認" at bounding box center [990, 437] width 81 height 23
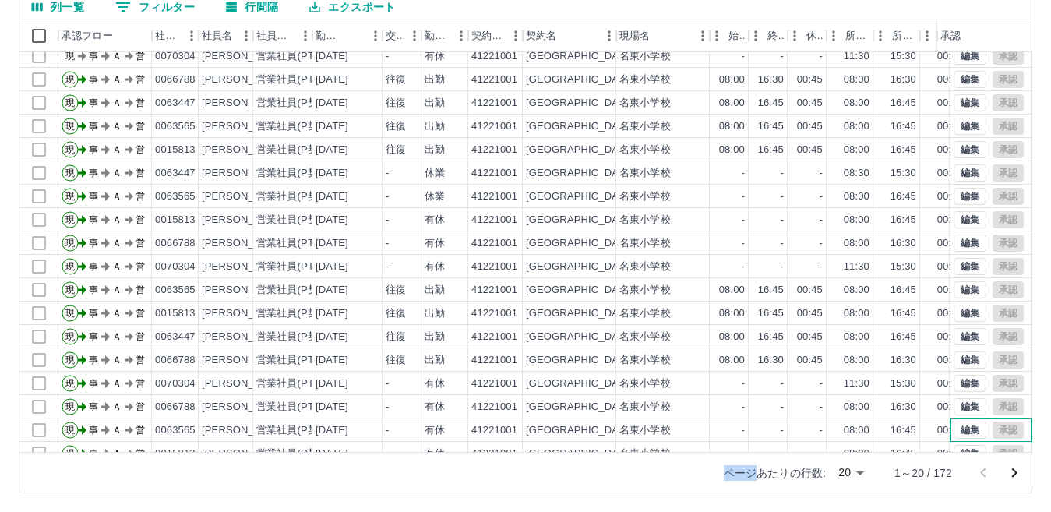
scroll to position [0, 0]
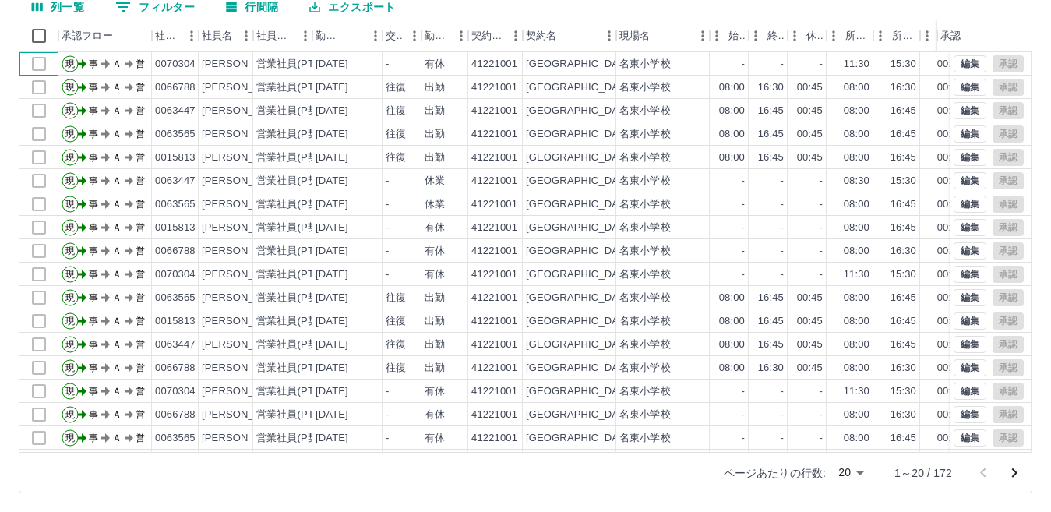
click at [30, 70] on div at bounding box center [38, 63] width 39 height 23
click at [43, 62] on div at bounding box center [38, 63] width 39 height 23
click at [34, 62] on div at bounding box center [38, 63] width 39 height 23
click at [44, 63] on div at bounding box center [38, 63] width 39 height 23
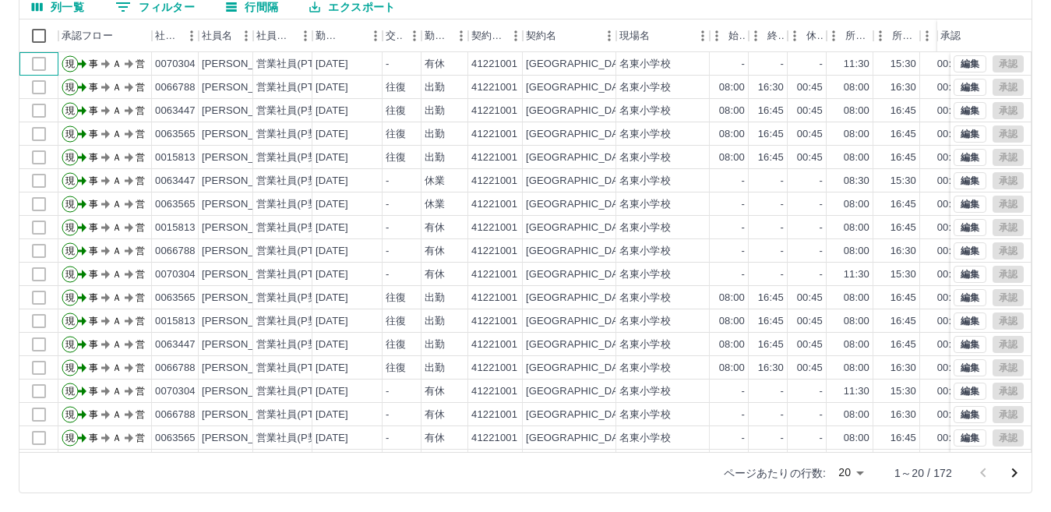
click at [39, 64] on div at bounding box center [38, 63] width 39 height 23
click at [216, 65] on div "[PERSON_NAME]" at bounding box center [244, 64] width 85 height 15
click at [40, 62] on div at bounding box center [38, 63] width 39 height 23
click at [34, 69] on div at bounding box center [38, 63] width 39 height 23
click at [37, 90] on div at bounding box center [38, 87] width 39 height 23
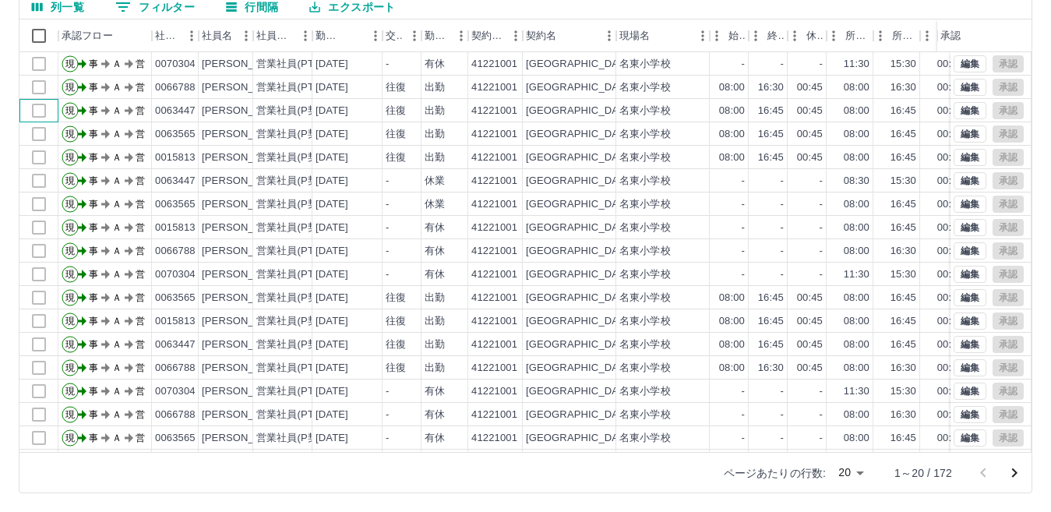
click at [31, 119] on div at bounding box center [38, 110] width 39 height 23
click at [40, 135] on div at bounding box center [38, 133] width 39 height 23
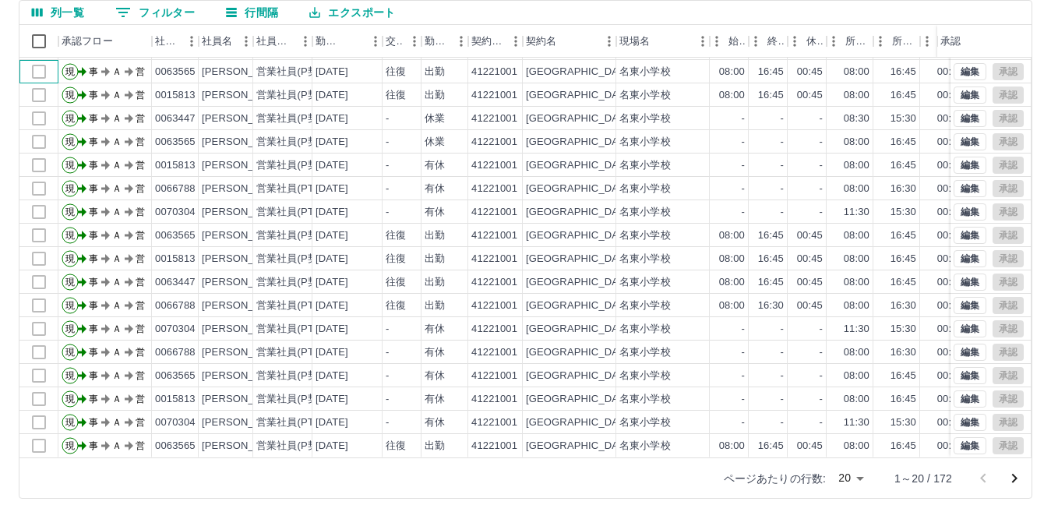
scroll to position [143, 0]
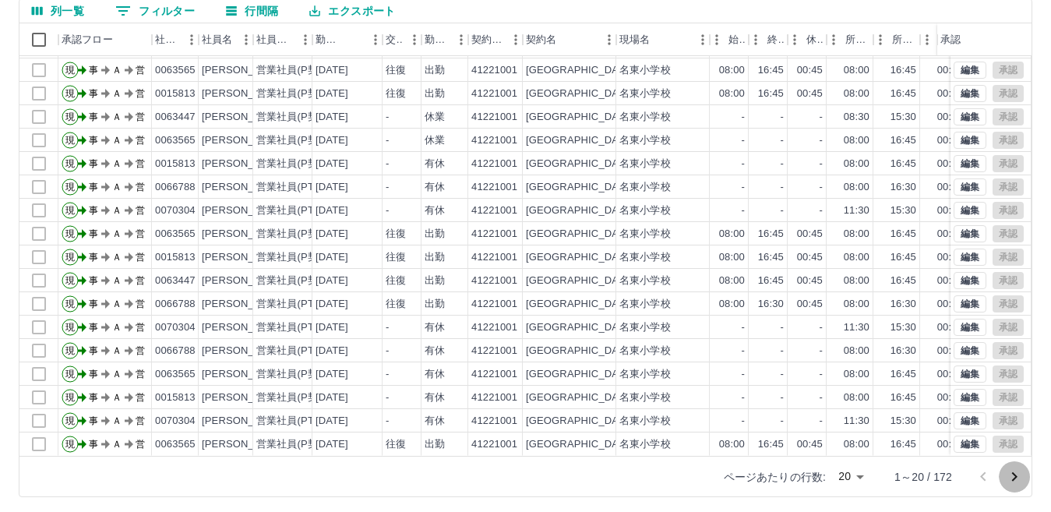
click at [1015, 472] on icon "次のページへ" at bounding box center [1014, 476] width 19 height 19
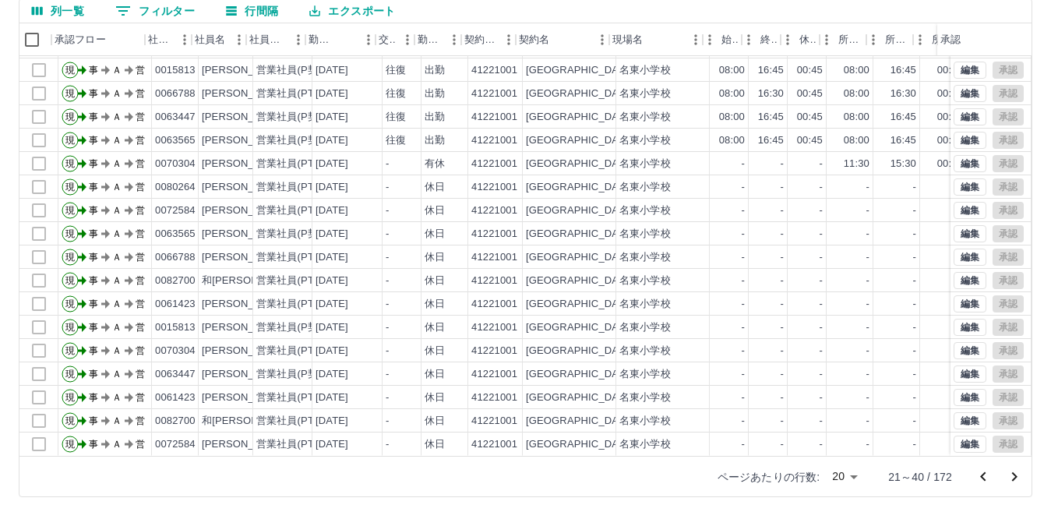
scroll to position [81, 31]
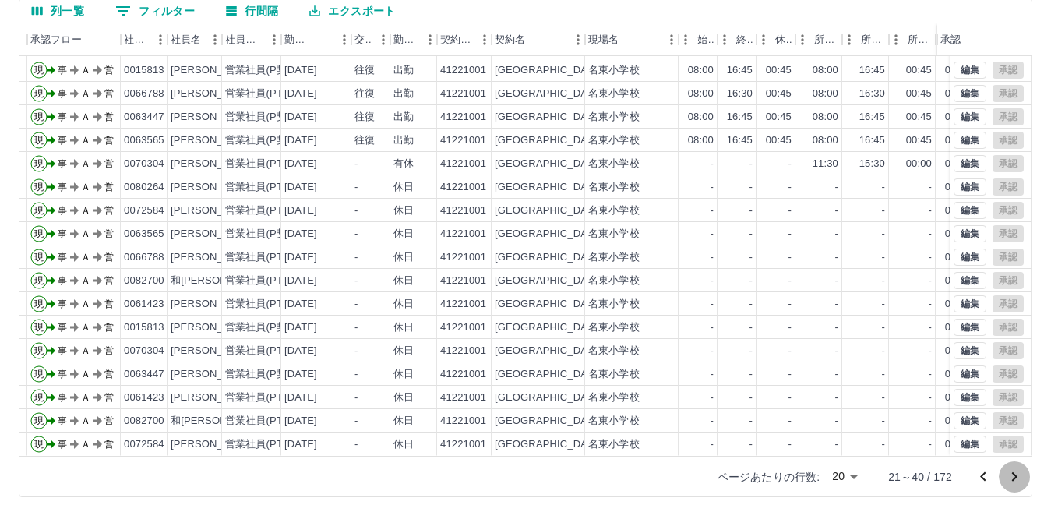
click at [1009, 475] on icon "次のページへ" at bounding box center [1014, 476] width 19 height 19
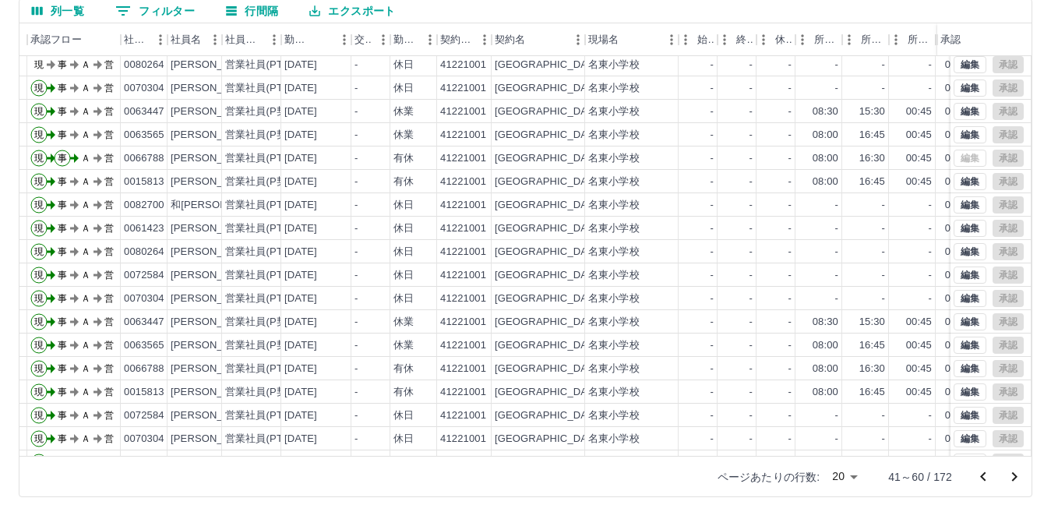
scroll to position [0, 31]
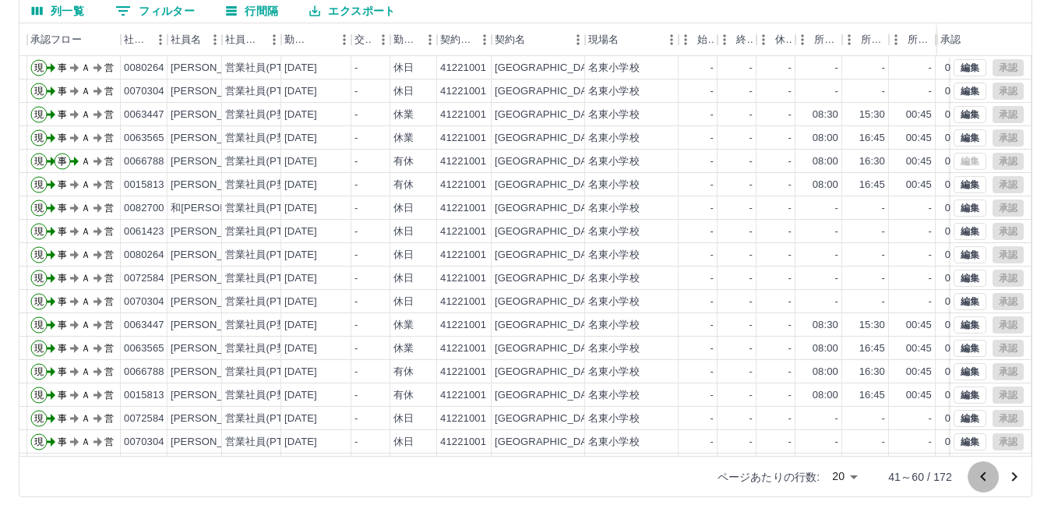
click at [982, 472] on icon "前のページへ" at bounding box center [982, 476] width 19 height 19
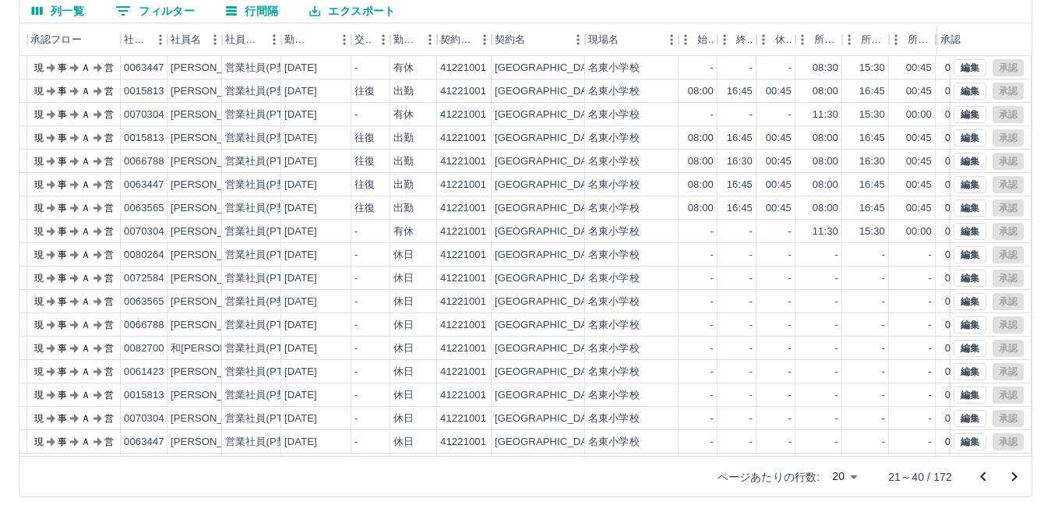
click at [982, 472] on icon "前のページへ" at bounding box center [982, 476] width 19 height 19
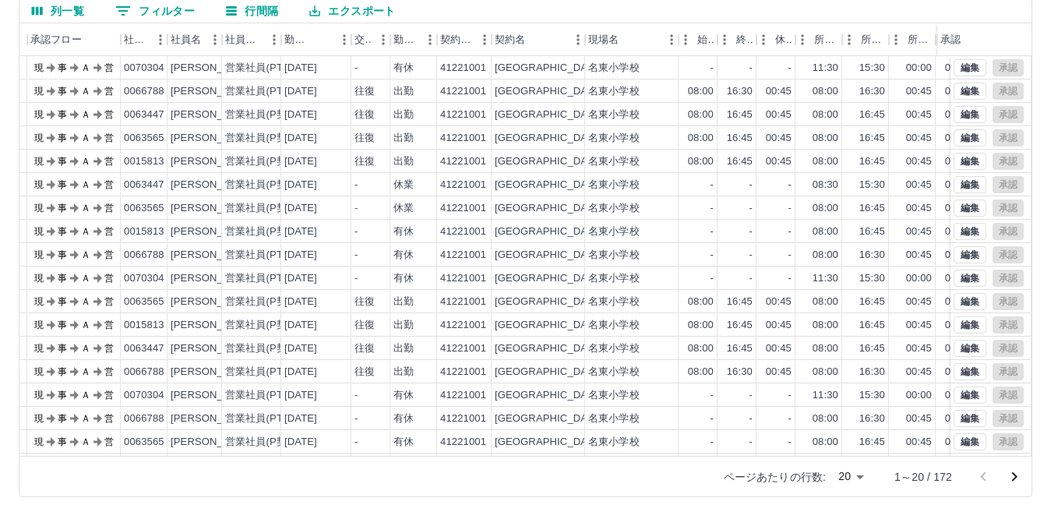
click at [982, 472] on div at bounding box center [998, 476] width 62 height 31
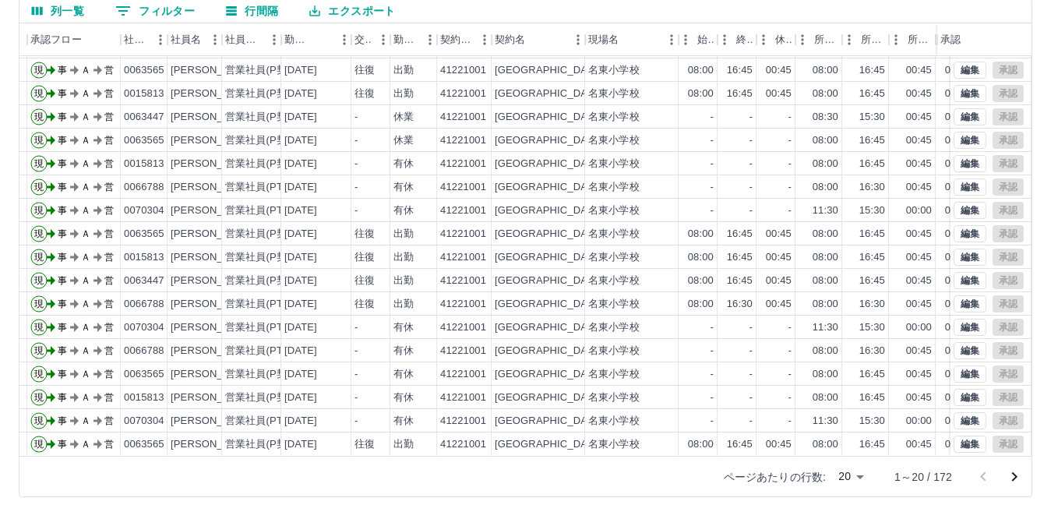
scroll to position [81, 31]
click at [1015, 473] on icon "次のページへ" at bounding box center [1014, 476] width 19 height 19
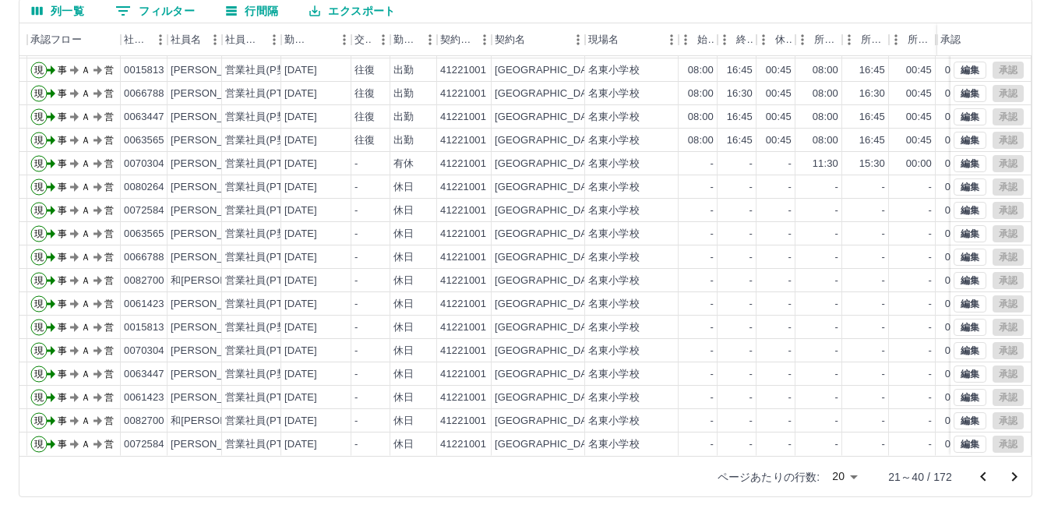
click at [1016, 473] on icon "次のページへ" at bounding box center [1014, 476] width 19 height 19
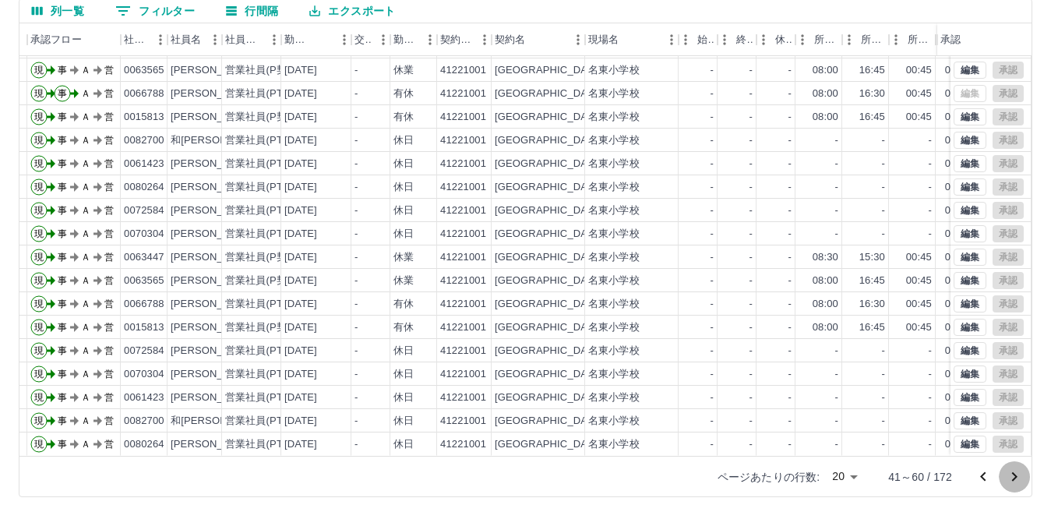
click at [1012, 475] on icon "次のページへ" at bounding box center [1014, 476] width 19 height 19
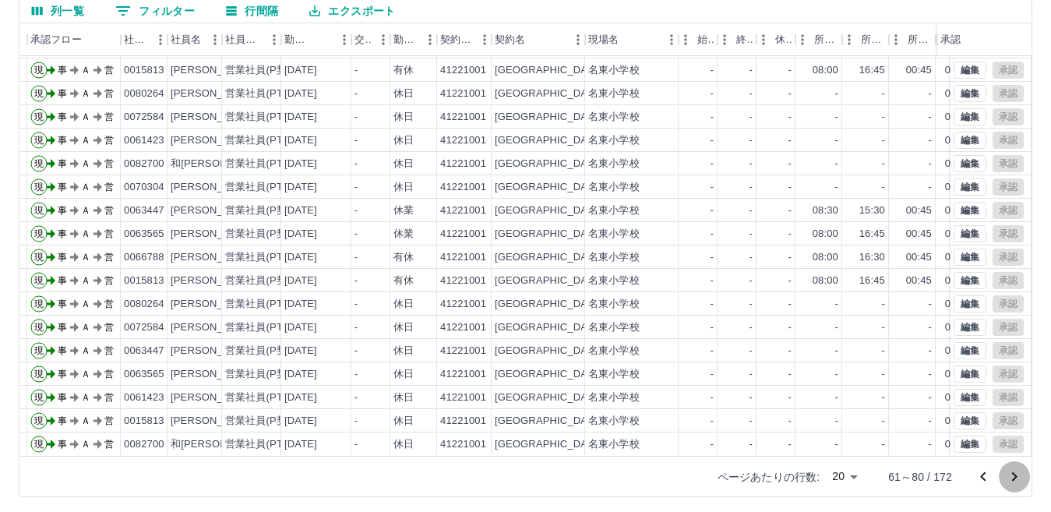
click at [1012, 474] on icon "次のページへ" at bounding box center [1014, 476] width 19 height 19
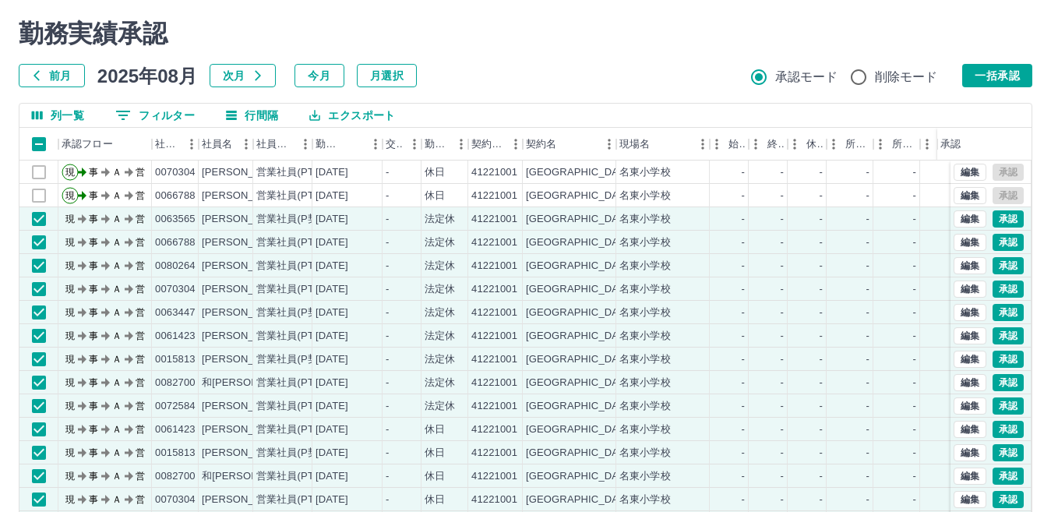
scroll to position [0, 0]
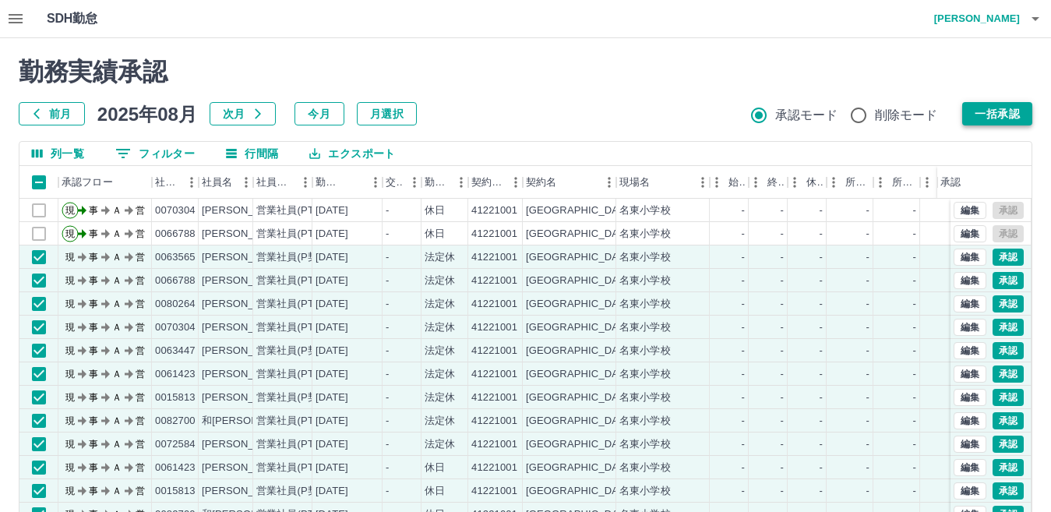
click at [1012, 103] on button "一括承認" at bounding box center [997, 113] width 70 height 23
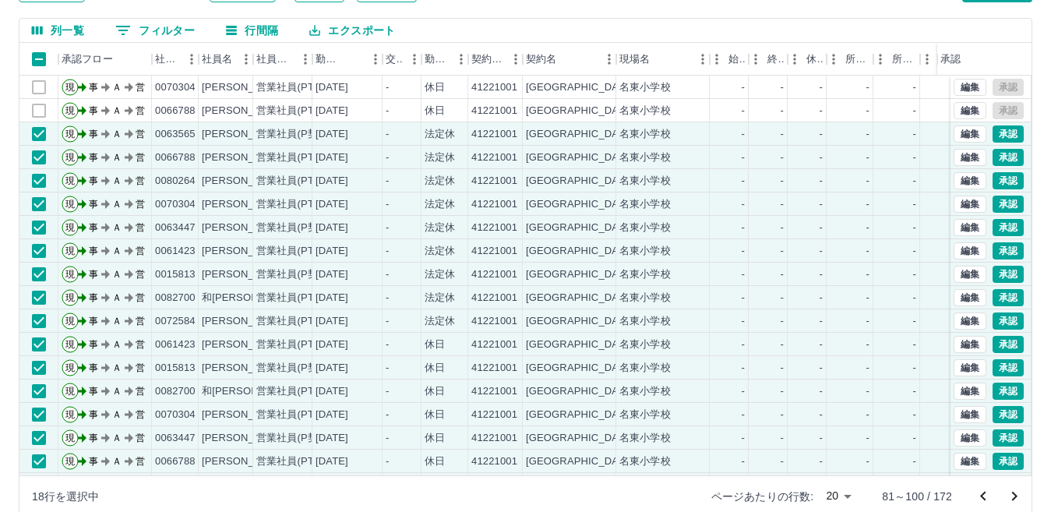
scroll to position [146, 0]
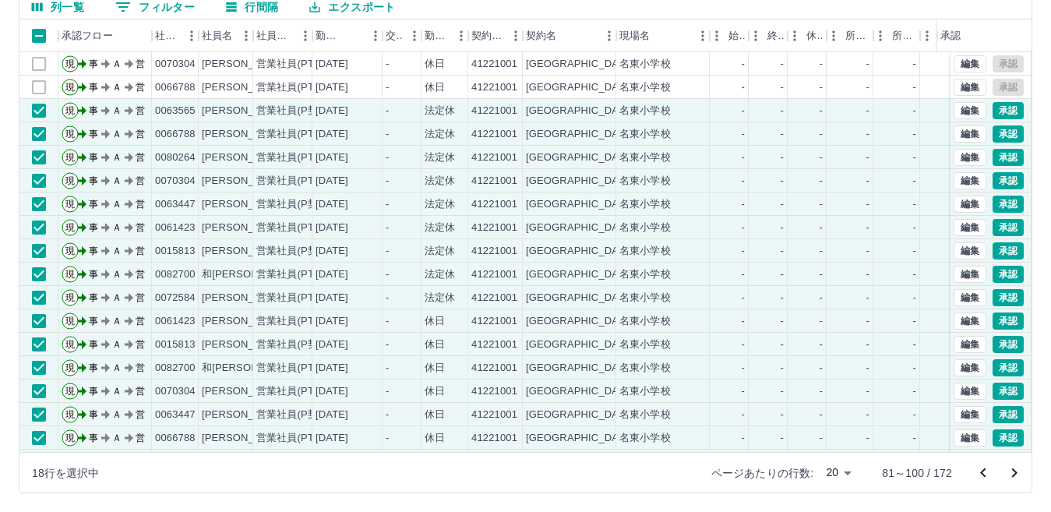
click at [1011, 466] on icon "次のページへ" at bounding box center [1014, 472] width 19 height 19
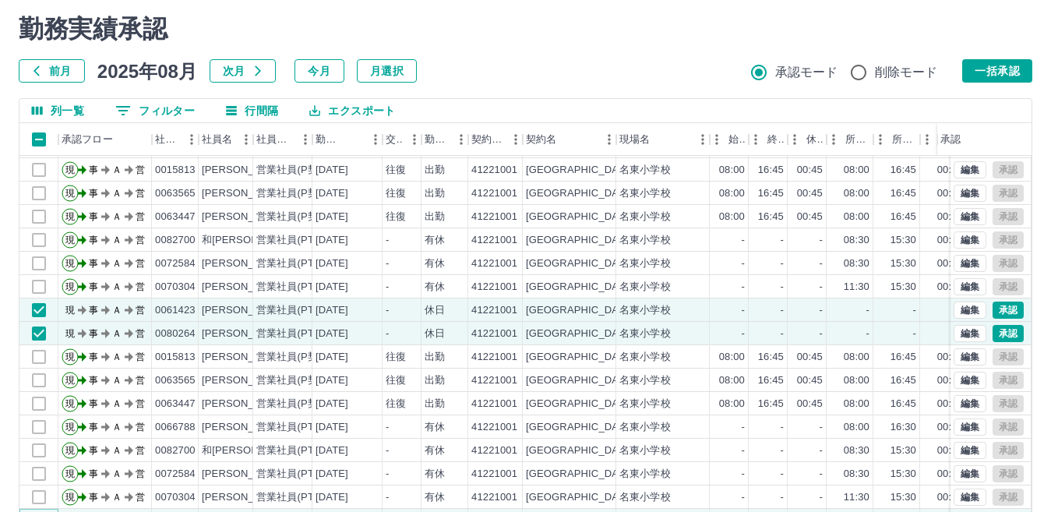
scroll to position [0, 0]
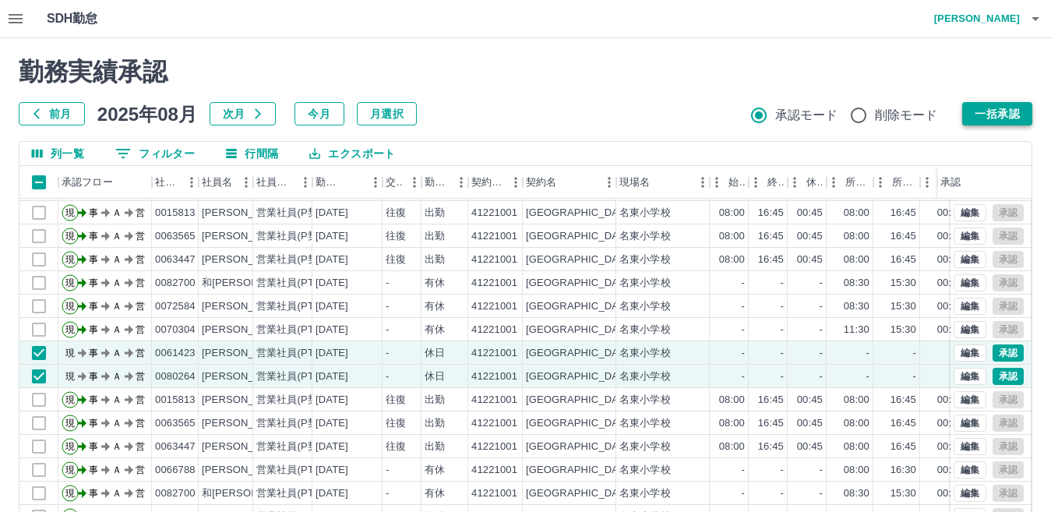
click at [995, 111] on button "一括承認" at bounding box center [997, 113] width 70 height 23
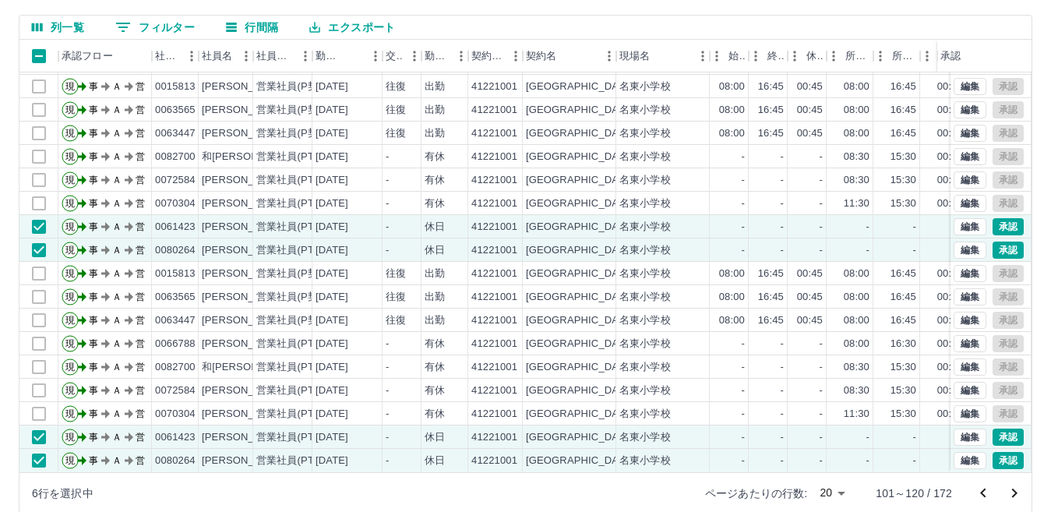
scroll to position [146, 0]
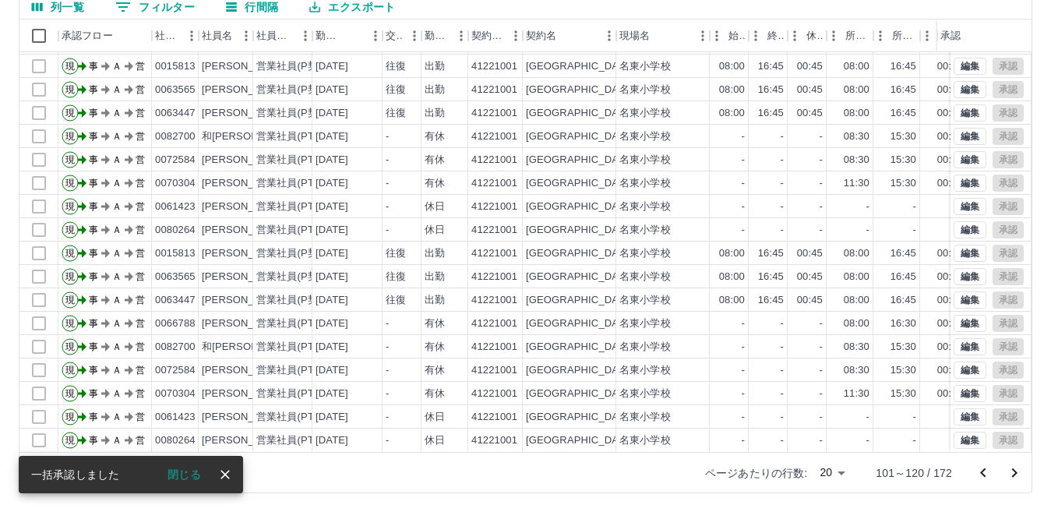
click at [1012, 469] on icon "次のページへ" at bounding box center [1014, 472] width 5 height 9
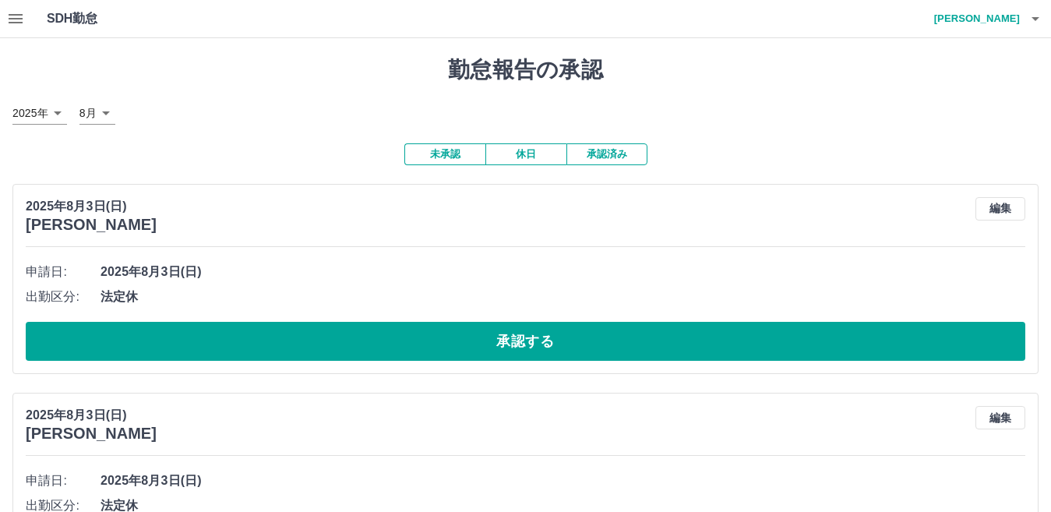
click at [445, 153] on button "未承認" at bounding box center [444, 154] width 81 height 22
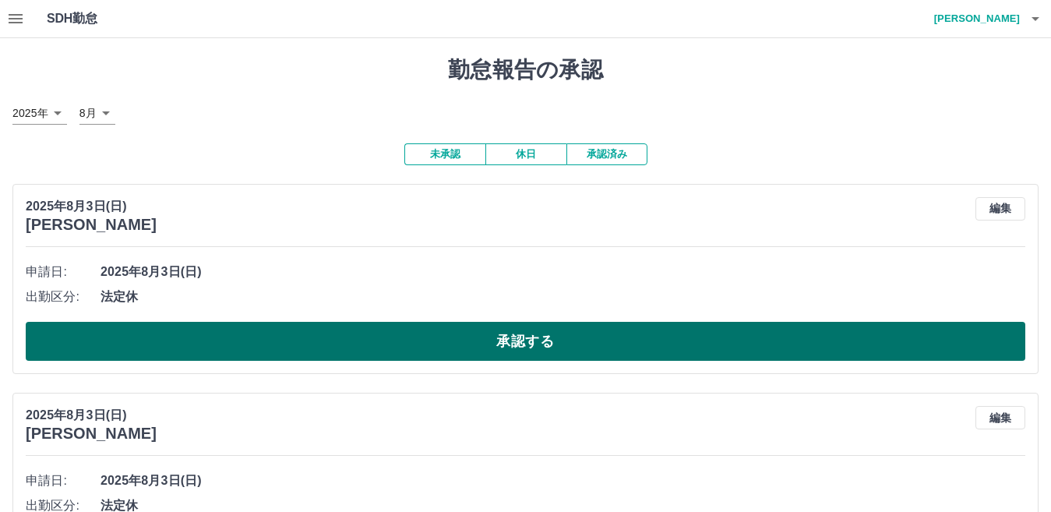
click at [571, 340] on button "承認する" at bounding box center [525, 341] width 999 height 39
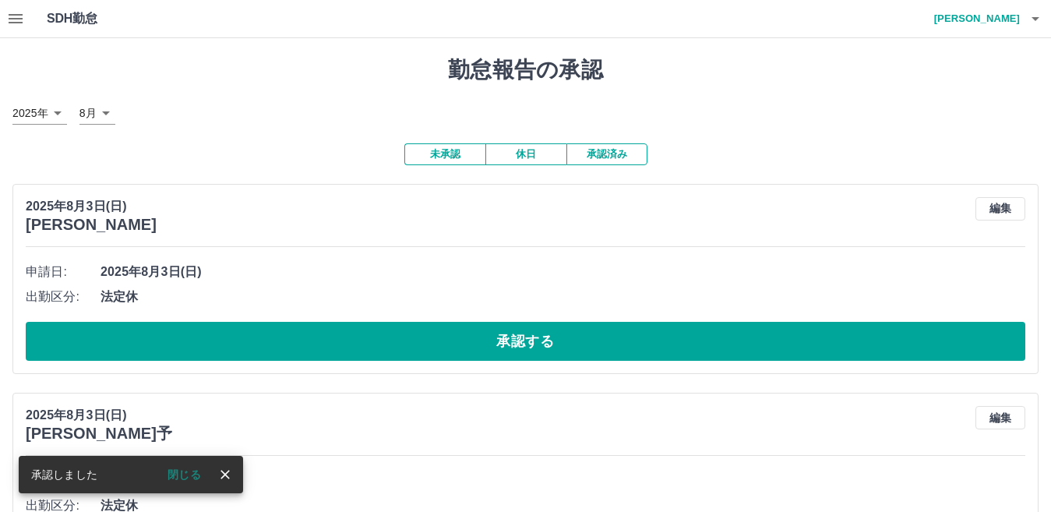
click at [450, 153] on button "未承認" at bounding box center [444, 154] width 81 height 22
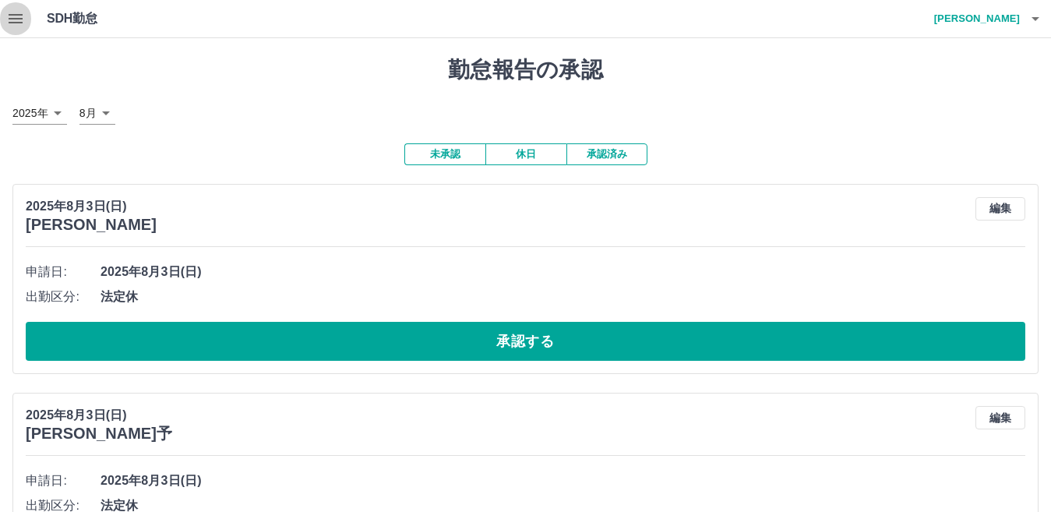
click at [14, 22] on icon "button" at bounding box center [16, 18] width 14 height 9
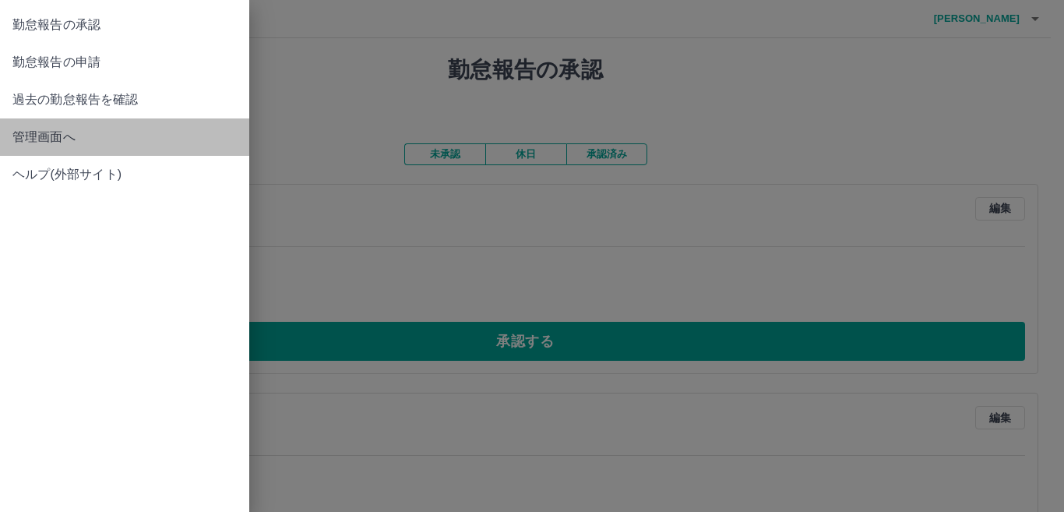
click at [41, 142] on span "管理画面へ" at bounding box center [124, 137] width 224 height 19
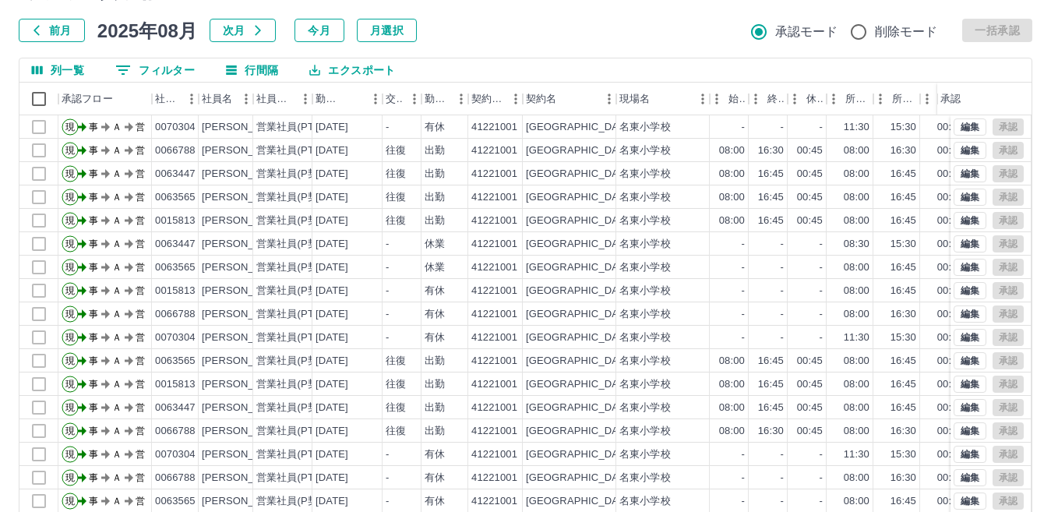
scroll to position [146, 0]
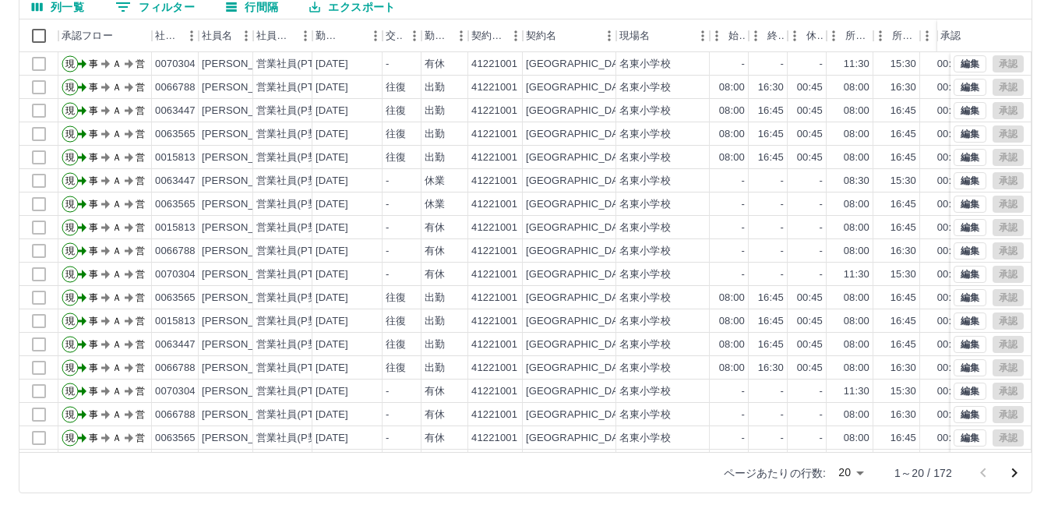
click at [1009, 468] on icon "次のページへ" at bounding box center [1014, 472] width 19 height 19
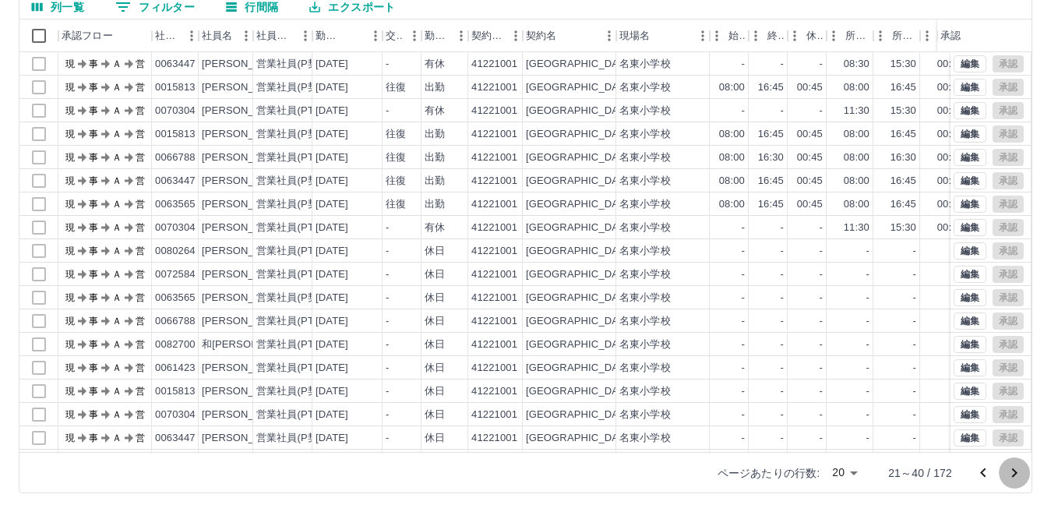
click at [1009, 468] on icon "次のページへ" at bounding box center [1014, 472] width 19 height 19
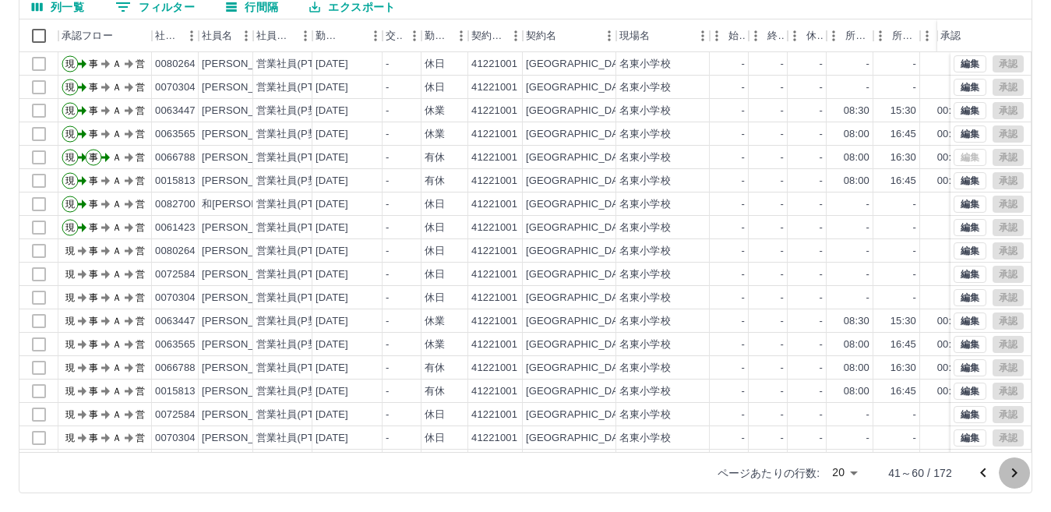
click at [1009, 468] on icon "次のページへ" at bounding box center [1014, 472] width 19 height 19
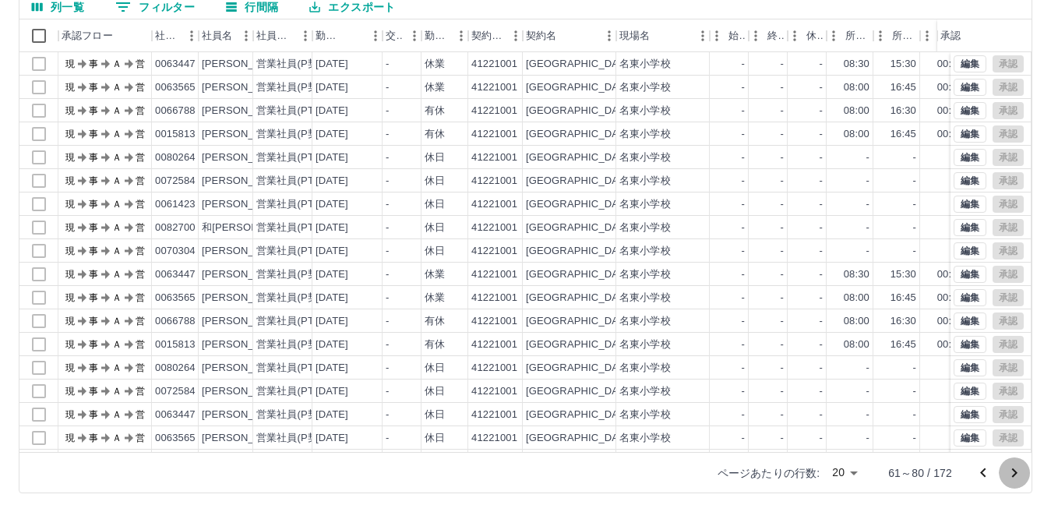
click at [1009, 468] on icon "次のページへ" at bounding box center [1014, 472] width 19 height 19
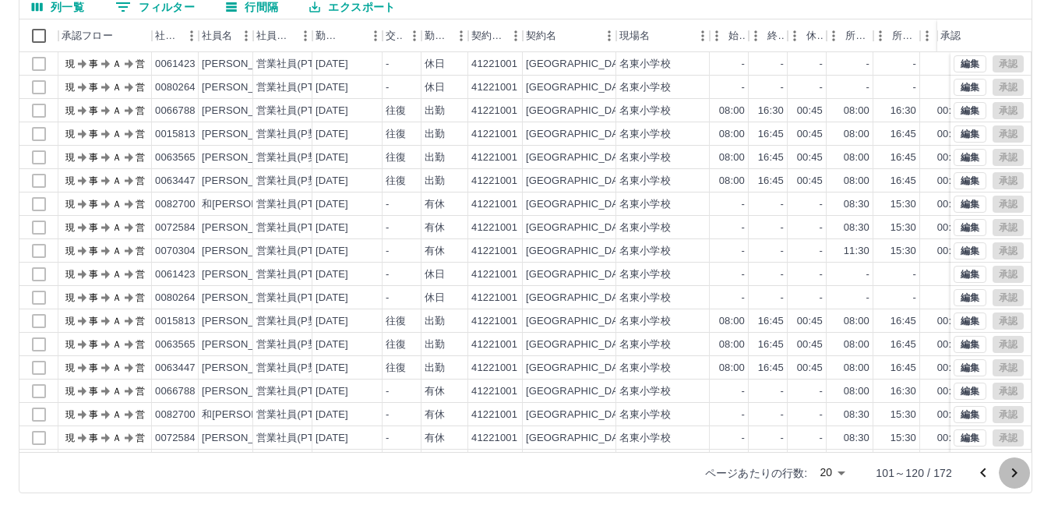
click at [1009, 468] on icon "次のページへ" at bounding box center [1014, 472] width 19 height 19
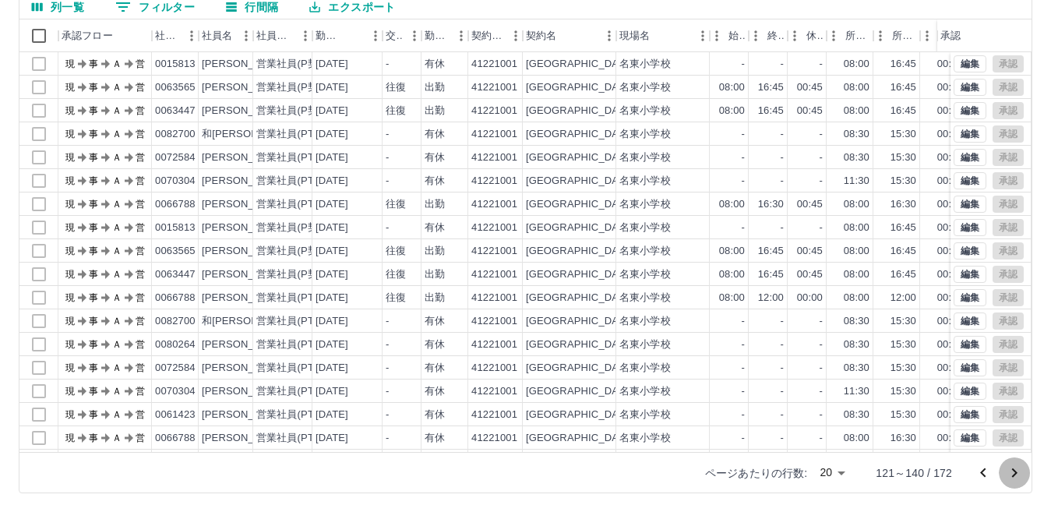
click at [1009, 468] on icon "次のページへ" at bounding box center [1014, 472] width 19 height 19
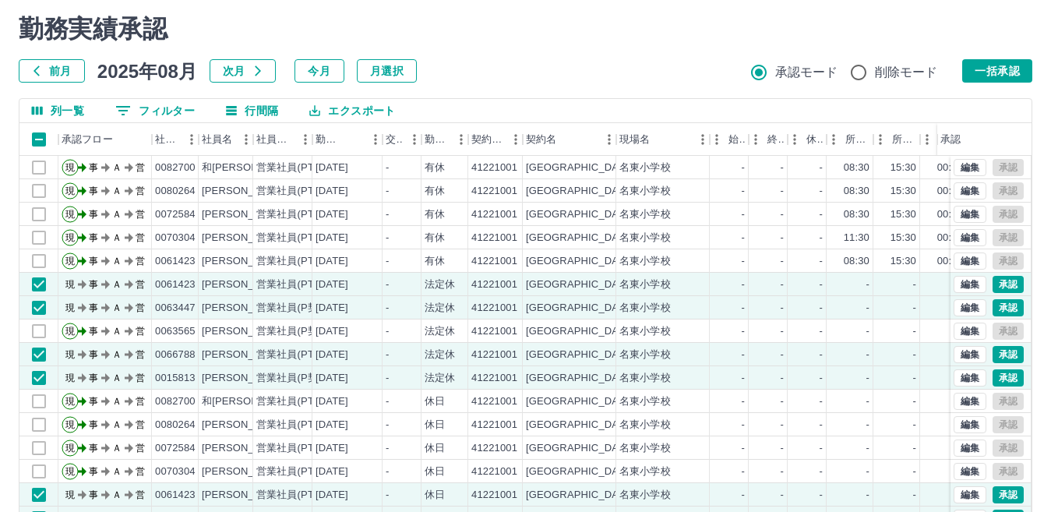
scroll to position [0, 0]
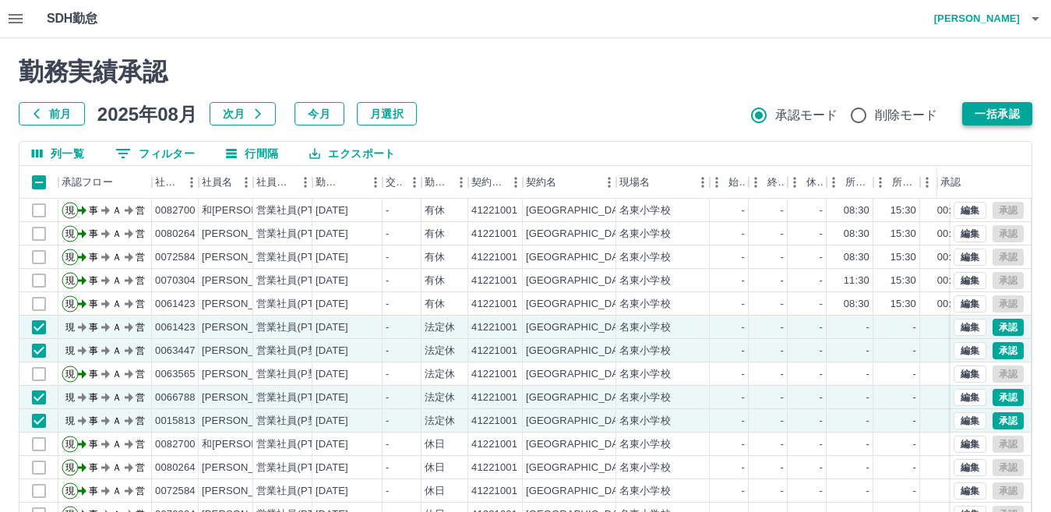
click at [1005, 111] on button "一括承認" at bounding box center [997, 113] width 70 height 23
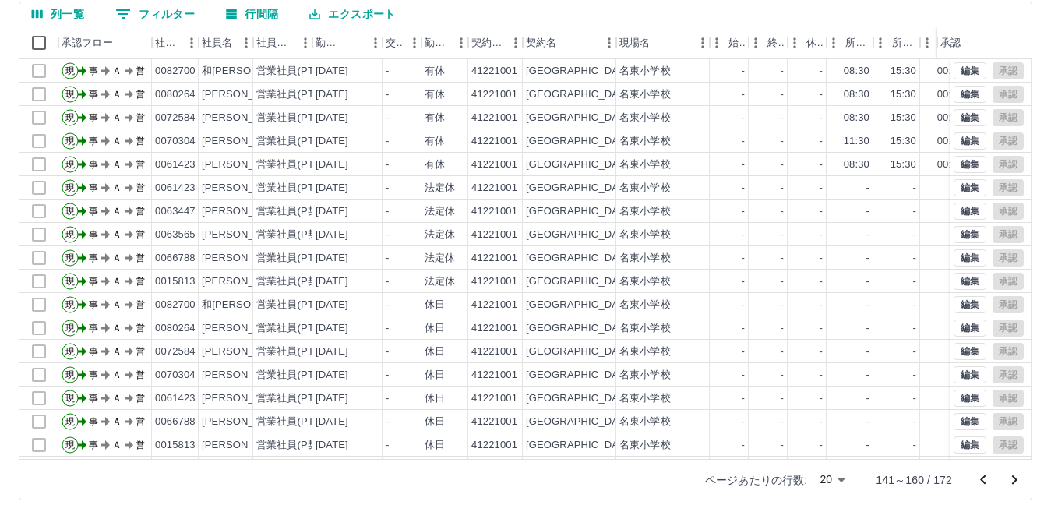
scroll to position [146, 0]
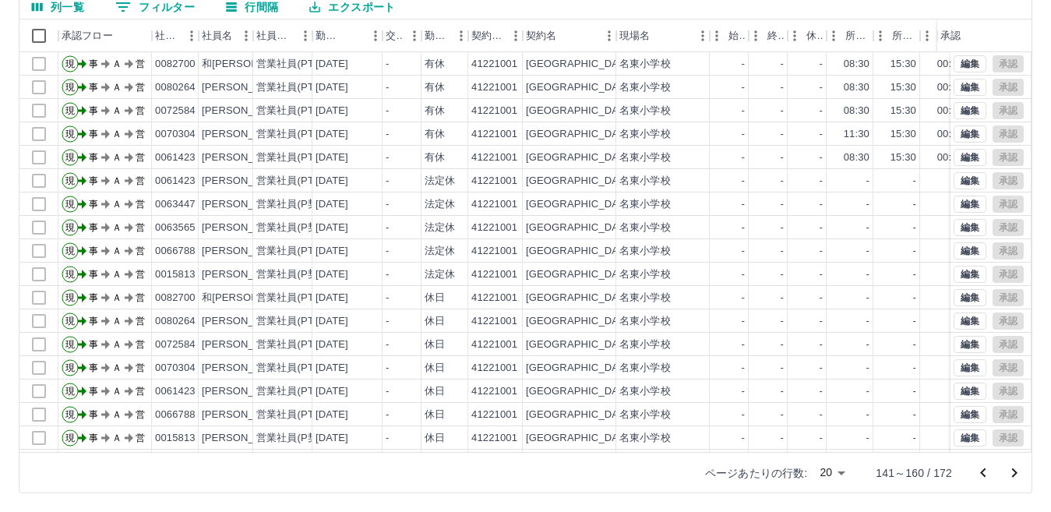
click at [1016, 474] on icon "次のページへ" at bounding box center [1014, 472] width 19 height 19
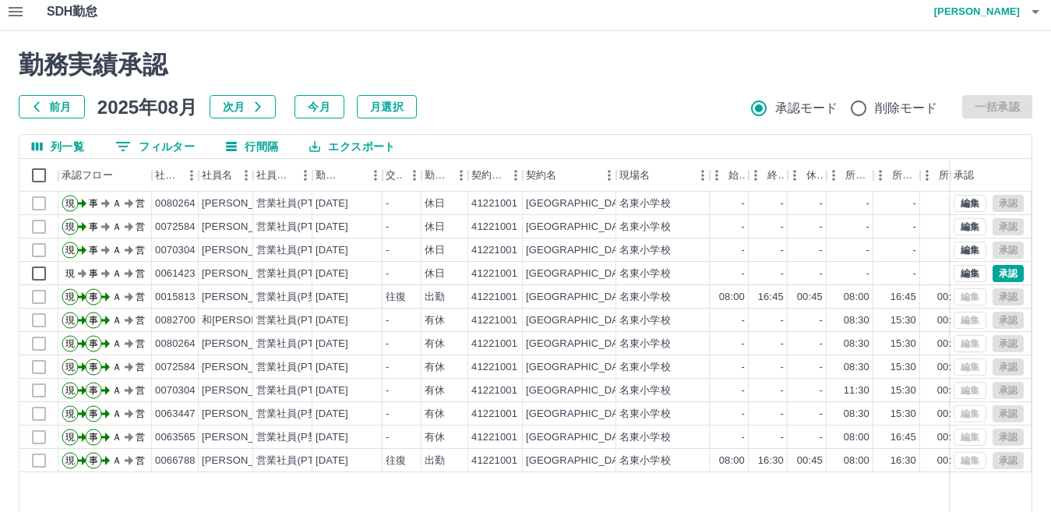
scroll to position [6, 0]
click at [1010, 270] on button "承認" at bounding box center [1007, 274] width 31 height 17
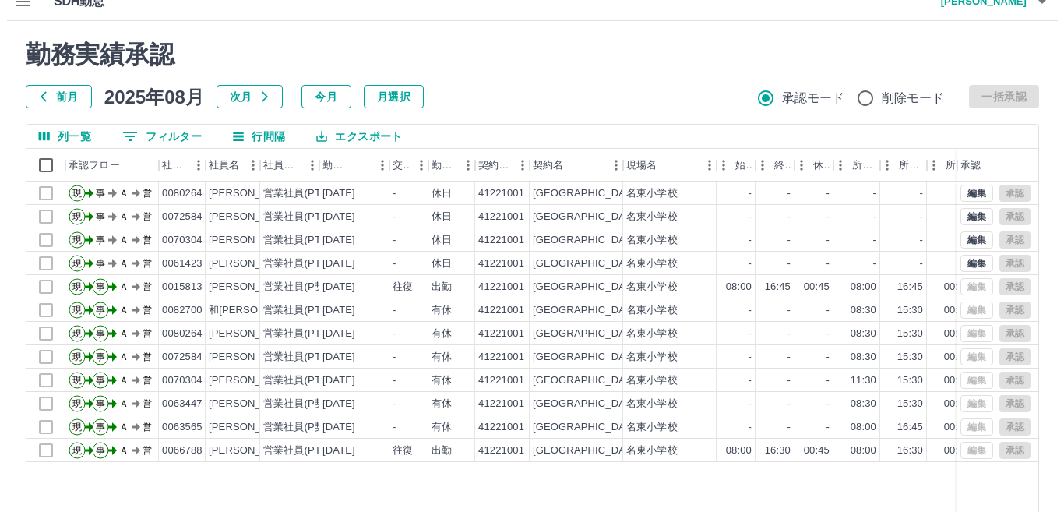
scroll to position [0, 0]
